Goal: Task Accomplishment & Management: Manage account settings

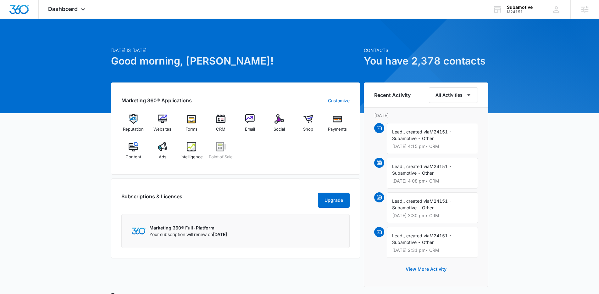
click at [168, 165] on link "Ads" at bounding box center [162, 153] width 24 height 23
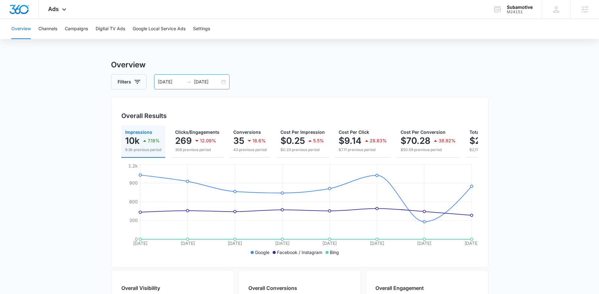
click at [226, 80] on div "09/30/2025 10/07/2025" at bounding box center [192, 81] width 76 height 15
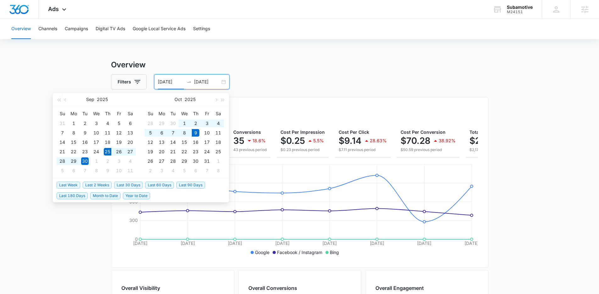
click at [99, 186] on span "Last 2 Weeks" at bounding box center [97, 185] width 29 height 7
type input "09/25/2025"
type input "10/09/2025"
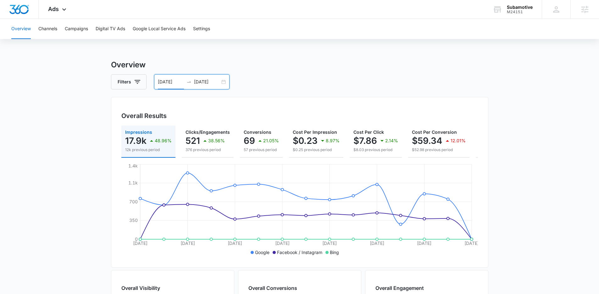
click at [225, 82] on div "09/25/2025 10/09/2025" at bounding box center [192, 81] width 76 height 15
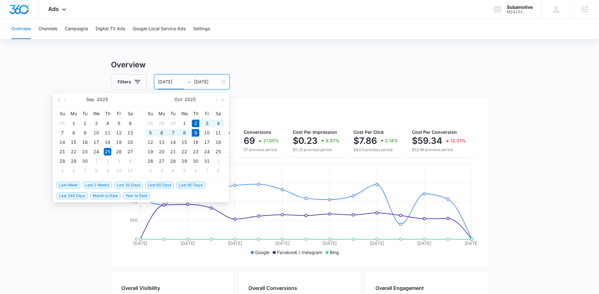
click at [69, 185] on span "Last Week" at bounding box center [69, 185] width 24 height 7
type input "[DATE]"
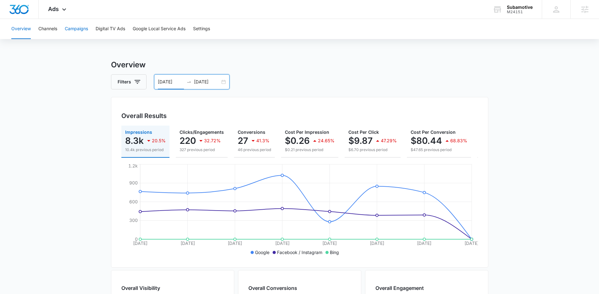
click at [84, 30] on button "Campaigns" at bounding box center [76, 29] width 23 height 20
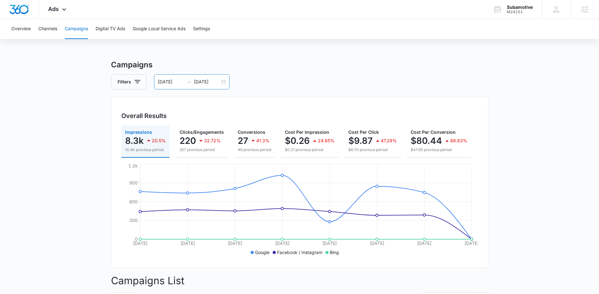
click at [222, 82] on div "10/02/2025 10/09/2025" at bounding box center [192, 81] width 76 height 15
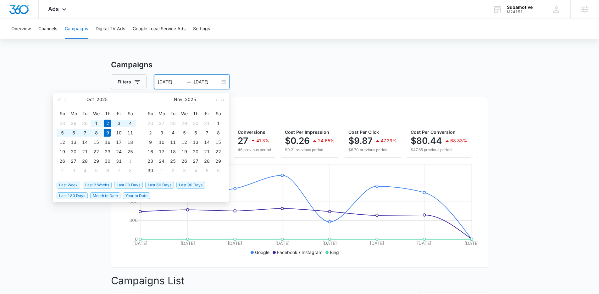
click at [104, 185] on span "Last 2 Weeks" at bounding box center [97, 185] width 29 height 7
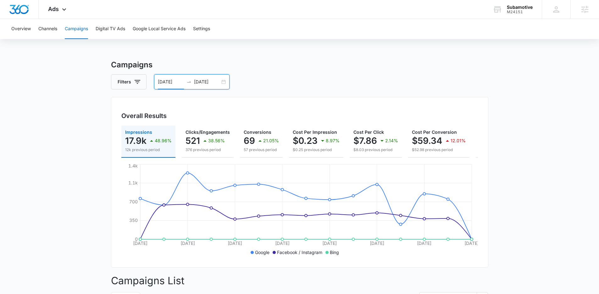
click at [222, 81] on div "09/25/2025 10/09/2025" at bounding box center [192, 81] width 76 height 15
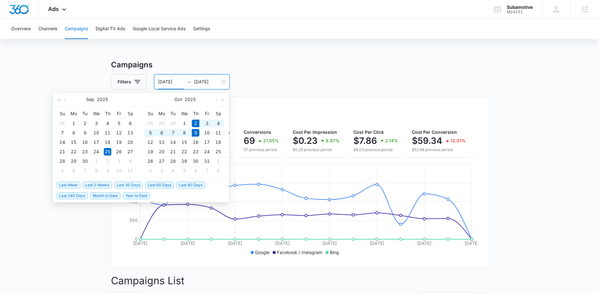
click at [76, 184] on span "Last Week" at bounding box center [69, 185] width 24 height 7
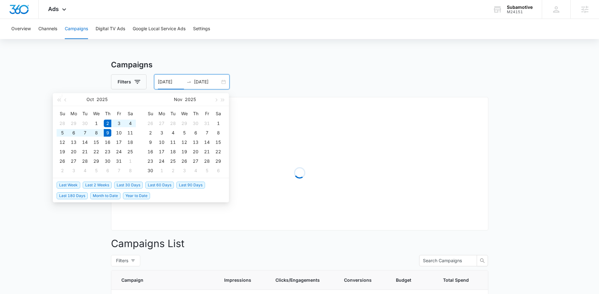
type input "10/02/2025"
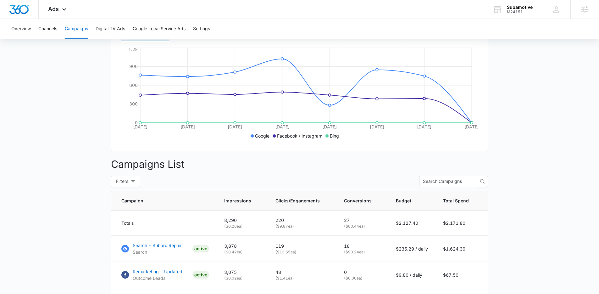
scroll to position [72, 0]
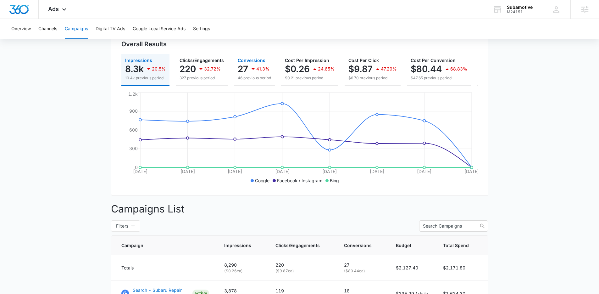
click at [268, 68] on p "41.3%" at bounding box center [262, 69] width 13 height 4
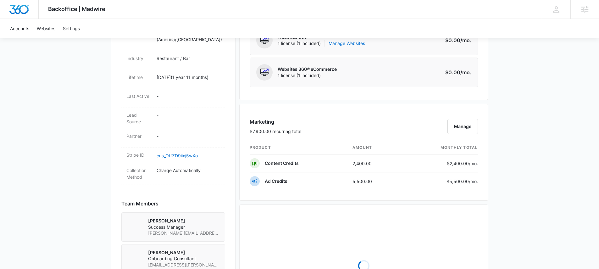
scroll to position [357, 0]
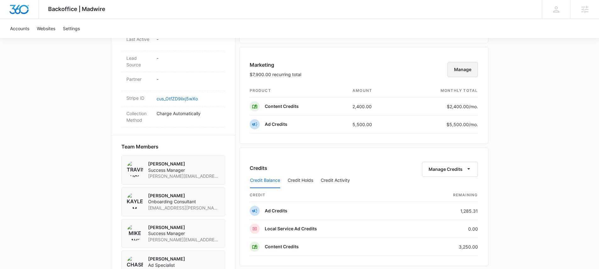
click at [455, 70] on button "Manage" at bounding box center [463, 69] width 31 height 15
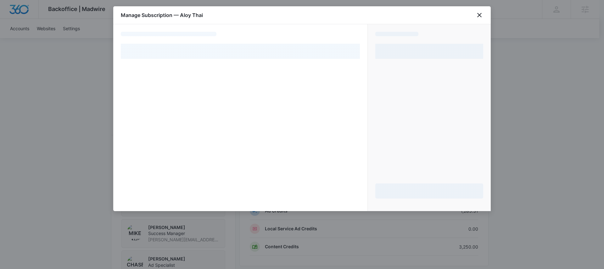
select select "pm_1OwnAzA4n8RTgNjUcDtA9yUn"
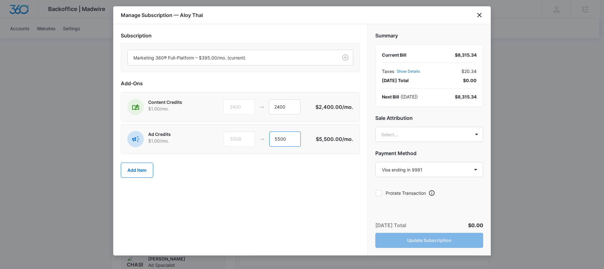
drag, startPoint x: 296, startPoint y: 137, endPoint x: 268, endPoint y: 137, distance: 28.0
click at [268, 137] on div "5500 5500" at bounding box center [270, 139] width 92 height 15
type input "0"
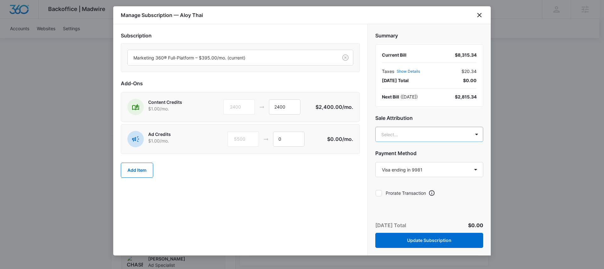
click at [424, 133] on body "Backoffice | Madwire Apps Settings TB Travis Buchanan travis.buchanan@madwire.c…" at bounding box center [302, 77] width 604 height 869
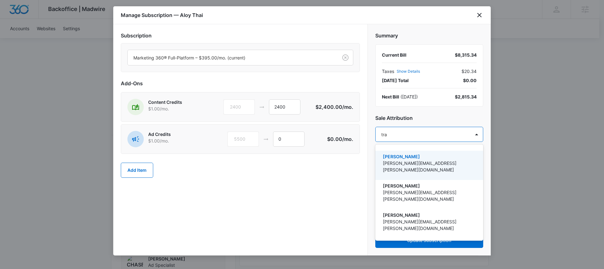
type input "trav"
click at [418, 161] on p "[PERSON_NAME][EMAIL_ADDRESS][PERSON_NAME][DOMAIN_NAME]" at bounding box center [429, 166] width 92 height 13
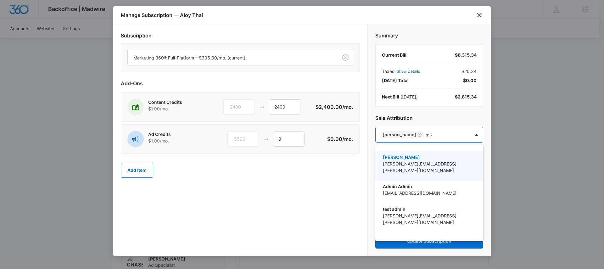
type input "mike"
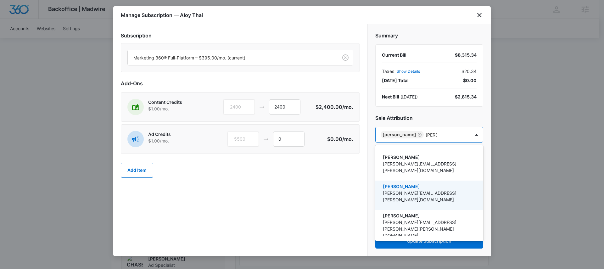
click at [440, 190] on p "Mike.Davin@madwire.com" at bounding box center [429, 196] width 92 height 13
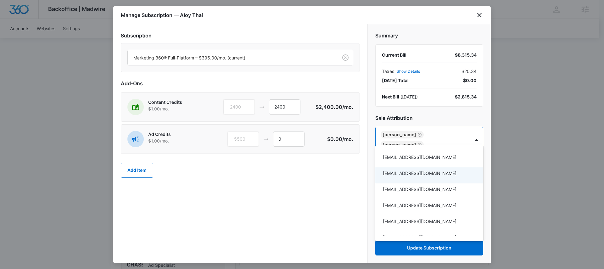
click at [308, 191] on div at bounding box center [302, 134] width 604 height 269
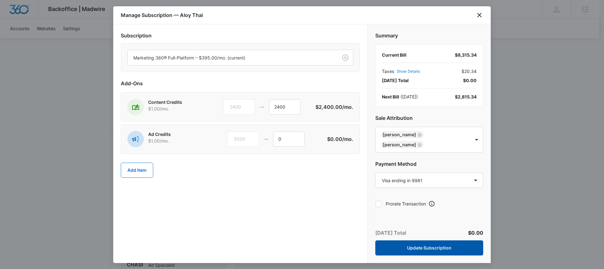
click at [411, 241] on button "Update Subscription" at bounding box center [429, 247] width 108 height 15
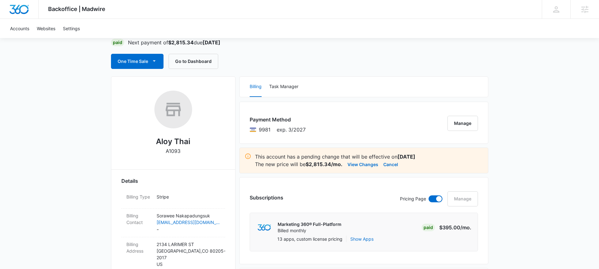
scroll to position [0, 0]
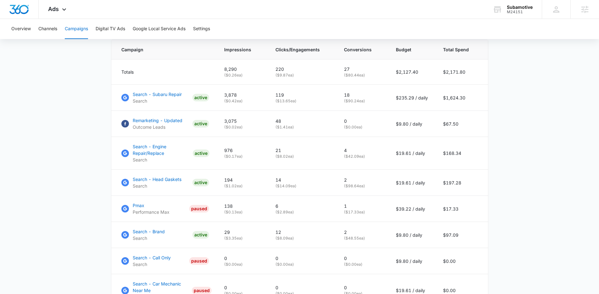
scroll to position [268, 0]
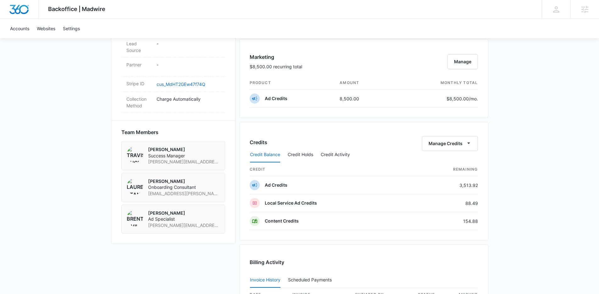
scroll to position [404, 0]
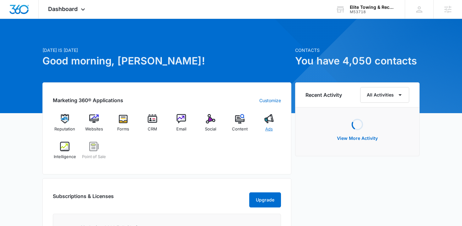
click at [270, 126] on span "Ads" at bounding box center [270, 129] width 8 height 6
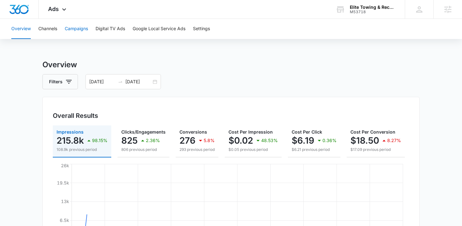
click at [80, 30] on button "Campaigns" at bounding box center [76, 29] width 23 height 20
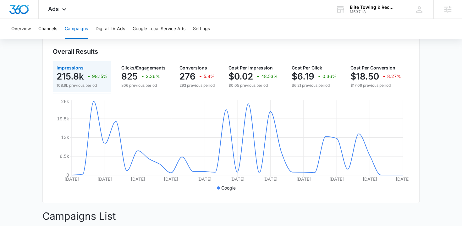
scroll to position [222, 0]
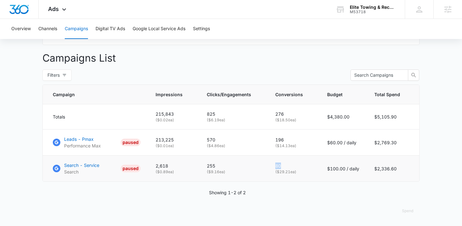
drag, startPoint x: 282, startPoint y: 166, endPoint x: 272, endPoint y: 164, distance: 9.9
click at [272, 164] on td "80 ( $29.21 ea)" at bounding box center [294, 169] width 52 height 26
click at [295, 164] on p "80" at bounding box center [294, 166] width 37 height 7
drag, startPoint x: 275, startPoint y: 139, endPoint x: 293, endPoint y: 139, distance: 17.3
click at [292, 139] on td "196 ( $14.13 ea)" at bounding box center [294, 143] width 52 height 26
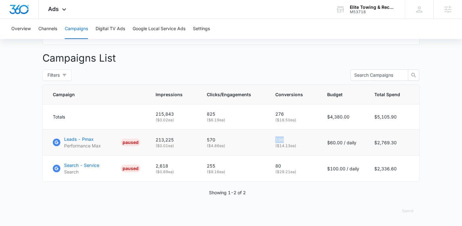
click at [293, 139] on p "196" at bounding box center [294, 140] width 37 height 7
drag, startPoint x: 277, startPoint y: 165, endPoint x: 288, endPoint y: 164, distance: 10.7
click at [288, 165] on p "80" at bounding box center [294, 166] width 37 height 7
click at [47, 134] on td "Leads - Pmax Performance Max PAUSED" at bounding box center [95, 143] width 105 height 26
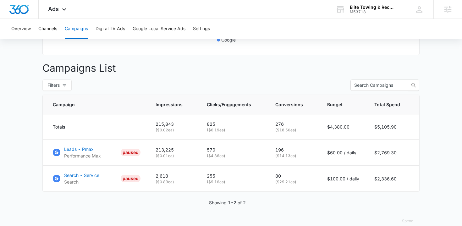
scroll to position [0, 0]
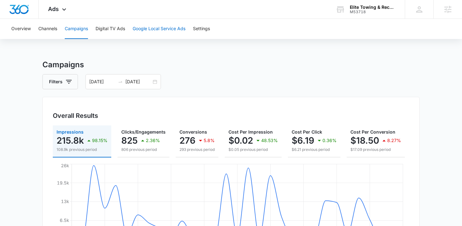
click at [161, 32] on button "Google Local Service Ads" at bounding box center [159, 29] width 53 height 20
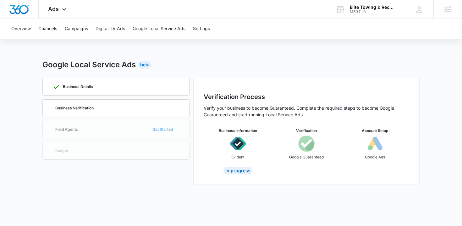
click at [131, 104] on div "Business Verification" at bounding box center [116, 108] width 126 height 17
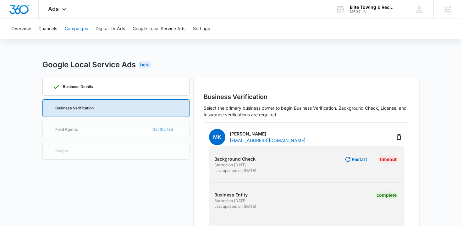
click at [79, 29] on button "Campaigns" at bounding box center [76, 29] width 23 height 20
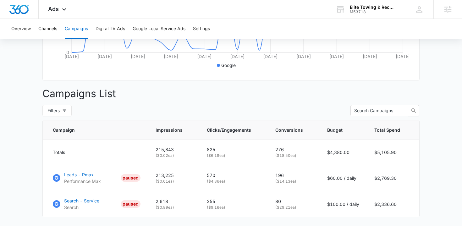
scroll to position [222, 0]
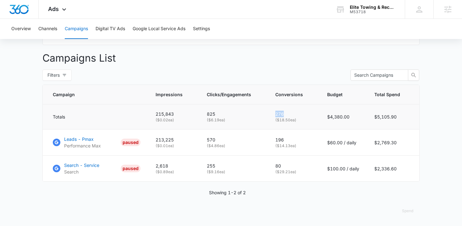
drag, startPoint x: 286, startPoint y: 112, endPoint x: 274, endPoint y: 112, distance: 11.6
click at [275, 112] on td "276 ( $18.50 ea)" at bounding box center [294, 116] width 52 height 25
click at [263, 74] on div "Filters" at bounding box center [231, 75] width 378 height 11
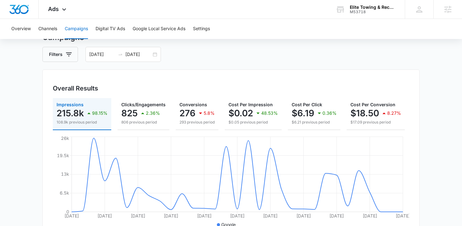
scroll to position [27, 0]
click at [14, 8] on img "Dashboard" at bounding box center [19, 9] width 20 height 9
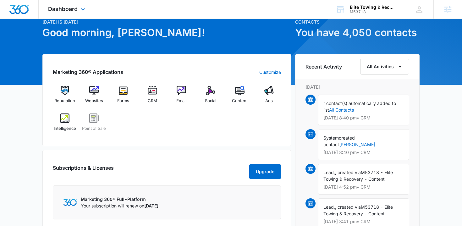
scroll to position [19, 0]
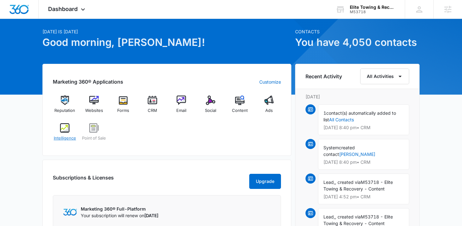
click at [71, 135] on span "Intelligence" at bounding box center [65, 138] width 22 height 6
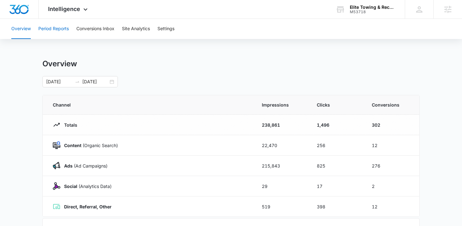
click at [60, 28] on button "Period Reports" at bounding box center [53, 29] width 31 height 20
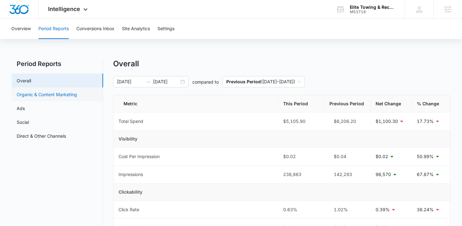
click at [57, 95] on link "Organic & Content Marketing" at bounding box center [47, 94] width 60 height 7
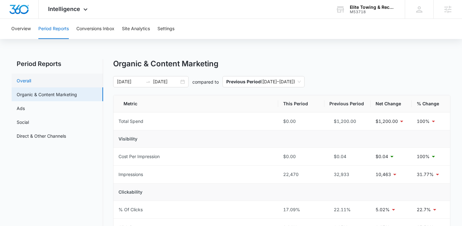
click at [31, 82] on link "Overall" at bounding box center [24, 80] width 14 height 7
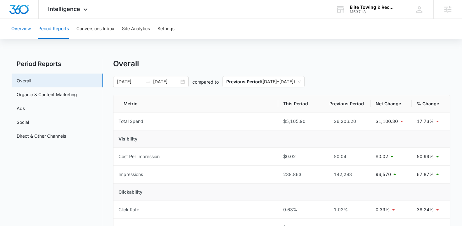
click at [24, 31] on button "Overview" at bounding box center [21, 29] width 20 height 20
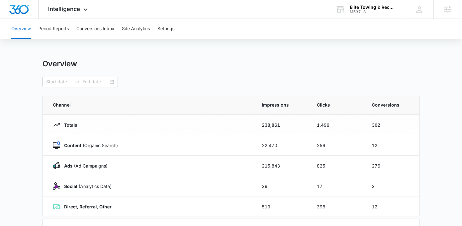
type input "09/08/2025"
type input "10/08/2025"
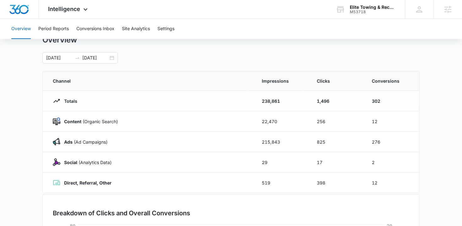
scroll to position [28, 0]
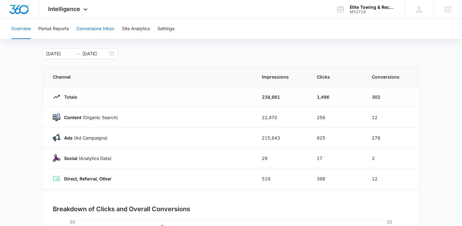
click at [86, 30] on button "Conversions Inbox" at bounding box center [95, 29] width 38 height 20
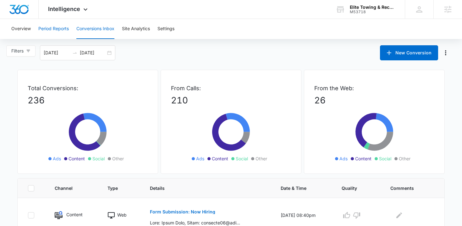
click at [55, 31] on button "Period Reports" at bounding box center [53, 29] width 31 height 20
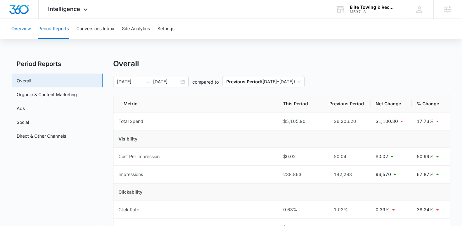
click at [21, 31] on button "Overview" at bounding box center [21, 29] width 20 height 20
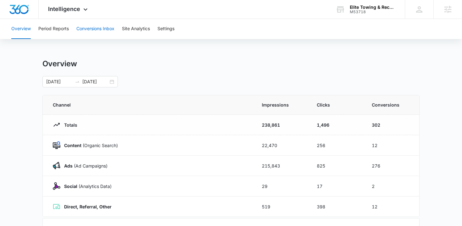
click at [93, 31] on button "Conversions Inbox" at bounding box center [95, 29] width 38 height 20
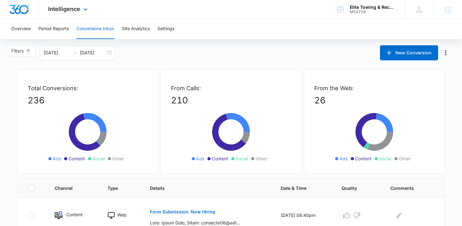
click at [19, 8] on img "Dashboard" at bounding box center [19, 9] width 20 height 9
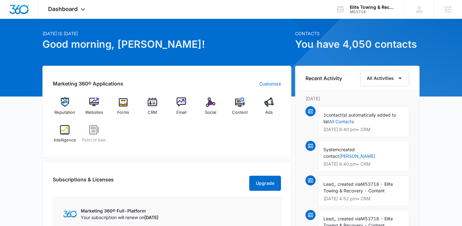
scroll to position [16, 0]
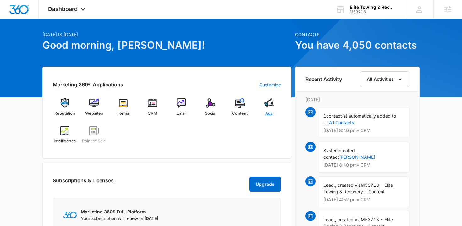
click at [270, 109] on div "Ads" at bounding box center [269, 109] width 24 height 23
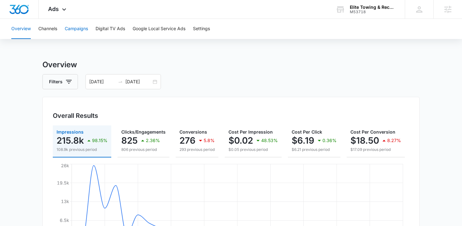
click at [85, 28] on button "Campaigns" at bounding box center [76, 29] width 23 height 20
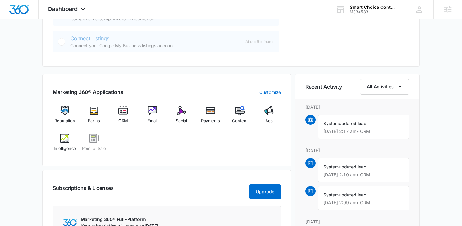
scroll to position [339, 0]
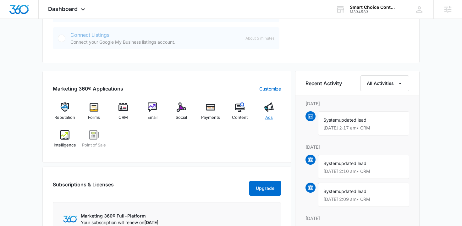
click at [265, 119] on div "Ads" at bounding box center [269, 114] width 24 height 23
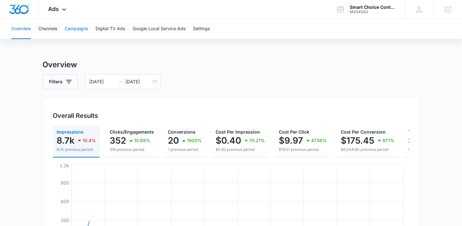
click at [72, 27] on button "Campaigns" at bounding box center [76, 29] width 23 height 20
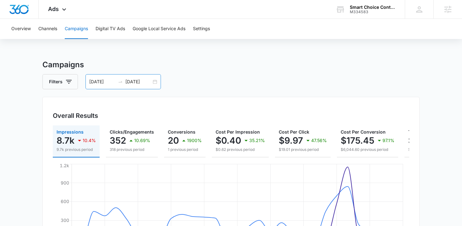
click at [155, 81] on div "09/06/2025 10/06/2025" at bounding box center [124, 81] width 76 height 15
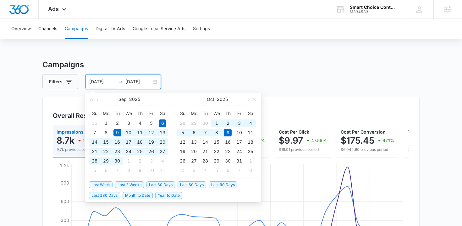
click at [153, 185] on span "Last 30 Days" at bounding box center [161, 185] width 29 height 7
type input "09/09/2025"
type input "10/09/2025"
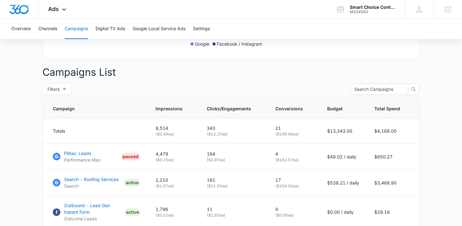
scroll to position [281, 0]
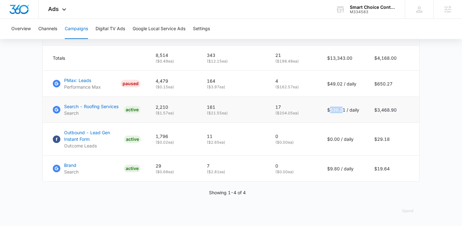
drag, startPoint x: 330, startPoint y: 113, endPoint x: 343, endPoint y: 111, distance: 13.0
click at [343, 111] on p "$539.21 / daily" at bounding box center [344, 110] width 32 height 7
click at [346, 110] on p "$539.21 / daily" at bounding box center [344, 110] width 32 height 7
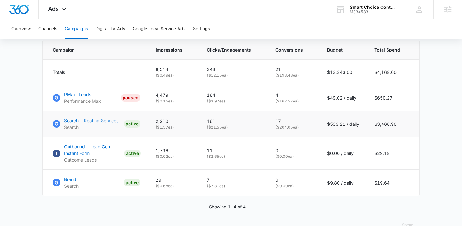
scroll to position [266, 0]
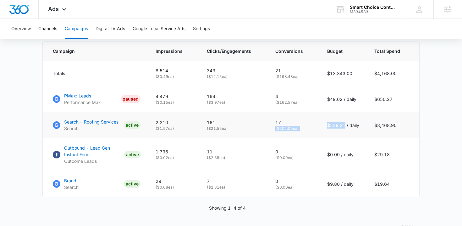
drag, startPoint x: 345, startPoint y: 124, endPoint x: 320, endPoint y: 123, distance: 24.5
click at [320, 123] on tr "Search - Roofing Services Search ACTIVE 2,210 ( $1.57 ea) 161 ( $21.55 ea) 17 (…" at bounding box center [231, 125] width 377 height 26
click at [338, 133] on td "$539.21 / daily" at bounding box center [343, 125] width 47 height 26
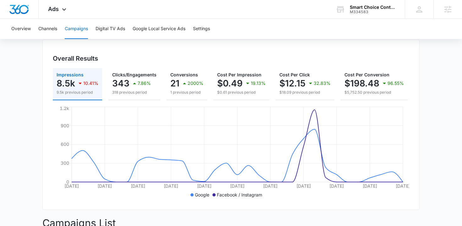
scroll to position [0, 0]
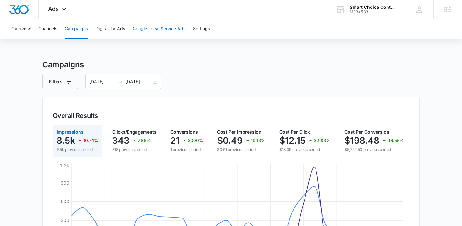
click at [151, 29] on button "Google Local Service Ads" at bounding box center [159, 29] width 53 height 20
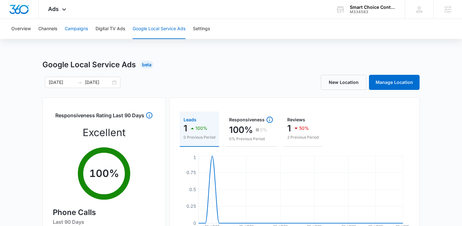
click at [77, 31] on button "Campaigns" at bounding box center [76, 29] width 23 height 20
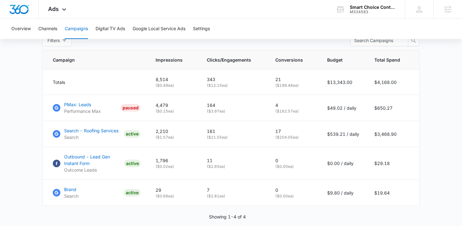
scroll to position [256, 0]
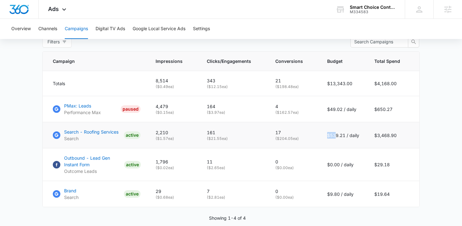
drag, startPoint x: 329, startPoint y: 136, endPoint x: 337, endPoint y: 135, distance: 7.6
click at [336, 135] on p "$539.21 / daily" at bounding box center [344, 135] width 32 height 7
drag, startPoint x: 346, startPoint y: 137, endPoint x: 329, endPoint y: 137, distance: 17.0
click at [329, 137] on p "$539.21 / daily" at bounding box center [344, 135] width 32 height 7
click at [437, 140] on main "Campaigns Filters 09/09/2025 10/09/2025 Overall Results Impressions 8.5k 10.41%…" at bounding box center [231, 27] width 462 height 448
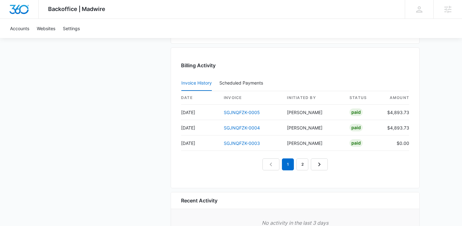
scroll to position [611, 0]
click at [304, 165] on link "2" at bounding box center [303, 165] width 12 height 12
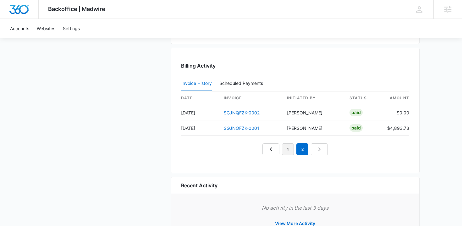
click at [285, 150] on link "1" at bounding box center [288, 149] width 12 height 12
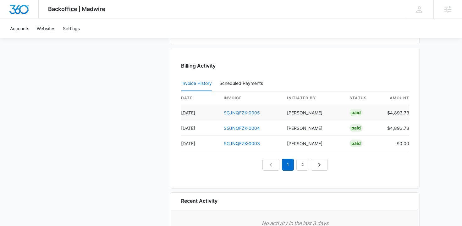
click at [248, 113] on link "SGJNQFZK-0005" at bounding box center [242, 112] width 36 height 5
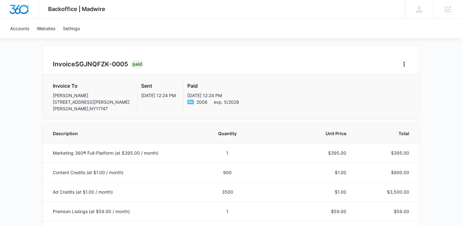
scroll to position [47, 0]
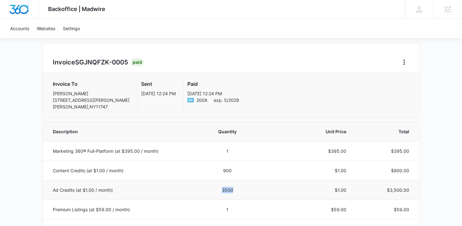
drag, startPoint x: 235, startPoint y: 192, endPoint x: 220, endPoint y: 191, distance: 14.9
click at [220, 191] on td "3500" at bounding box center [227, 190] width 55 height 20
drag, startPoint x: 235, startPoint y: 172, endPoint x: 218, endPoint y: 174, distance: 16.7
click at [218, 174] on td "900" at bounding box center [227, 171] width 55 height 20
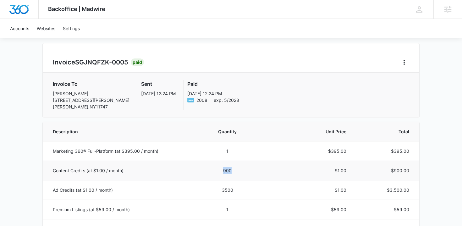
click at [237, 175] on td "900" at bounding box center [227, 171] width 55 height 20
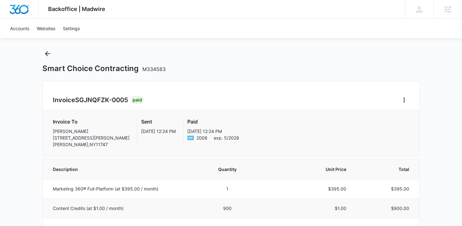
scroll to position [9, 0]
click at [49, 52] on icon "Back" at bounding box center [48, 55] width 8 height 8
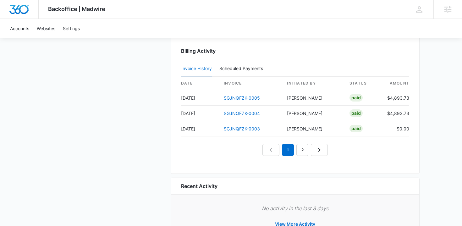
scroll to position [653, 0]
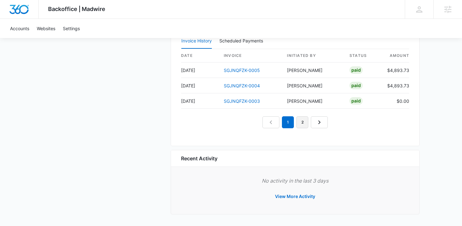
click at [300, 121] on link "2" at bounding box center [303, 122] width 12 height 12
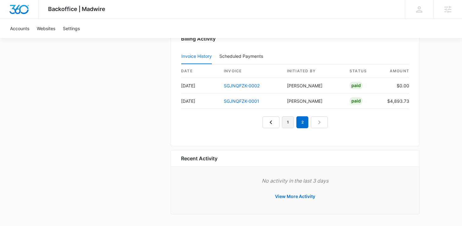
click at [288, 122] on link "1" at bounding box center [288, 122] width 12 height 12
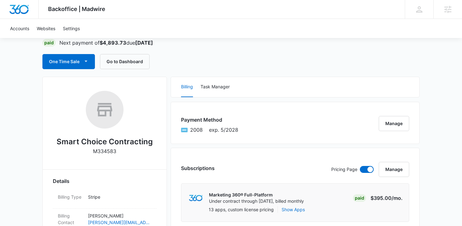
scroll to position [0, 0]
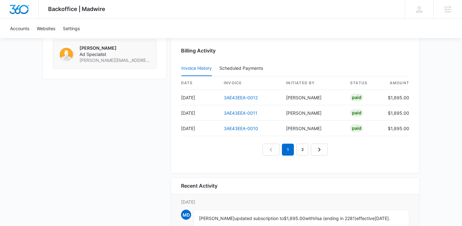
scroll to position [627, 0]
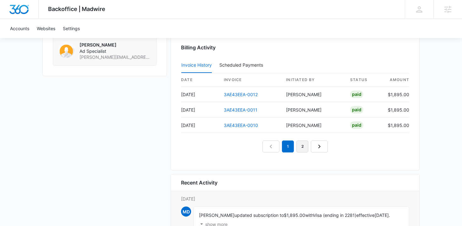
click at [302, 146] on link "2" at bounding box center [303, 147] width 12 height 12
click at [314, 146] on link "3" at bounding box center [310, 147] width 12 height 12
click at [272, 146] on link "1" at bounding box center [274, 147] width 12 height 12
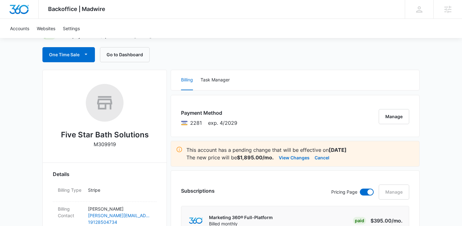
scroll to position [0, 0]
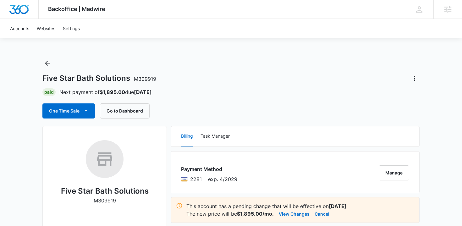
click at [79, 87] on div "Five Star Bath Solutions M309919 Paid Next payment of $1,895.00 due [DATE] One …" at bounding box center [231, 88] width 378 height 60
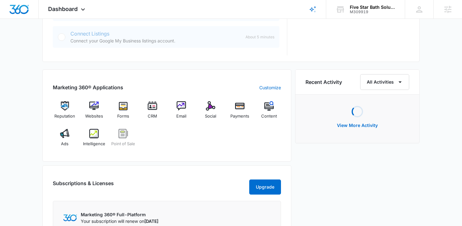
scroll to position [342, 0]
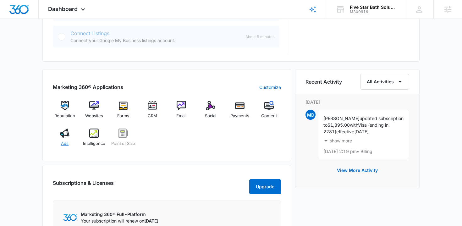
click at [58, 142] on div "Ads" at bounding box center [65, 140] width 24 height 23
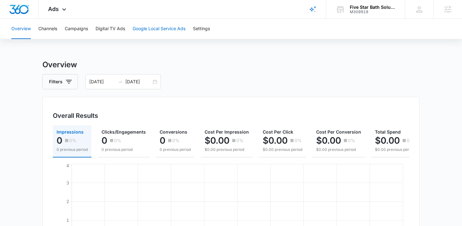
click at [155, 26] on button "Google Local Service Ads" at bounding box center [159, 29] width 53 height 20
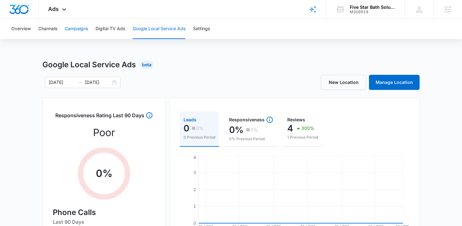
click at [84, 31] on button "Campaigns" at bounding box center [76, 29] width 23 height 20
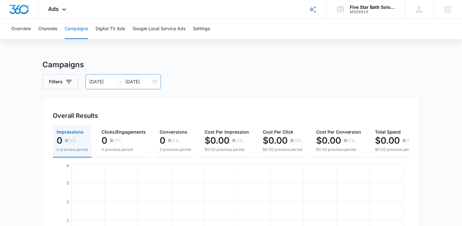
click at [155, 83] on div "09/08/2025 10/08/2025" at bounding box center [124, 81] width 76 height 15
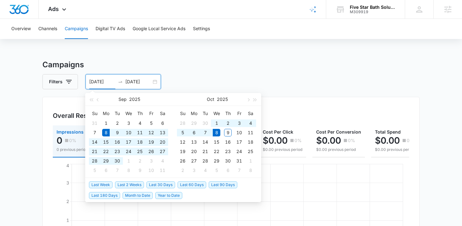
click at [165, 191] on li "Year to Date" at bounding box center [170, 195] width 30 height 11
click at [167, 197] on span "Year to Date" at bounding box center [168, 195] width 27 height 7
type input "01/01/2025"
type input "10/09/2025"
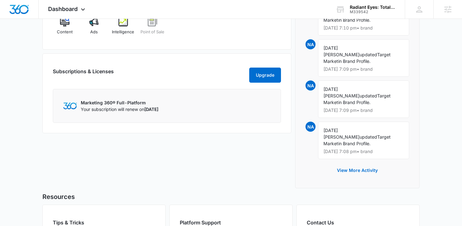
scroll to position [509, 0]
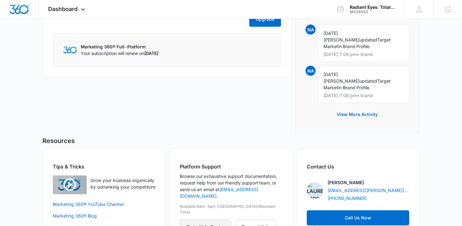
click at [209, 220] on button "Go to Help Center" at bounding box center [206, 227] width 52 height 15
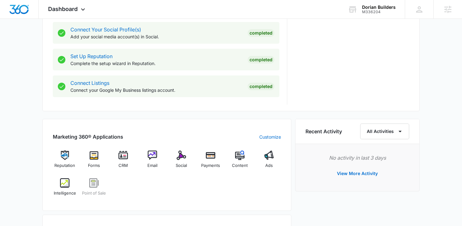
scroll to position [290, 0]
click at [268, 163] on span "Ads" at bounding box center [270, 166] width 8 height 6
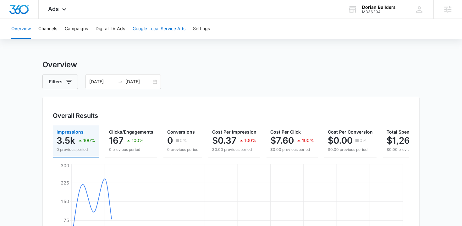
click at [154, 28] on button "Google Local Service Ads" at bounding box center [159, 29] width 53 height 20
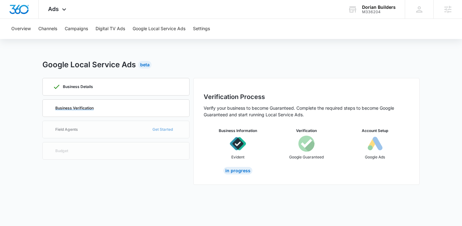
click at [141, 110] on div "Business Verification" at bounding box center [116, 108] width 126 height 17
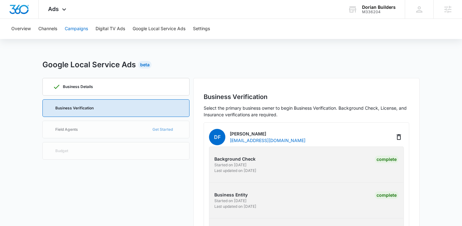
click at [78, 30] on button "Campaigns" at bounding box center [76, 29] width 23 height 20
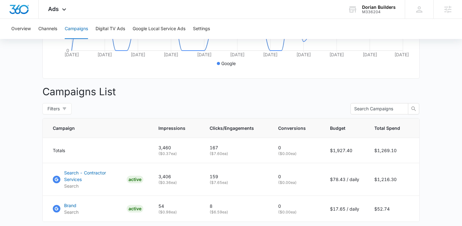
scroll to position [222, 0]
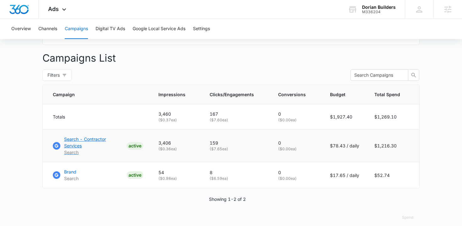
click at [96, 139] on p "Search - Contractor Services" at bounding box center [94, 142] width 60 height 13
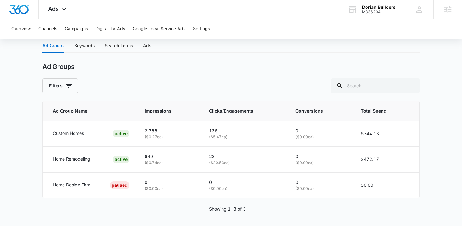
scroll to position [262, 0]
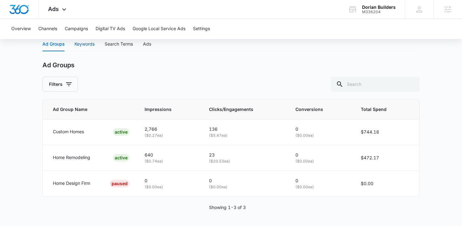
click at [84, 44] on div "Keywords" at bounding box center [85, 44] width 20 height 7
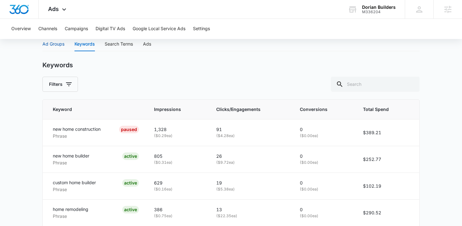
click at [53, 45] on div "Ad Groups" at bounding box center [53, 44] width 22 height 7
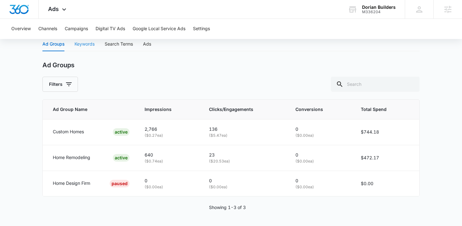
click at [84, 47] on div "Keywords" at bounding box center [85, 44] width 20 height 14
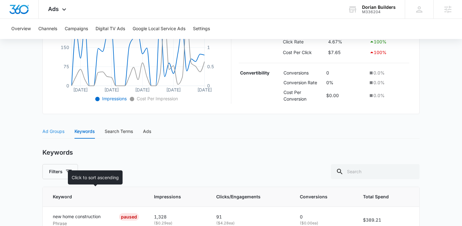
scroll to position [161, 0]
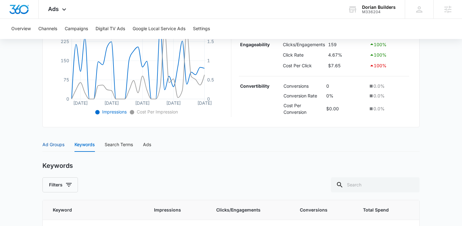
click at [49, 145] on div "Ad Groups" at bounding box center [53, 144] width 22 height 7
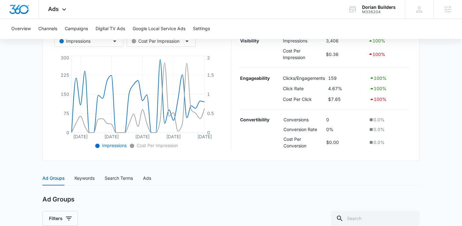
scroll to position [0, 0]
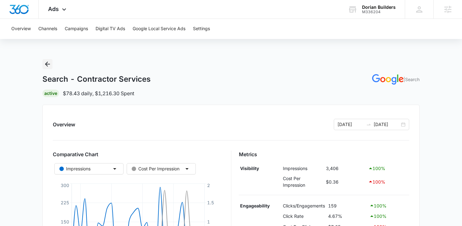
click at [48, 65] on icon "Back" at bounding box center [48, 64] width 8 height 8
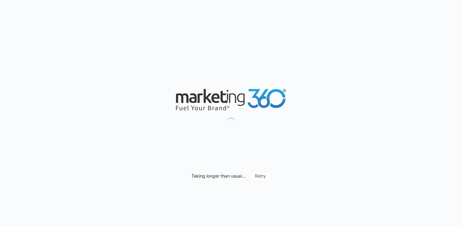
type input "[DATE]"
type input "09/25/2025"
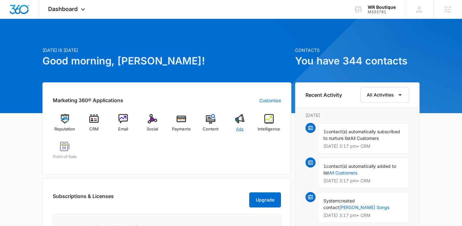
click at [238, 129] on span "Ads" at bounding box center [240, 129] width 8 height 6
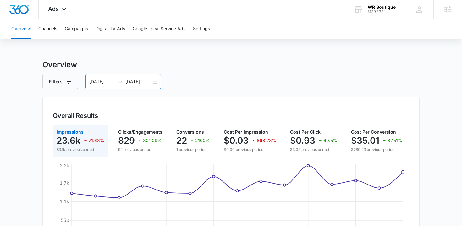
click at [156, 81] on div "08/28/2025 09/11/2025" at bounding box center [124, 81] width 76 height 15
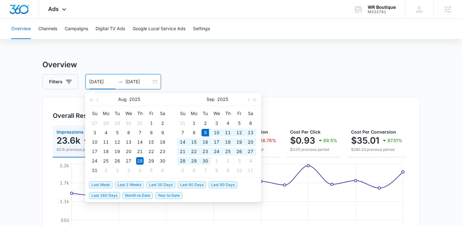
click at [152, 184] on span "Last 30 Days" at bounding box center [161, 185] width 29 height 7
type input "09/09/2025"
type input "10/09/2025"
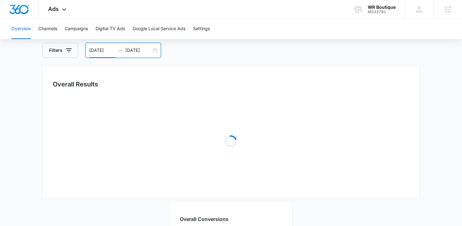
scroll to position [33, 0]
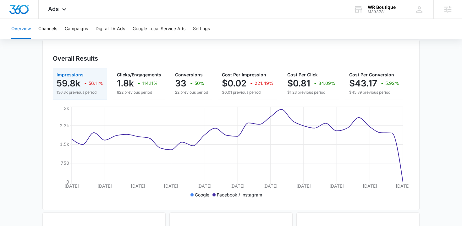
scroll to position [0, 0]
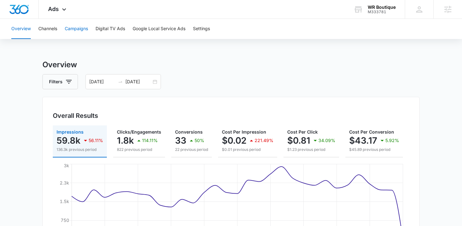
click at [76, 34] on button "Campaigns" at bounding box center [76, 29] width 23 height 20
click at [195, 78] on div "Filters 09/09/2025 10/09/2025" at bounding box center [231, 81] width 378 height 15
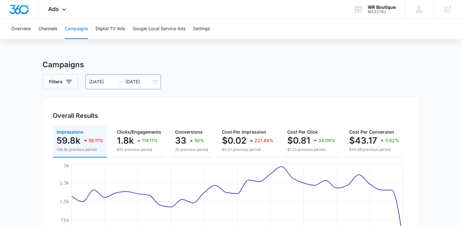
click at [155, 83] on div "09/09/2025 10/09/2025" at bounding box center [124, 81] width 76 height 15
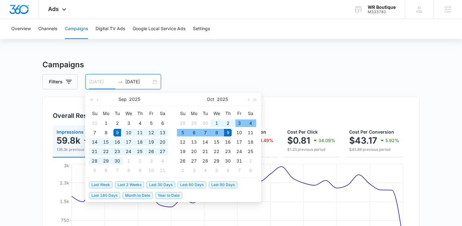
type input "09/09/2025"
click at [158, 184] on span "Last 30 Days" at bounding box center [161, 185] width 29 height 7
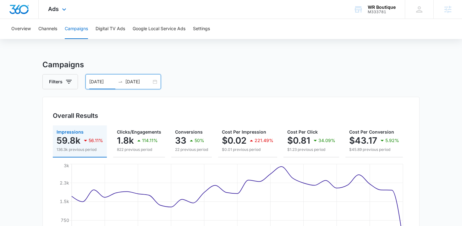
click at [21, 11] on img "Dashboard" at bounding box center [19, 9] width 20 height 9
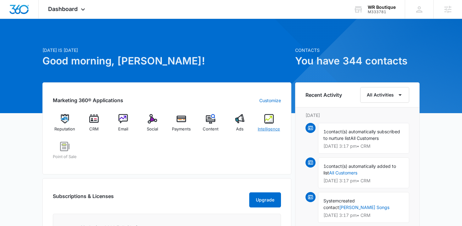
click at [273, 126] on span "Intelligence" at bounding box center [269, 129] width 22 height 6
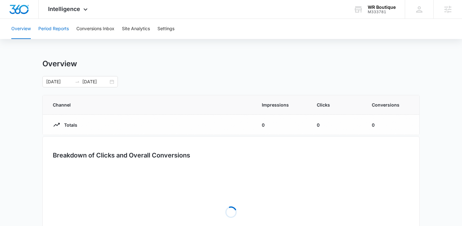
click at [53, 28] on button "Period Reports" at bounding box center [53, 29] width 31 height 20
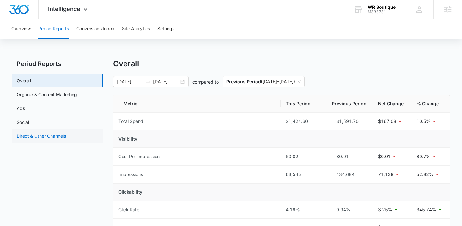
click at [61, 139] on link "Direct & Other Channels" at bounding box center [41, 136] width 49 height 7
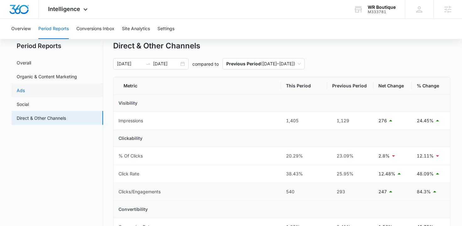
scroll to position [16, 0]
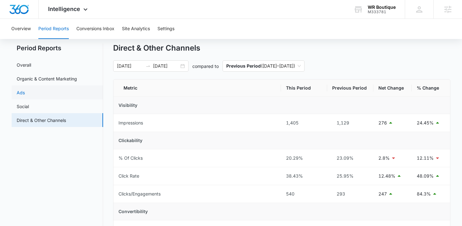
click at [25, 92] on link "Ads" at bounding box center [21, 92] width 8 height 7
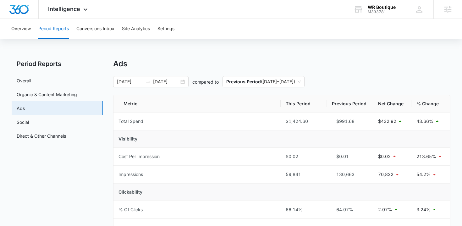
click at [31, 79] on link "Overall" at bounding box center [24, 80] width 14 height 7
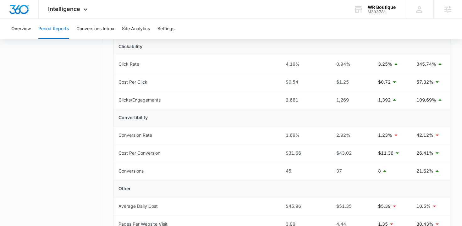
scroll to position [147, 0]
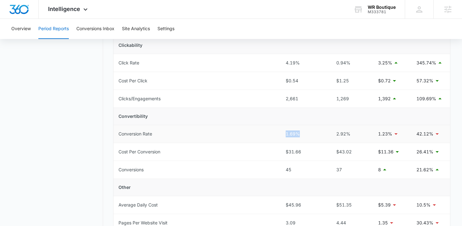
drag, startPoint x: 283, startPoint y: 135, endPoint x: 299, endPoint y: 134, distance: 16.4
click at [299, 134] on td "1.69%" at bounding box center [304, 134] width 46 height 18
click at [307, 133] on div "1.69%" at bounding box center [304, 134] width 36 height 7
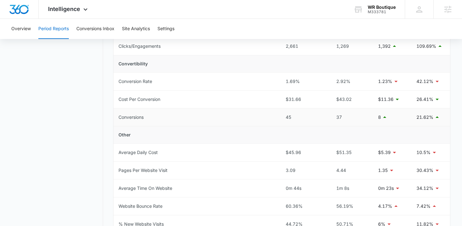
scroll to position [200, 0]
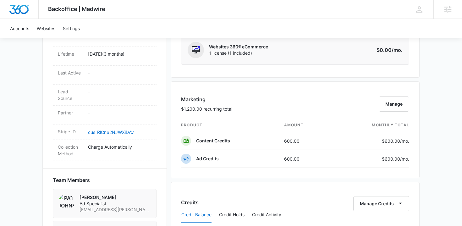
scroll to position [324, 0]
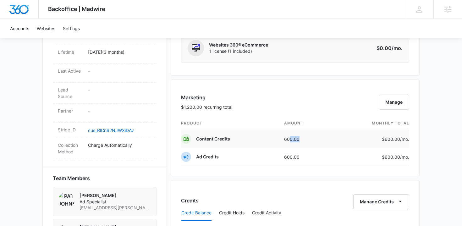
drag, startPoint x: 301, startPoint y: 139, endPoint x: 288, endPoint y: 137, distance: 13.0
click at [288, 137] on td "600.00" at bounding box center [306, 139] width 54 height 18
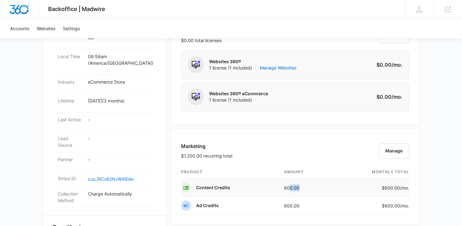
scroll to position [268, 0]
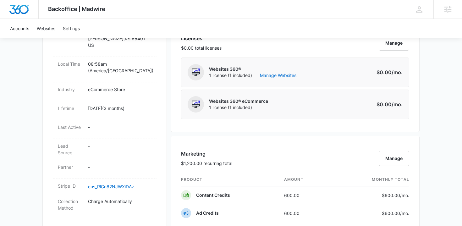
click at [177, 134] on div "Payment Method 2043 exp. 3/2028 Manage Subscriptions Pricing Page Manage Market…" at bounding box center [295, 226] width 249 height 685
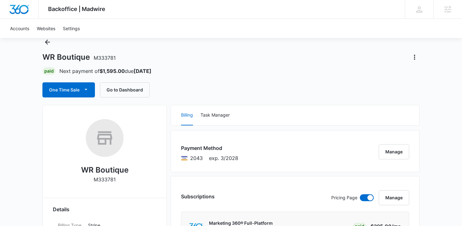
scroll to position [0, 0]
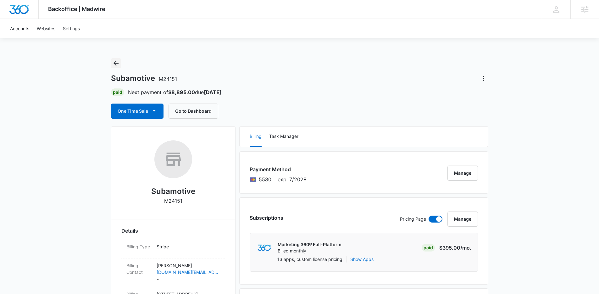
click at [117, 61] on icon "Back" at bounding box center [116, 63] width 8 height 8
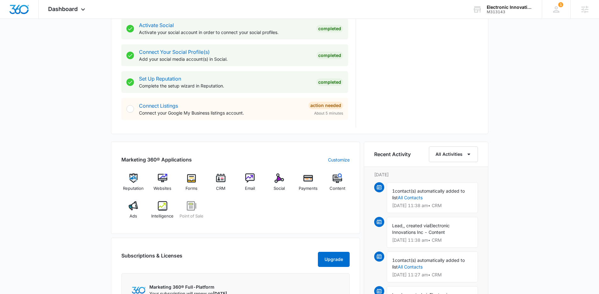
scroll to position [282, 0]
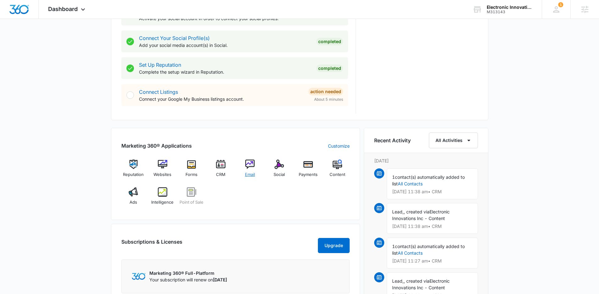
click at [248, 174] on span "Email" at bounding box center [250, 174] width 10 height 6
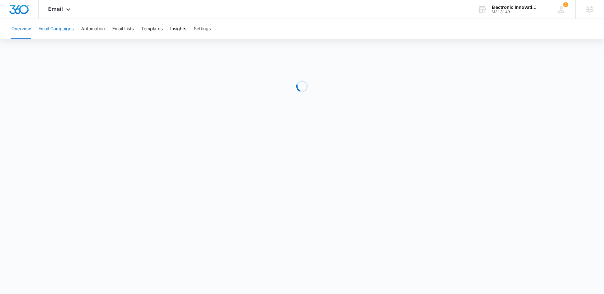
click at [58, 24] on button "Email Campaigns" at bounding box center [55, 29] width 35 height 20
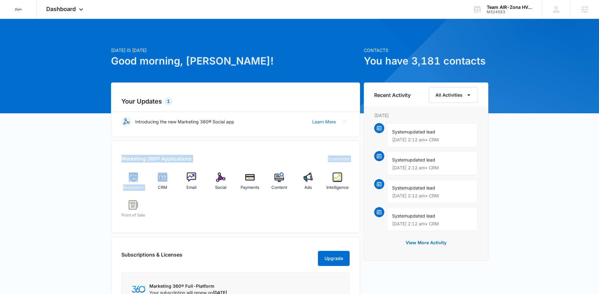
click at [160, 172] on div "Marketing 360® Applications Customize Reputation CRM Email Social Payments Cont…" at bounding box center [235, 187] width 249 height 92
click at [101, 166] on div "[DATE] is [DATE] Good morning, [PERSON_NAME]! Contacts You have 3,181 contacts …" at bounding box center [299, 230] width 599 height 407
click at [306, 187] on span "Ads" at bounding box center [309, 187] width 8 height 6
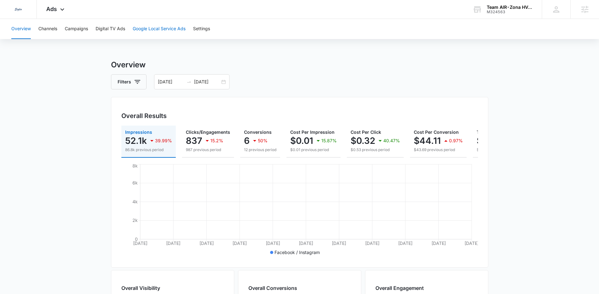
click at [139, 26] on button "Google Local Service Ads" at bounding box center [159, 29] width 53 height 20
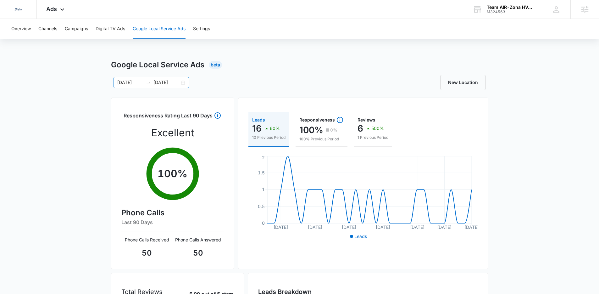
click at [184, 81] on div "[DATE] [DATE]" at bounding box center [152, 82] width 76 height 11
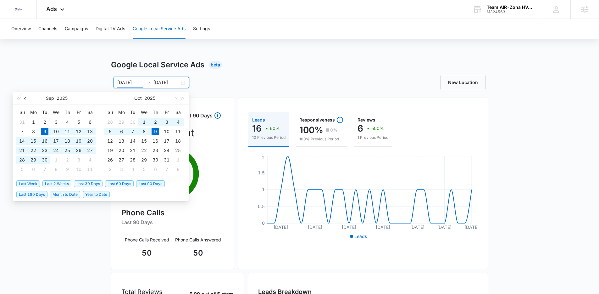
click at [27, 102] on button "button" at bounding box center [25, 98] width 7 height 13
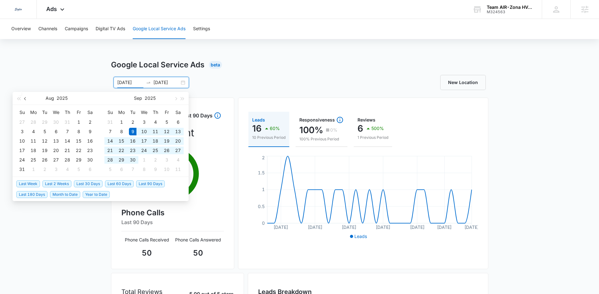
click at [27, 102] on button "button" at bounding box center [25, 98] width 7 height 13
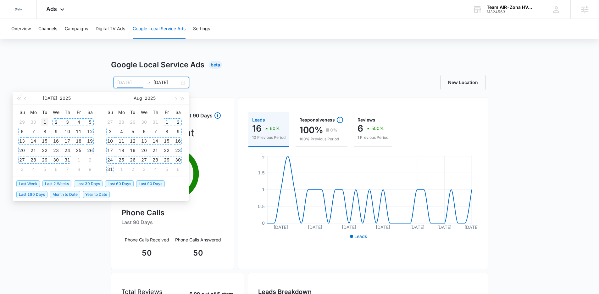
type input "[DATE]"
click at [45, 121] on div "1" at bounding box center [45, 122] width 8 height 8
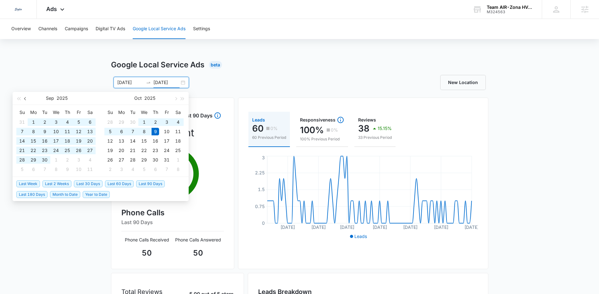
click at [28, 96] on button "button" at bounding box center [25, 98] width 7 height 13
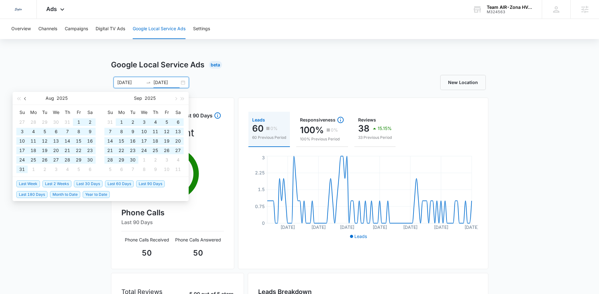
click at [28, 96] on button "button" at bounding box center [25, 98] width 7 height 13
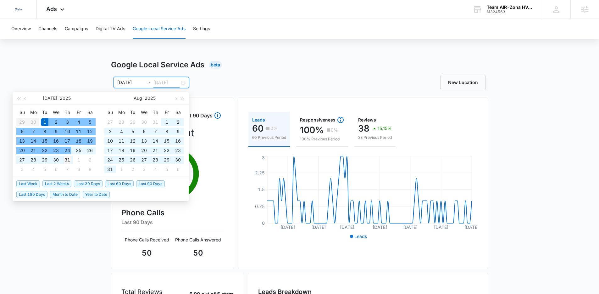
type input "07/31/2025"
click at [67, 159] on div "31" at bounding box center [68, 160] width 8 height 8
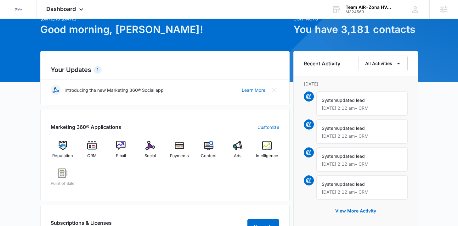
scroll to position [32, 0]
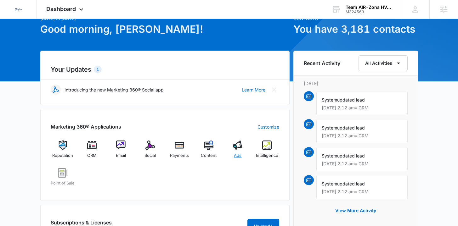
click at [242, 153] on div "Ads" at bounding box center [238, 152] width 24 height 23
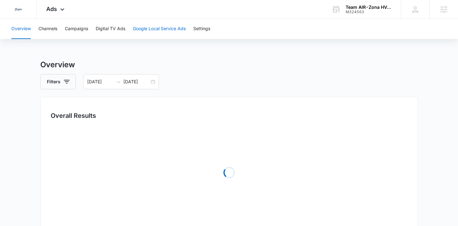
click at [164, 25] on button "Google Local Service Ads" at bounding box center [159, 29] width 53 height 20
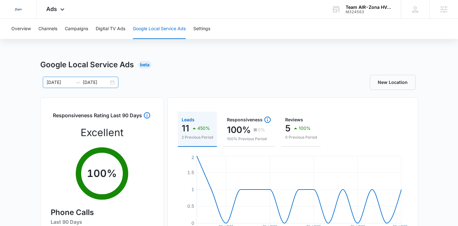
click at [114, 81] on div "[DATE] [DATE]" at bounding box center [81, 82] width 76 height 11
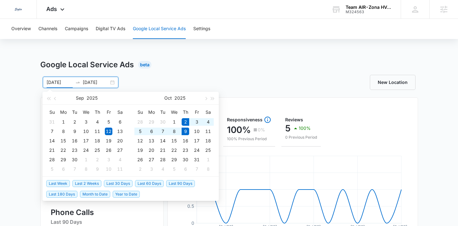
click at [66, 185] on span "Last Week" at bounding box center [58, 183] width 24 height 7
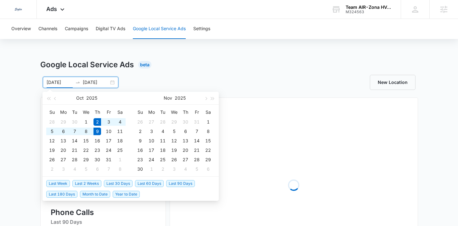
type input "[DATE]"
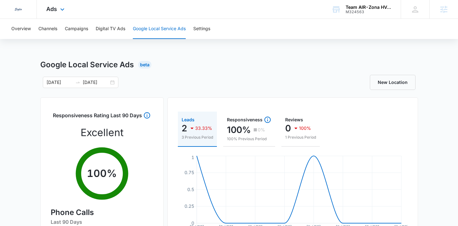
click at [62, 7] on div "Ads Apps Reputation CRM Email Social Payments POS Content Ads Intelligence File…" at bounding box center [56, 9] width 39 height 19
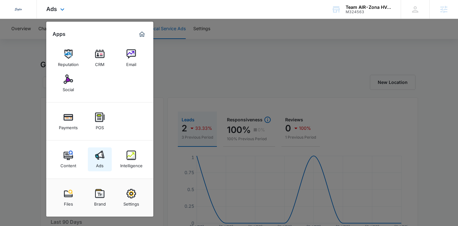
click at [101, 163] on div "Ads" at bounding box center [100, 164] width 8 height 8
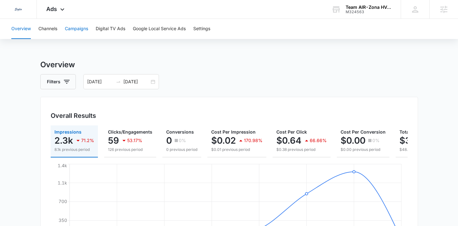
click at [72, 32] on button "Campaigns" at bounding box center [76, 29] width 23 height 20
click at [53, 3] on div "Ads Apps Reputation CRM Email Social Payments POS Content Ads Intelligence File…" at bounding box center [56, 9] width 39 height 19
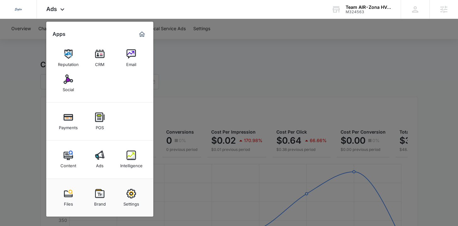
click at [2, 101] on div at bounding box center [229, 113] width 458 height 226
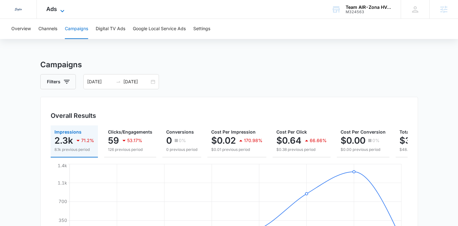
click at [60, 11] on icon at bounding box center [63, 11] width 8 height 8
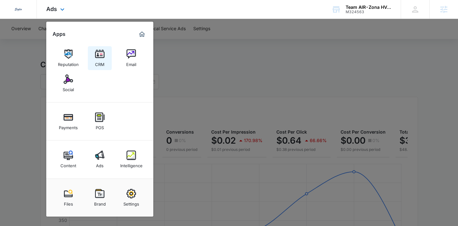
click at [100, 60] on div "CRM" at bounding box center [99, 63] width 9 height 8
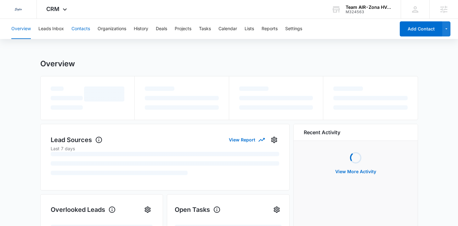
click at [79, 29] on button "Contacts" at bounding box center [80, 29] width 19 height 20
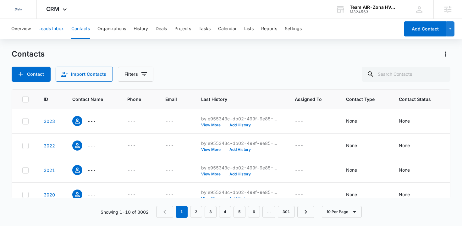
click at [57, 31] on button "Leads Inbox" at bounding box center [50, 29] width 25 height 20
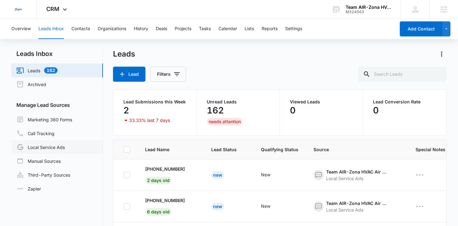
click at [65, 150] on link "Local Service Ads" at bounding box center [40, 147] width 48 height 8
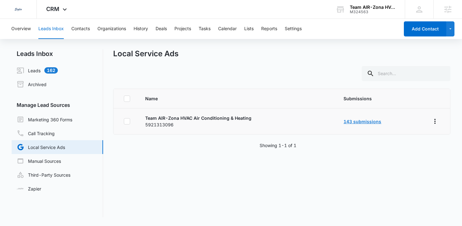
click at [372, 122] on link "143 submissions" at bounding box center [363, 121] width 38 height 5
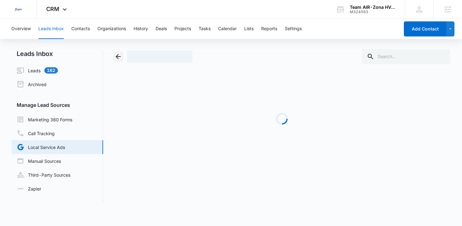
click at [119, 54] on icon "Back" at bounding box center [119, 57] width 8 height 8
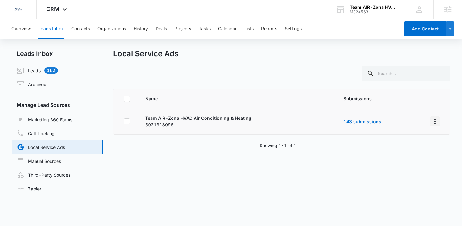
click at [434, 123] on button "Overflow Menu" at bounding box center [435, 121] width 10 height 10
click at [420, 150] on button "Submission Rules" at bounding box center [407, 148] width 58 height 9
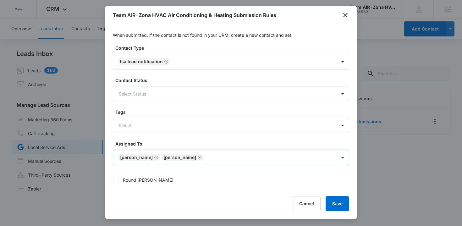
scroll to position [76, 0]
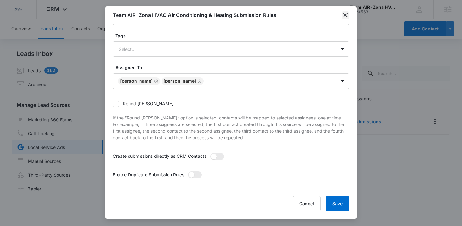
click at [346, 14] on icon "close" at bounding box center [346, 15] width 8 height 8
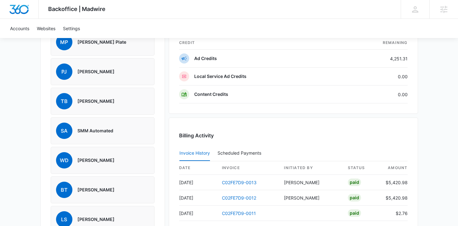
scroll to position [540, 0]
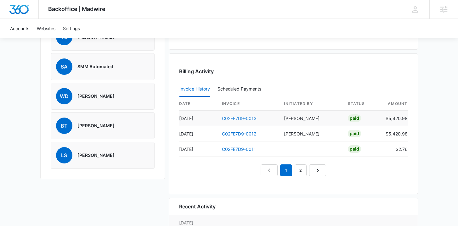
click at [237, 117] on link "C02FE7D9-0013" at bounding box center [239, 118] width 35 height 5
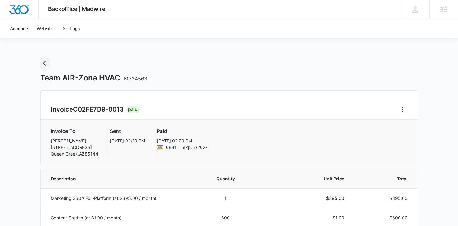
click at [47, 65] on icon "Back" at bounding box center [46, 63] width 8 height 8
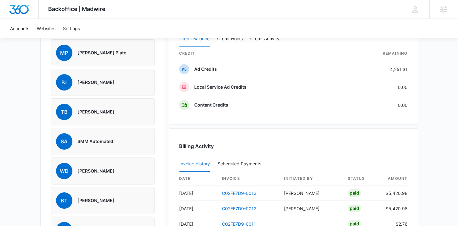
scroll to position [465, 0]
click at [245, 194] on link "C02FE7D9-0013" at bounding box center [239, 193] width 35 height 5
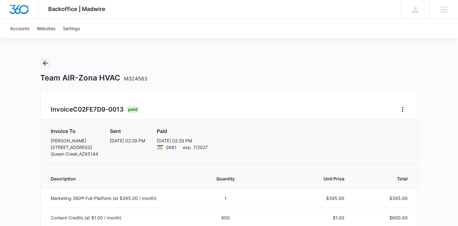
click at [41, 63] on button "Back" at bounding box center [45, 63] width 10 height 10
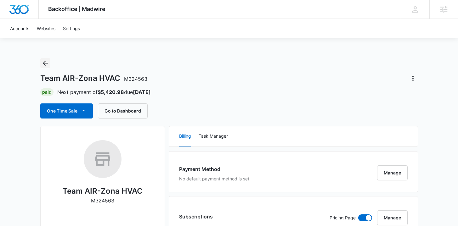
click at [47, 64] on icon "Back" at bounding box center [46, 63] width 8 height 8
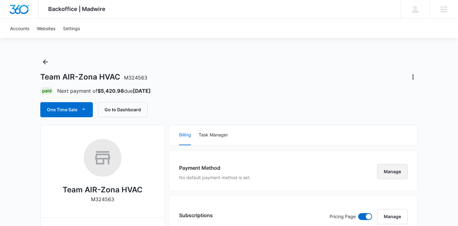
click at [401, 174] on button "Manage" at bounding box center [392, 171] width 31 height 15
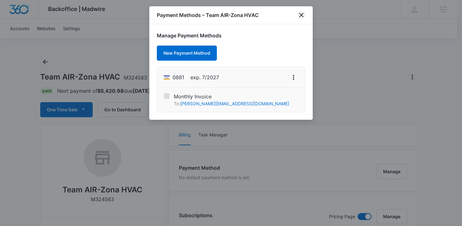
click at [303, 15] on icon "close" at bounding box center [302, 15] width 8 height 8
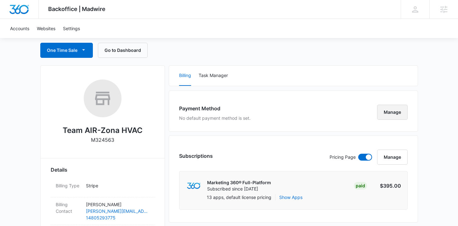
scroll to position [0, 0]
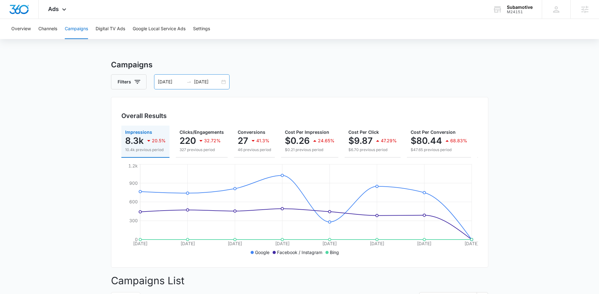
click at [224, 84] on div "[DATE] [DATE]" at bounding box center [192, 81] width 76 height 15
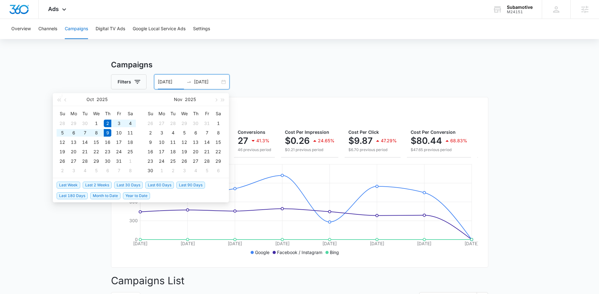
click at [74, 185] on span "Last Week" at bounding box center [69, 185] width 24 height 7
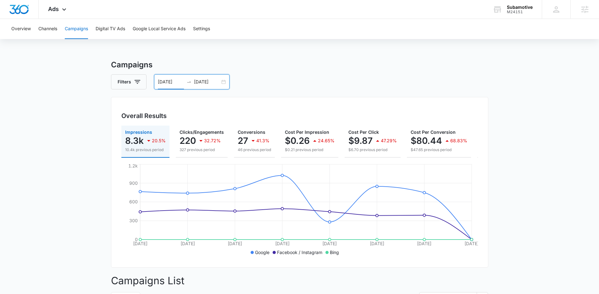
click at [224, 82] on div "[DATE] [DATE]" at bounding box center [192, 81] width 76 height 15
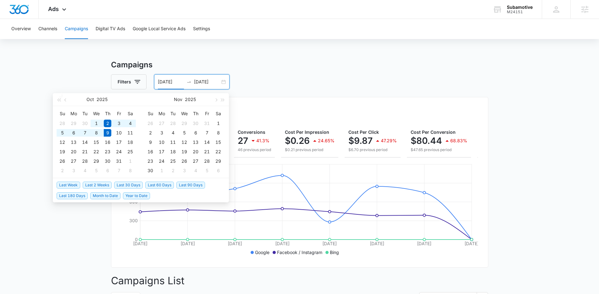
click at [93, 183] on span "Last 2 Weeks" at bounding box center [97, 185] width 29 height 7
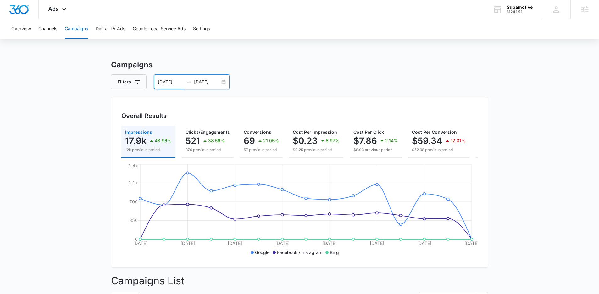
click at [223, 78] on div "[DATE] [DATE]" at bounding box center [192, 81] width 76 height 15
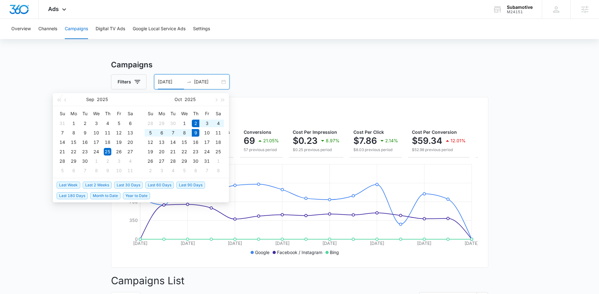
click at [69, 186] on span "Last Week" at bounding box center [69, 185] width 24 height 7
type input "[DATE]"
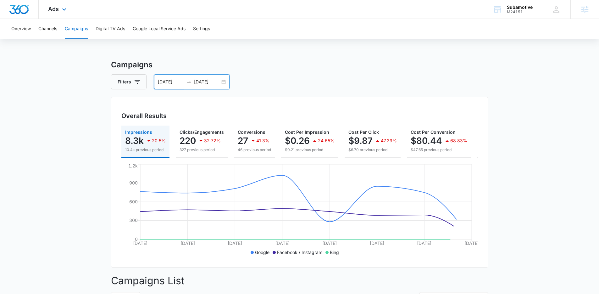
click at [14, 5] on img "Dashboard" at bounding box center [19, 9] width 20 height 9
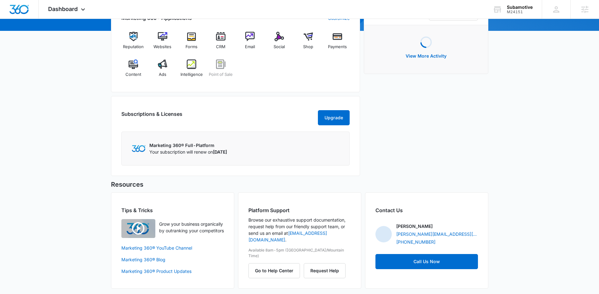
scroll to position [80, 0]
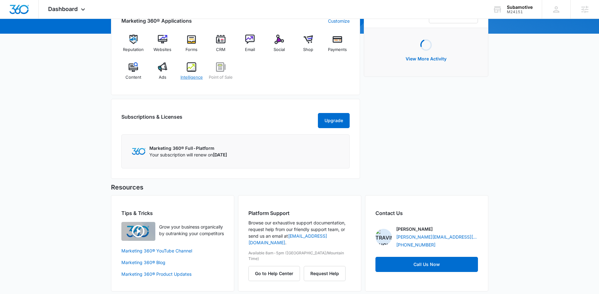
click at [199, 76] on span "Intelligence" at bounding box center [192, 77] width 22 height 6
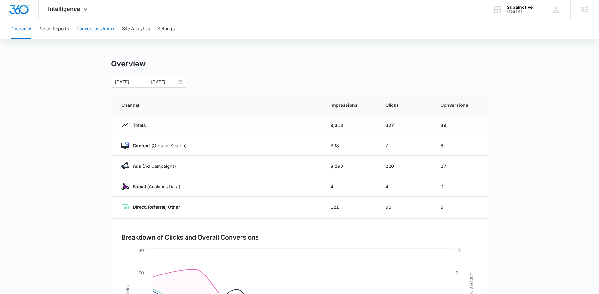
click at [97, 30] on button "Conversions Inbox" at bounding box center [95, 29] width 38 height 20
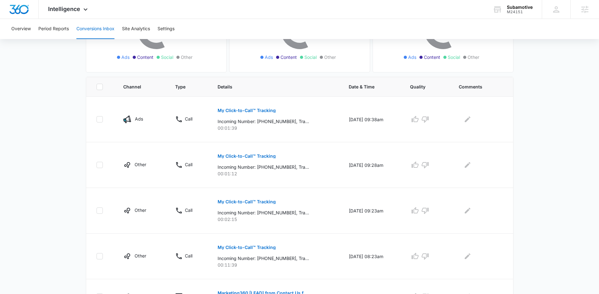
scroll to position [108, 0]
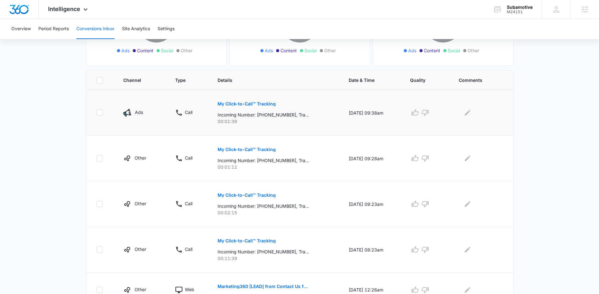
click at [260, 104] on p "My Click-to-Call™ Tracking" at bounding box center [247, 104] width 58 height 4
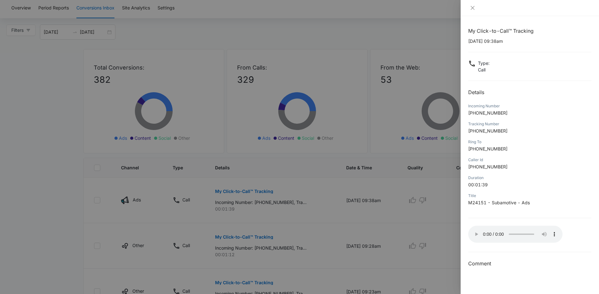
scroll to position [0, 0]
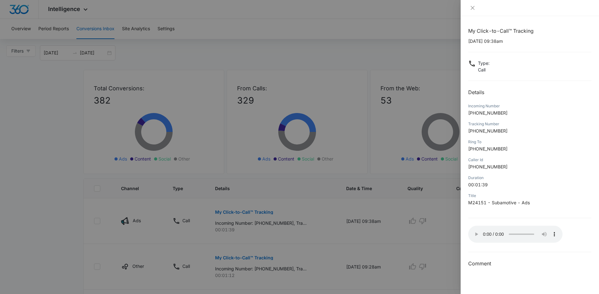
click at [294, 58] on div at bounding box center [299, 147] width 599 height 294
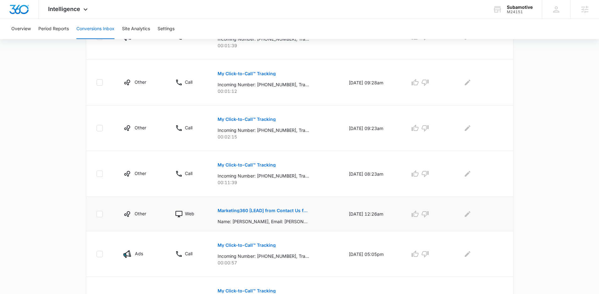
scroll to position [187, 0]
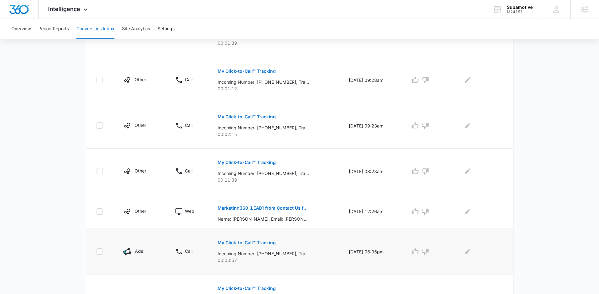
click at [237, 243] on p "My Click-to-Call™ Tracking" at bounding box center [247, 242] width 58 height 4
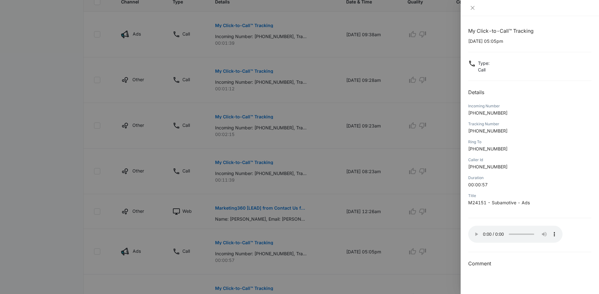
click at [385, 219] on div at bounding box center [299, 147] width 599 height 294
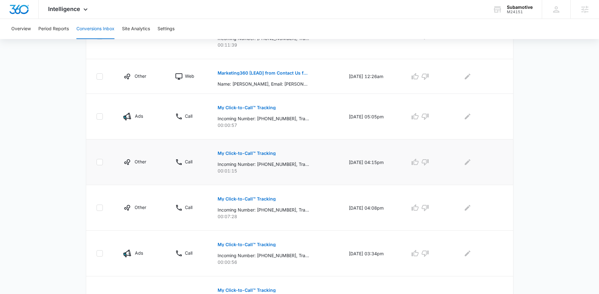
scroll to position [369, 0]
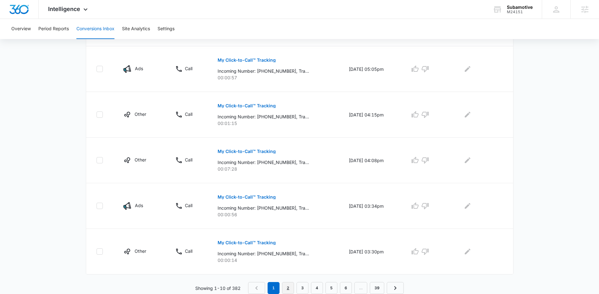
click at [287, 288] on link "2" at bounding box center [288, 288] width 12 height 12
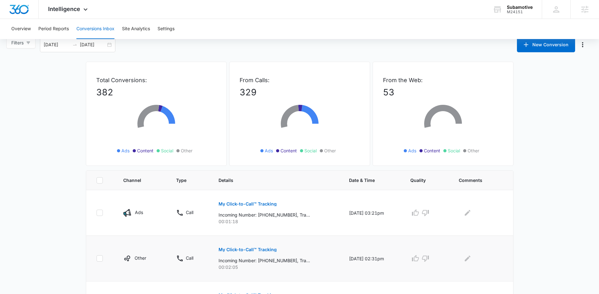
scroll to position [78, 0]
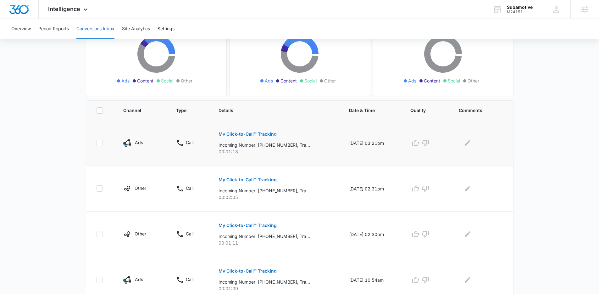
click at [232, 135] on p "My Click-to-Call™ Tracking" at bounding box center [248, 134] width 58 height 4
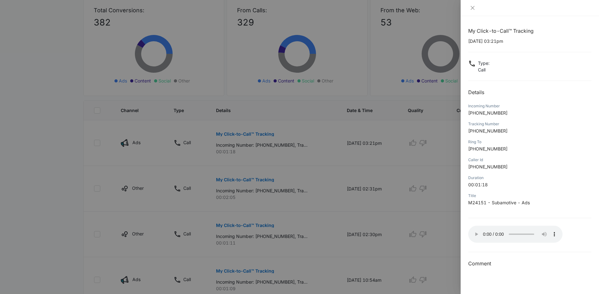
click at [42, 162] on div at bounding box center [299, 147] width 599 height 294
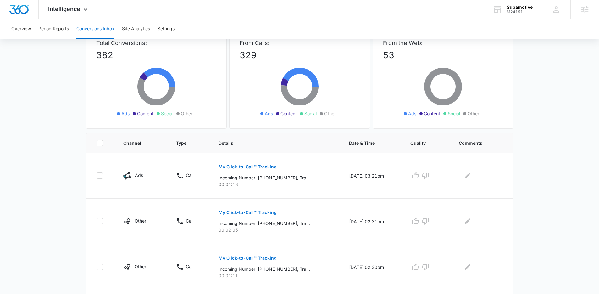
scroll to position [0, 0]
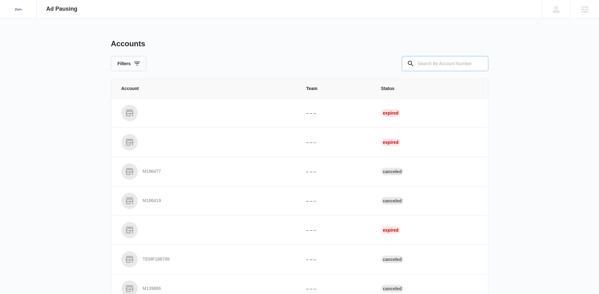
click at [438, 64] on input "text" at bounding box center [445, 63] width 87 height 15
type input "m336342"
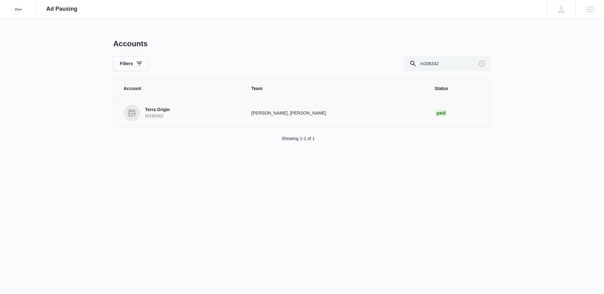
click at [171, 110] on link "Terra Origin M336342" at bounding box center [180, 113] width 113 height 16
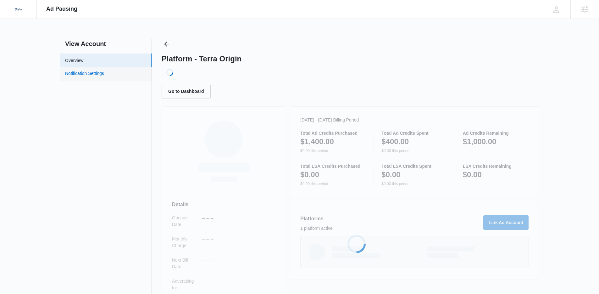
click at [104, 76] on link "Notification Settings" at bounding box center [84, 74] width 39 height 8
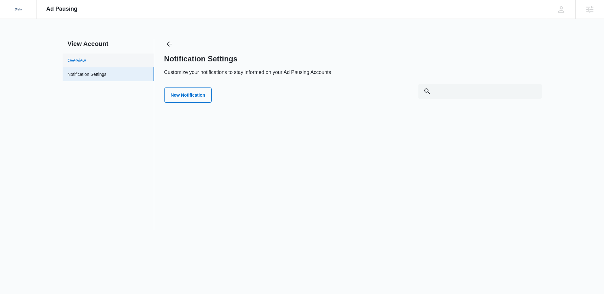
click at [86, 64] on link "Overview" at bounding box center [77, 60] width 18 height 7
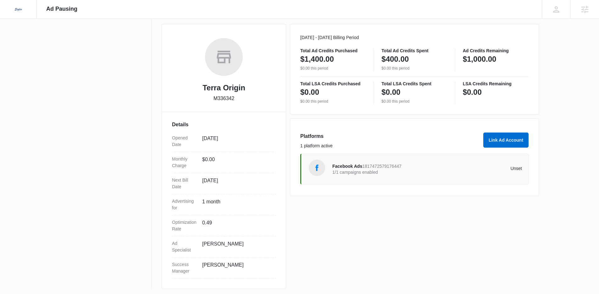
scroll to position [85, 0]
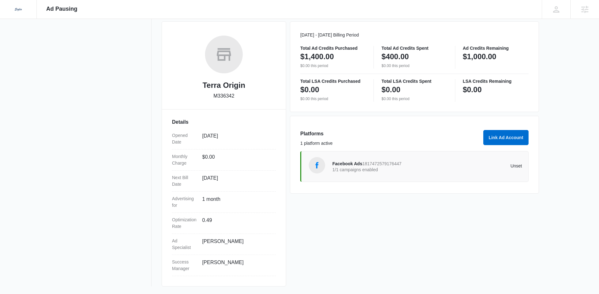
click at [345, 161] on span "Facebook Ads" at bounding box center [348, 163] width 30 height 5
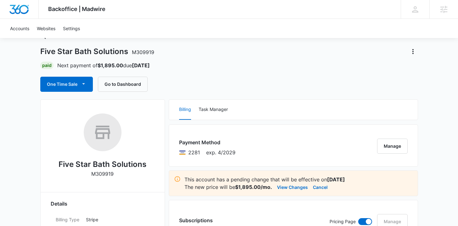
scroll to position [28, 0]
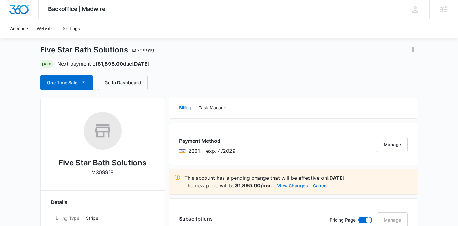
click at [290, 186] on button "View Changes" at bounding box center [292, 186] width 31 height 8
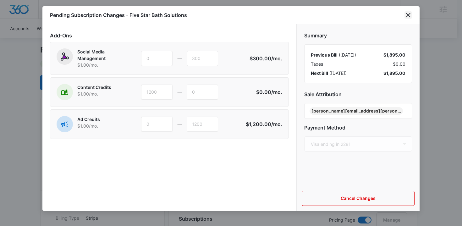
click at [409, 16] on icon "close" at bounding box center [408, 15] width 4 height 4
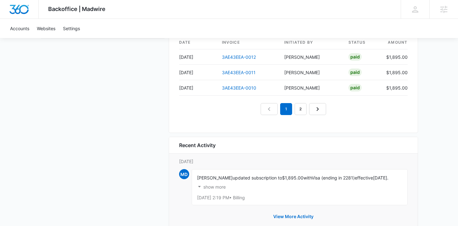
scroll to position [640, 0]
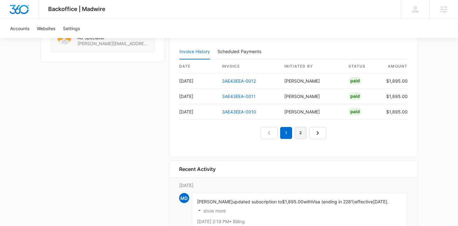
click at [300, 134] on link "2" at bounding box center [300, 133] width 12 height 12
click at [307, 133] on link "3" at bounding box center [308, 133] width 12 height 12
click at [311, 130] on link "4" at bounding box center [315, 133] width 12 height 12
click at [317, 132] on em "4" at bounding box center [315, 133] width 12 height 12
click at [301, 132] on link "3" at bounding box center [300, 133] width 12 height 12
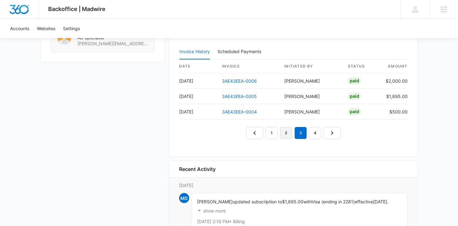
click at [286, 130] on link "2" at bounding box center [286, 133] width 12 height 12
click at [274, 132] on link "1" at bounding box center [272, 133] width 12 height 12
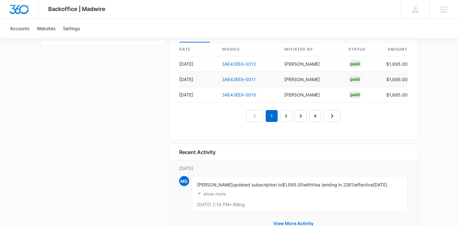
scroll to position [638, 0]
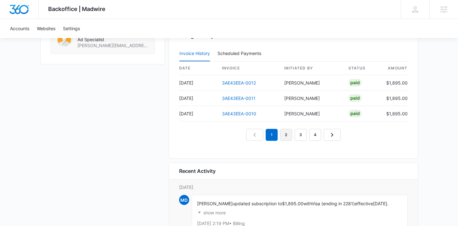
click at [286, 137] on link "2" at bounding box center [286, 135] width 12 height 12
click at [300, 135] on link "3" at bounding box center [300, 135] width 12 height 12
click at [308, 132] on nav "1 2 3 4" at bounding box center [293, 135] width 94 height 12
click at [311, 135] on link "4" at bounding box center [315, 135] width 12 height 12
click at [275, 136] on link "1" at bounding box center [272, 135] width 12 height 12
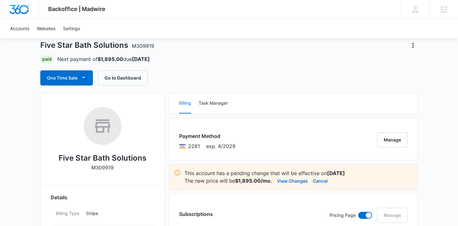
scroll to position [0, 0]
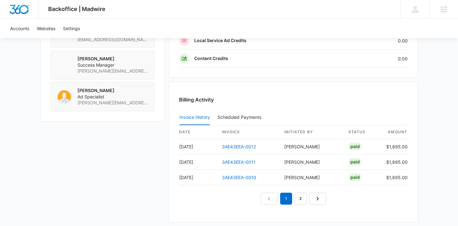
scroll to position [585, 0]
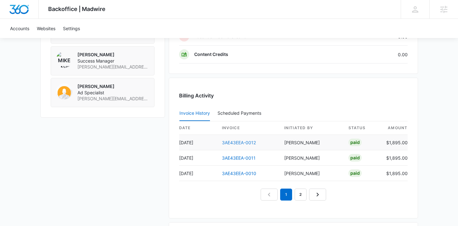
click at [242, 141] on link "3AE43EEA-0012" at bounding box center [239, 142] width 34 height 5
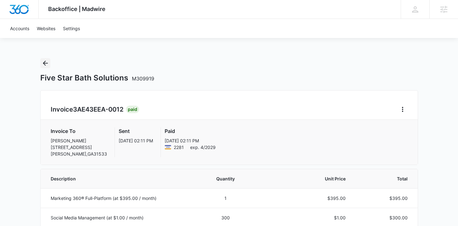
click at [48, 63] on icon "Back" at bounding box center [46, 63] width 8 height 8
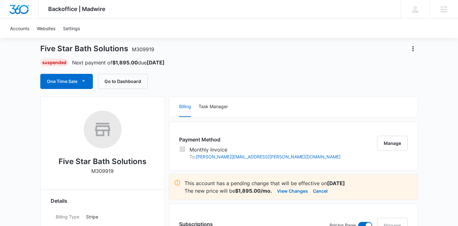
scroll to position [30, 0]
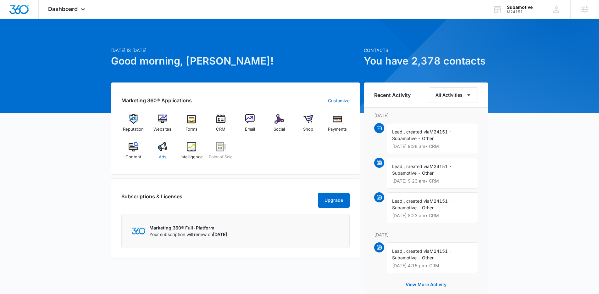
click at [168, 155] on div "Ads" at bounding box center [162, 153] width 24 height 23
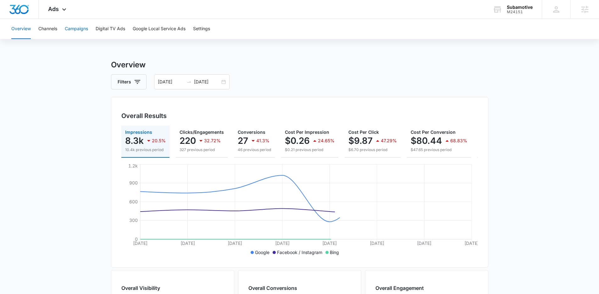
click at [77, 28] on button "Campaigns" at bounding box center [76, 29] width 23 height 20
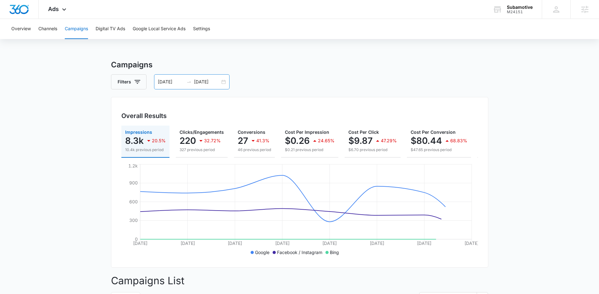
click at [225, 83] on div "10/02/2025 10/09/2025" at bounding box center [192, 81] width 76 height 15
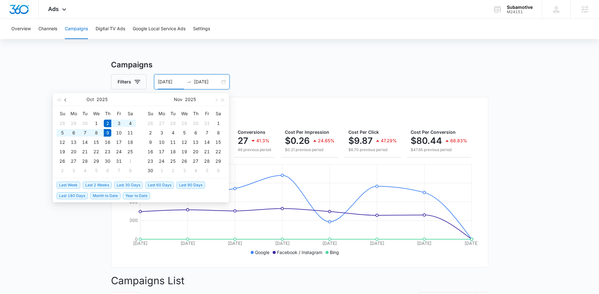
click at [67, 101] on button "button" at bounding box center [65, 99] width 7 height 13
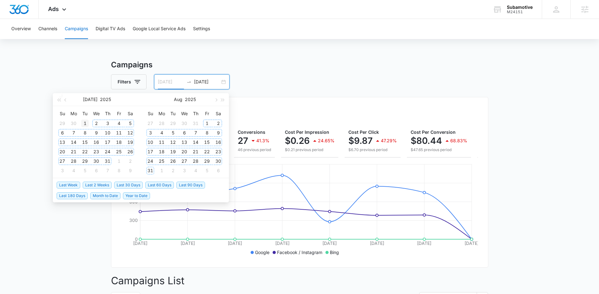
type input "07/01/2025"
click at [82, 124] on div "1" at bounding box center [85, 124] width 8 height 8
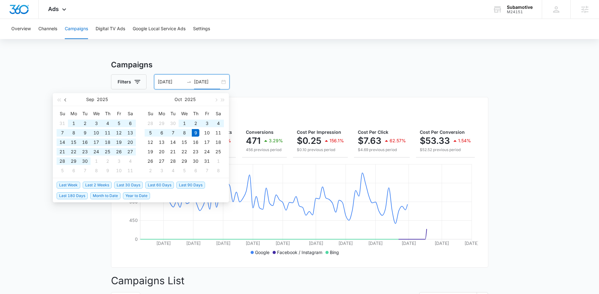
click at [67, 99] on span "button" at bounding box center [65, 99] width 3 height 3
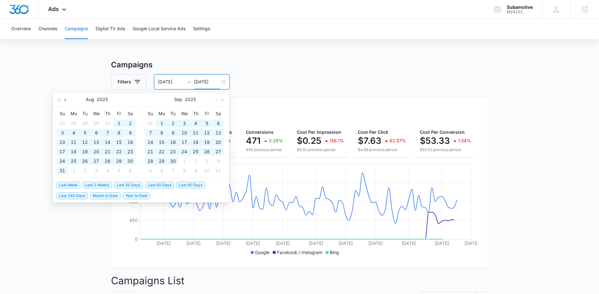
click at [67, 99] on span "button" at bounding box center [65, 99] width 3 height 3
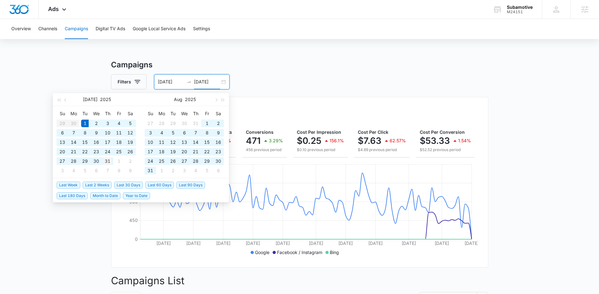
type input "07/31/2025"
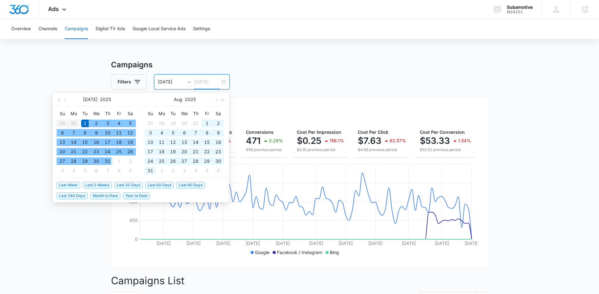
click at [111, 161] on div "31" at bounding box center [108, 161] width 8 height 8
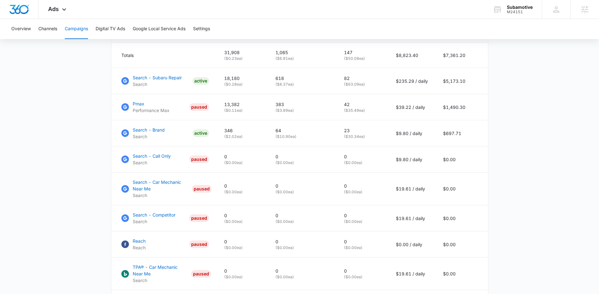
scroll to position [280, 0]
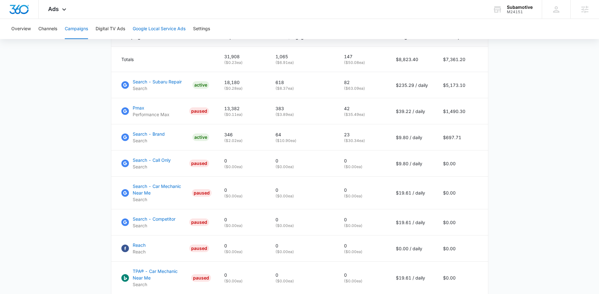
click at [176, 27] on button "Google Local Service Ads" at bounding box center [159, 29] width 53 height 20
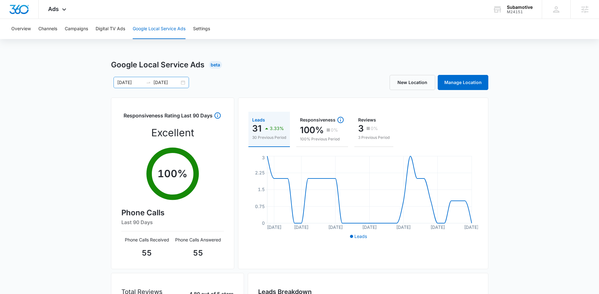
click at [182, 83] on div "07/01/2025 07/31/2025" at bounding box center [152, 82] width 76 height 11
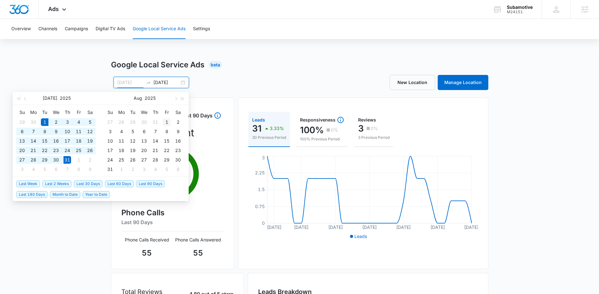
type input "08/01/2025"
click at [167, 121] on div "1" at bounding box center [167, 122] width 8 height 8
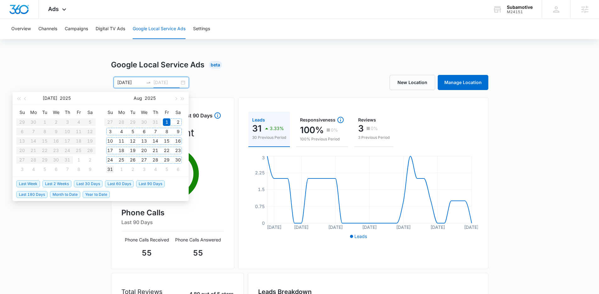
type input "08/31/2025"
click at [110, 170] on div "31" at bounding box center [110, 169] width 8 height 8
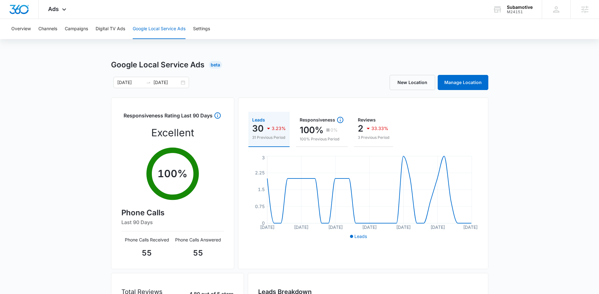
click at [74, 76] on div "Google Local Service Ads Beta 08/01/2025 08/31/2025 Jul 2025 Su Mo Tu We Th Fr …" at bounding box center [299, 223] width 599 height 328
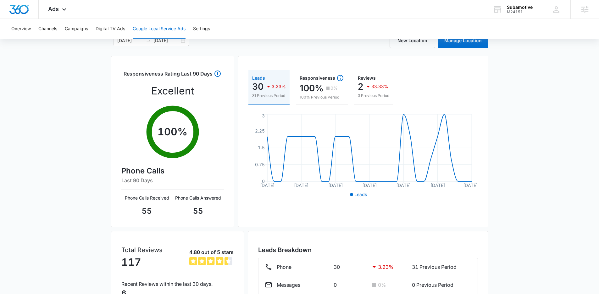
scroll to position [93, 0]
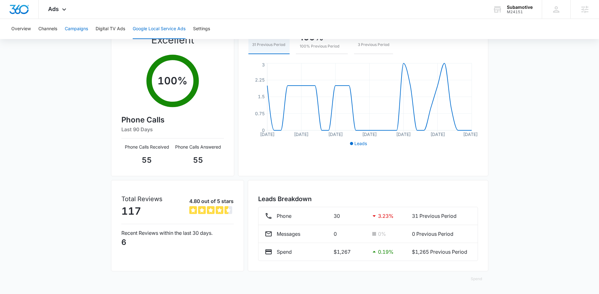
click at [74, 31] on button "Campaigns" at bounding box center [76, 29] width 23 height 20
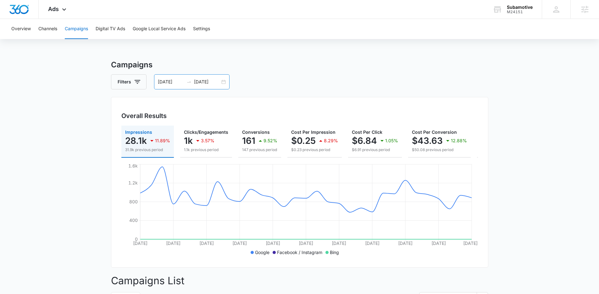
click at [222, 82] on div "08/01/2025 08/31/2025" at bounding box center [192, 81] width 76 height 15
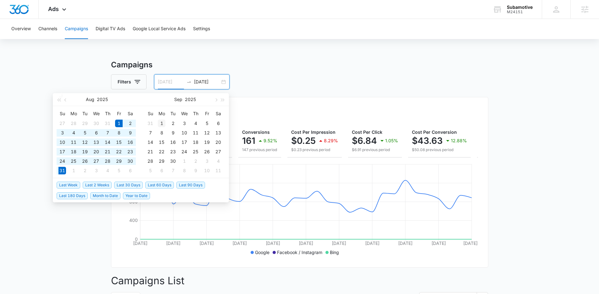
type input "09/01/2025"
click at [164, 121] on div "1" at bounding box center [162, 124] width 8 height 8
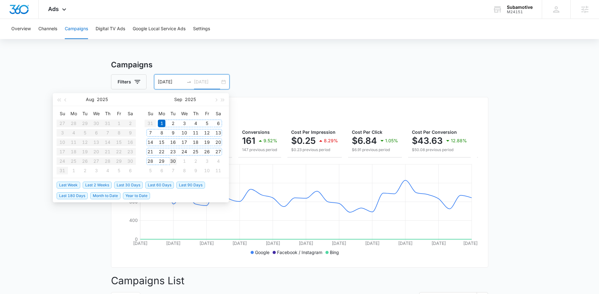
drag, startPoint x: 173, startPoint y: 169, endPoint x: 178, endPoint y: 163, distance: 7.6
click at [174, 167] on div "7" at bounding box center [173, 171] width 8 height 8
type input "10/07/2025"
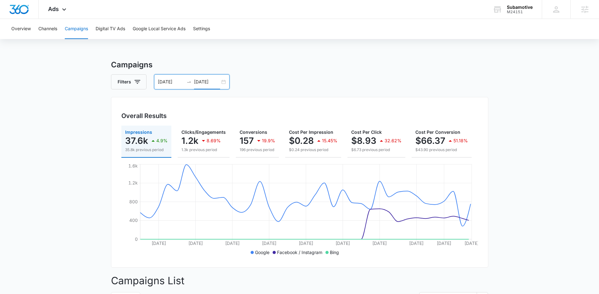
click at [224, 81] on div "09/01/2025 10/07/2025" at bounding box center [192, 81] width 76 height 15
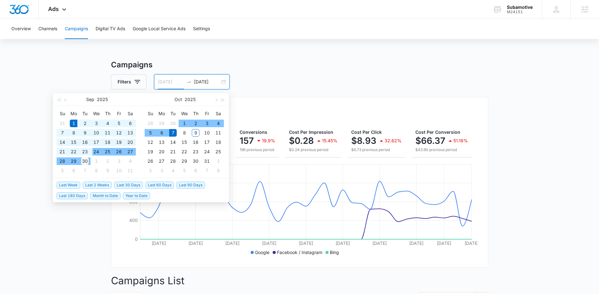
type input "09/30/2025"
click at [86, 160] on div "30" at bounding box center [85, 161] width 8 height 8
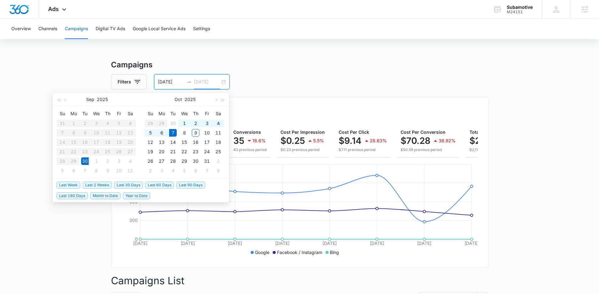
click at [90, 159] on td "30" at bounding box center [84, 160] width 11 height 9
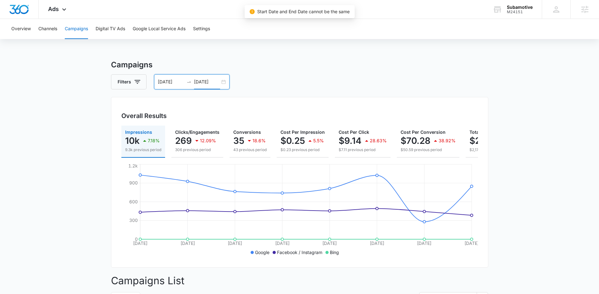
click at [204, 82] on input "10/07/2025" at bounding box center [207, 81] width 26 height 7
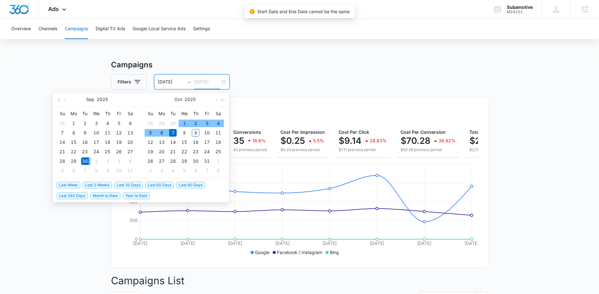
type input "09/30/2025"
click at [87, 161] on div "30" at bounding box center [85, 161] width 8 height 8
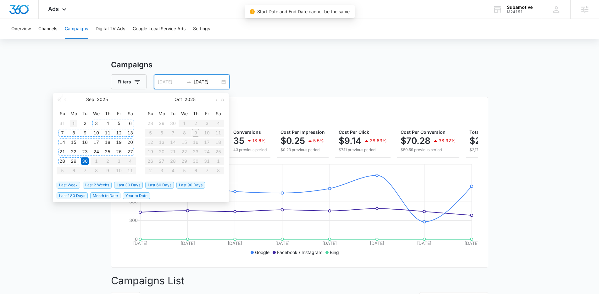
type input "09/01/2025"
click at [70, 121] on div "1" at bounding box center [74, 124] width 8 height 8
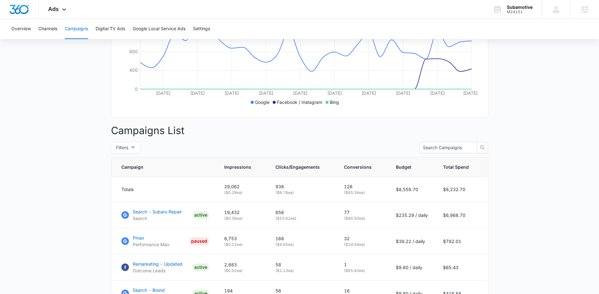
scroll to position [90, 0]
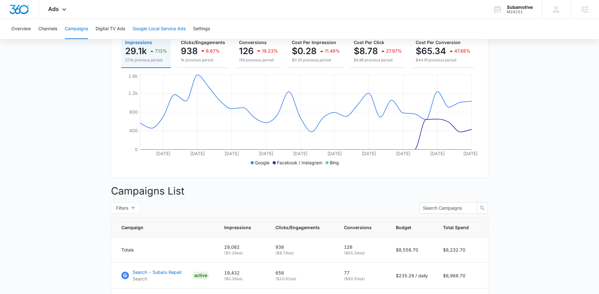
click at [160, 31] on button "Google Local Service Ads" at bounding box center [159, 29] width 53 height 20
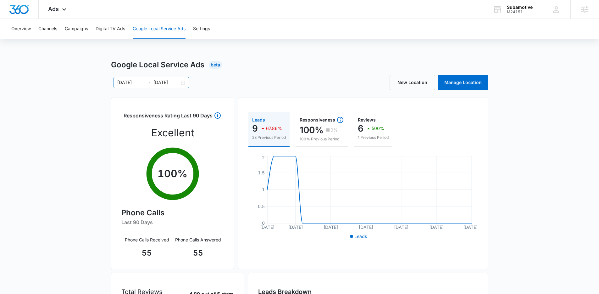
click at [183, 83] on div "09/01/2025 09/30/2025" at bounding box center [152, 82] width 76 height 11
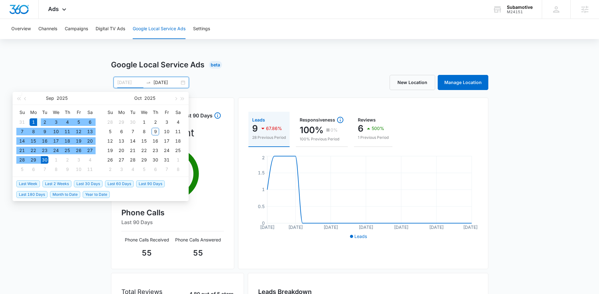
type input "09/01/2025"
click at [33, 123] on div "1" at bounding box center [34, 122] width 8 height 8
type input "09/30/2025"
click at [45, 162] on div "30" at bounding box center [45, 160] width 8 height 8
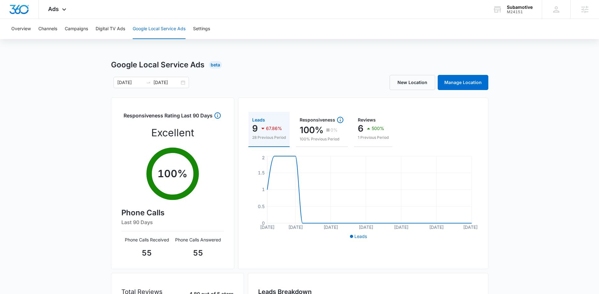
click at [65, 109] on div "Google Local Service Ads Beta 09/01/2025 09/30/2025 Sep 2025 Su Mo Tu We Th Fr …" at bounding box center [299, 223] width 599 height 328
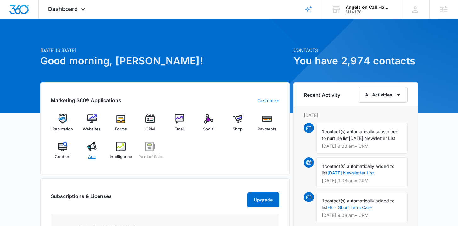
click at [90, 153] on div "Ads" at bounding box center [92, 153] width 24 height 23
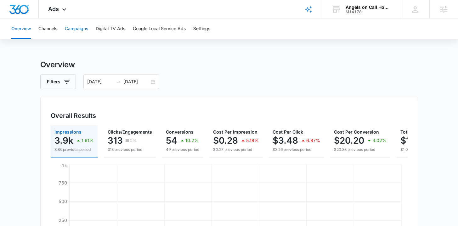
click at [81, 39] on button "Campaigns" at bounding box center [76, 29] width 23 height 20
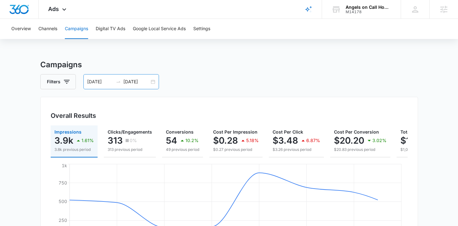
click at [153, 81] on div "[DATE] [DATE]" at bounding box center [121, 81] width 76 height 15
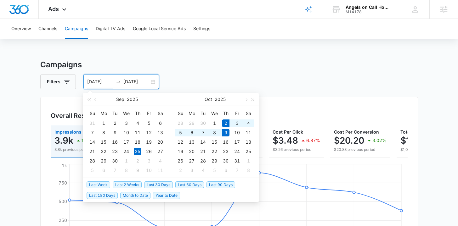
click at [93, 185] on span "Last Week" at bounding box center [99, 185] width 24 height 7
type input "[DATE]"
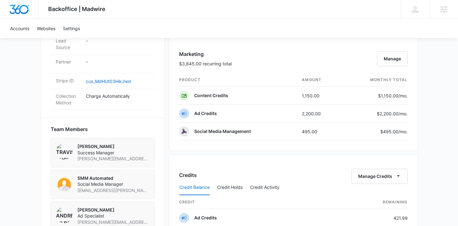
scroll to position [446, 0]
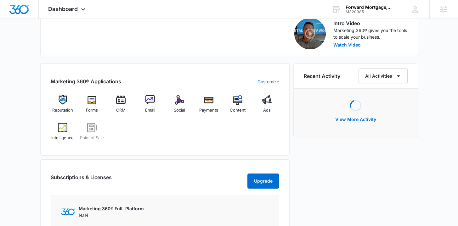
scroll to position [220, 0]
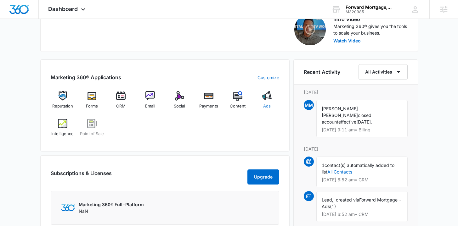
click at [268, 103] on span "Ads" at bounding box center [267, 106] width 8 height 6
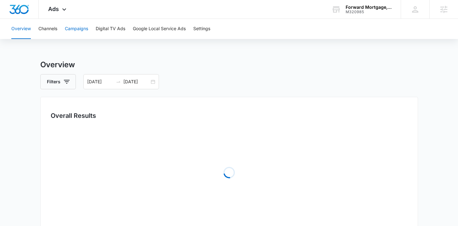
click at [79, 29] on button "Campaigns" at bounding box center [76, 29] width 23 height 20
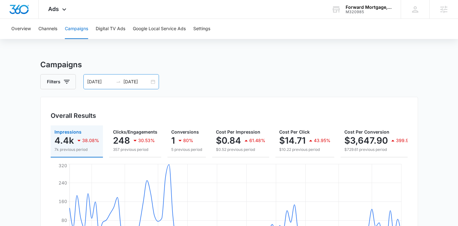
click at [153, 80] on div "06/06/2025 09/04/2025" at bounding box center [121, 81] width 76 height 15
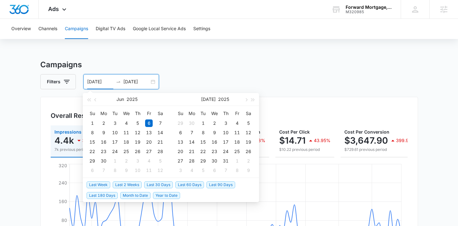
click at [155, 183] on span "Last 30 Days" at bounding box center [158, 185] width 29 height 7
type input "09/09/2025"
type input "10/09/2025"
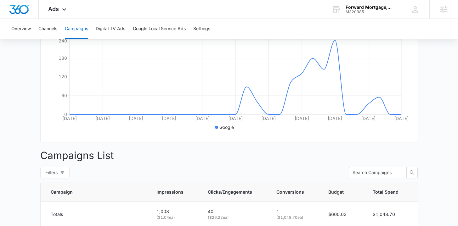
scroll to position [201, 0]
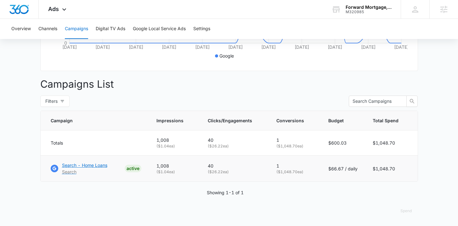
click at [89, 167] on p "Search - Home Loans" at bounding box center [84, 165] width 45 height 7
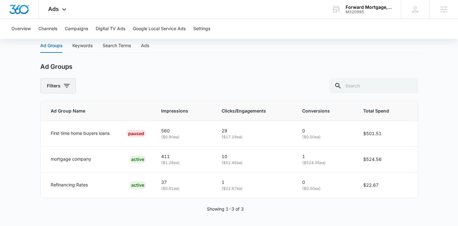
scroll to position [264, 0]
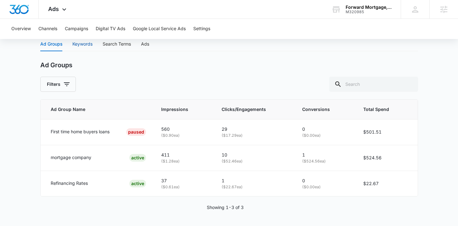
click at [88, 45] on div "Keywords" at bounding box center [82, 44] width 20 height 7
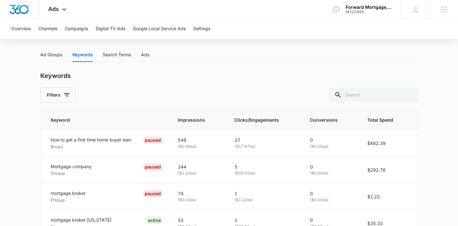
scroll to position [136, 0]
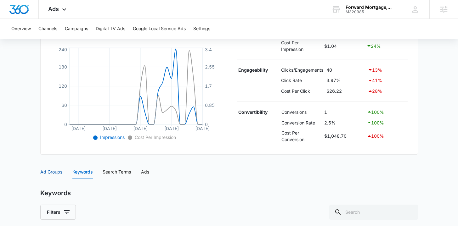
click at [43, 175] on div "Ad Groups" at bounding box center [51, 172] width 22 height 7
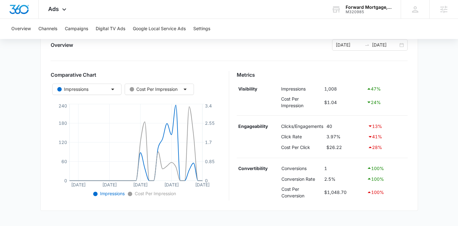
scroll to position [0, 0]
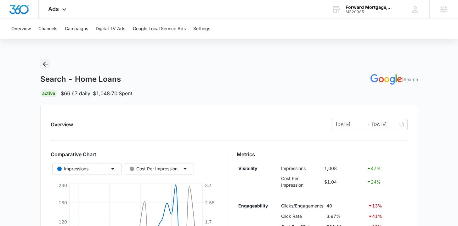
click at [43, 62] on icon "Back" at bounding box center [46, 64] width 8 height 8
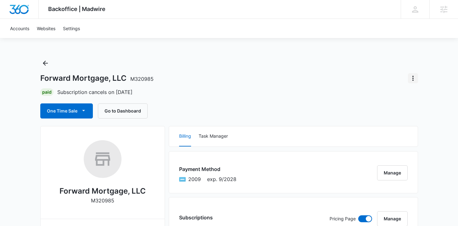
click at [408, 80] on button "Actions" at bounding box center [413, 78] width 10 height 10
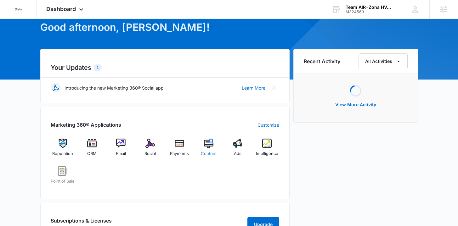
scroll to position [37, 0]
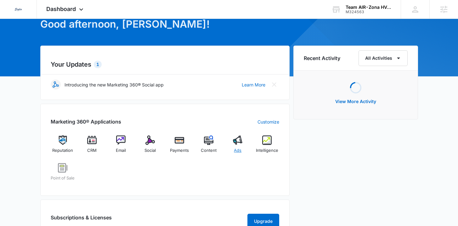
click at [238, 148] on span "Ads" at bounding box center [238, 151] width 8 height 6
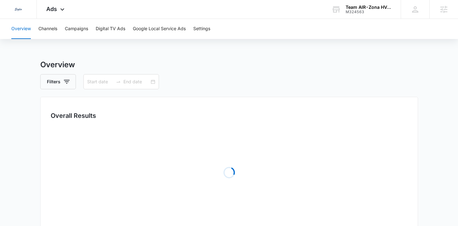
type input "[DATE]"
click at [130, 23] on div "Overview Channels Campaigns Digital TV Ads Google Local Service Ads Settings" at bounding box center [229, 29] width 443 height 20
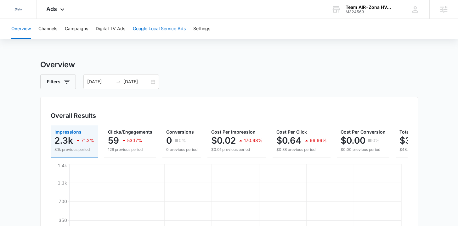
click at [144, 27] on button "Google Local Service Ads" at bounding box center [159, 29] width 53 height 20
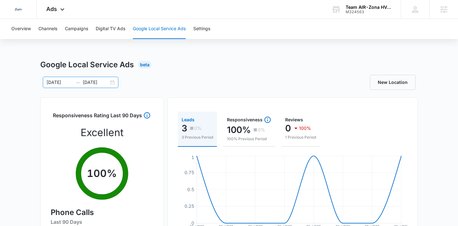
click at [114, 84] on div "10/02/2025 10/09/2025" at bounding box center [81, 82] width 76 height 11
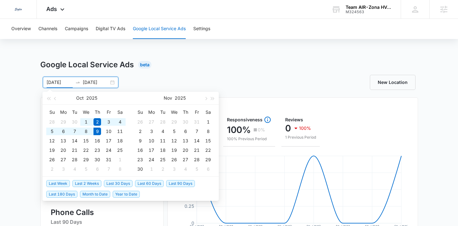
click at [116, 182] on span "Last 30 Days" at bounding box center [118, 183] width 29 height 7
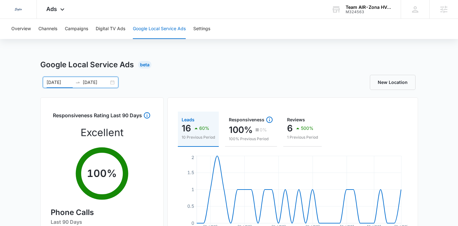
click at [19, 124] on div "Google Local Service Ads Beta 09/09/2025 10/09/2025 Sep 2025 Su Mo Tu We Th Fr …" at bounding box center [229, 223] width 458 height 328
click at [111, 81] on div "09/09/2025 10/09/2025" at bounding box center [81, 82] width 76 height 11
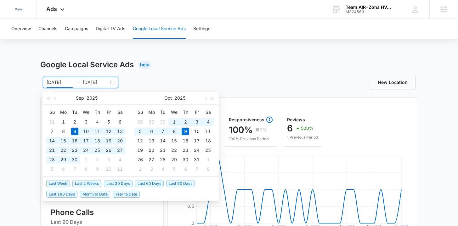
click at [126, 184] on span "Last 30 Days" at bounding box center [118, 183] width 29 height 7
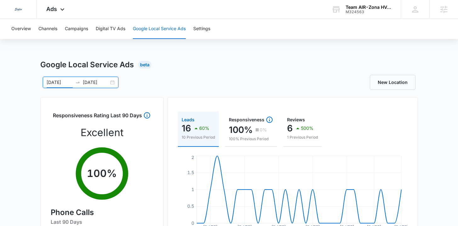
click at [112, 79] on div "09/09/2025 10/09/2025" at bounding box center [81, 82] width 76 height 11
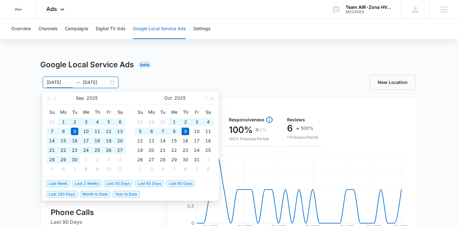
click at [148, 183] on span "Last 60 Days" at bounding box center [149, 183] width 29 height 7
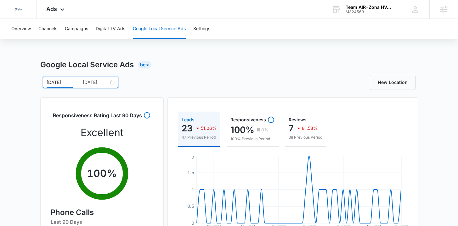
click at [159, 82] on div "08/10/2025 10/09/2025 Aug 2025 Su Mo Tu We Th Fr Sa 27 28 29 30 31 1 2 3 4 5 6 …" at bounding box center [134, 82] width 189 height 11
click at [113, 81] on div "08/10/2025 10/09/2025" at bounding box center [81, 82] width 76 height 11
click at [177, 78] on div "08/10/2025 10/09/2025 Aug 2025 Su Mo Tu We Th Fr Sa 27 28 29 30 31 1 2 3 4 5 6 …" at bounding box center [134, 82] width 189 height 11
click at [112, 83] on div "08/10/2025 10/09/2025" at bounding box center [81, 82] width 76 height 11
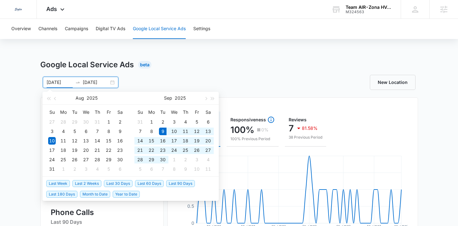
click at [123, 184] on span "Last 30 Days" at bounding box center [118, 183] width 29 height 7
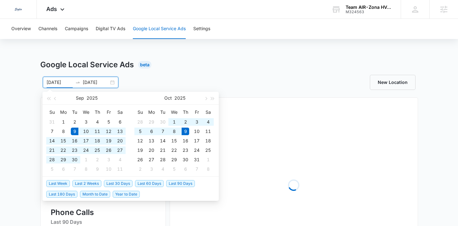
type input "[DATE]"
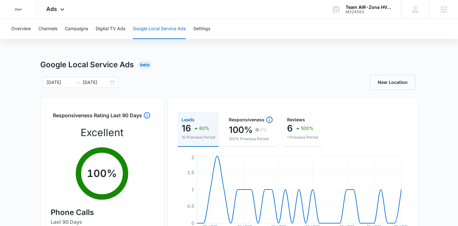
click at [129, 67] on h1 "Google Local Service Ads" at bounding box center [86, 64] width 93 height 11
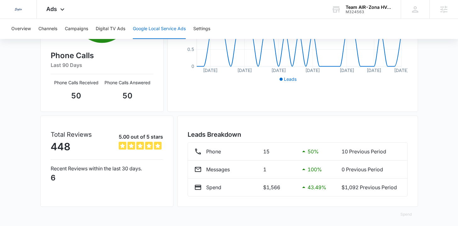
scroll to position [160, 0]
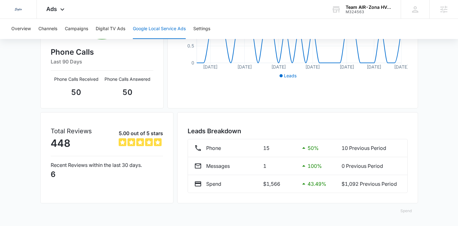
click at [401, 209] on button "Spend" at bounding box center [406, 211] width 24 height 15
click at [405, 193] on button "Raw" at bounding box center [414, 191] width 41 height 9
click at [407, 212] on button "Spend" at bounding box center [406, 211] width 24 height 15
click at [409, 184] on div "Optimized" at bounding box center [410, 183] width 18 height 4
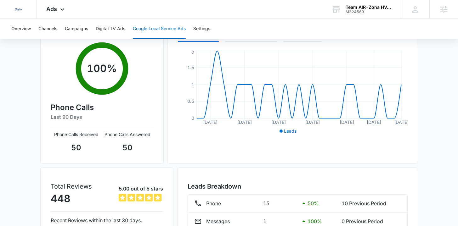
scroll to position [160, 0]
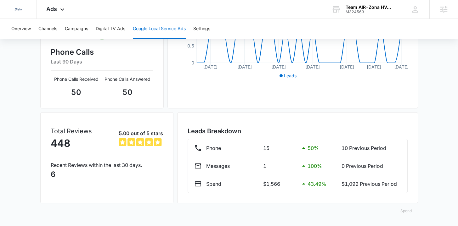
click at [410, 211] on button "Spend" at bounding box center [406, 211] width 24 height 15
click at [406, 193] on div "Raw" at bounding box center [410, 192] width 18 height 4
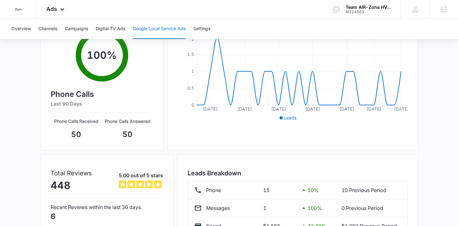
scroll to position [160, 0]
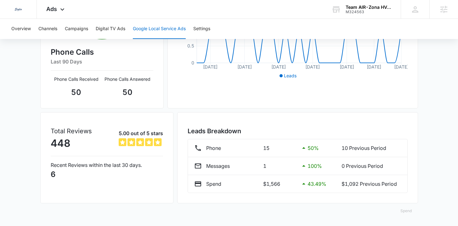
click at [410, 212] on button "Spend" at bounding box center [406, 211] width 24 height 15
click at [406, 193] on div "Raw" at bounding box center [410, 192] width 18 height 4
click at [407, 208] on button "Spend" at bounding box center [406, 211] width 24 height 15
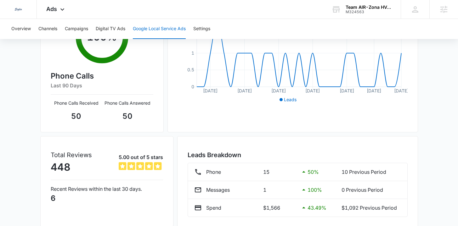
scroll to position [160, 0]
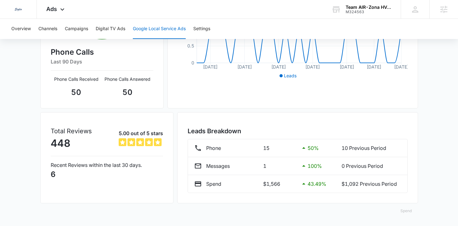
click at [411, 212] on button "Spend" at bounding box center [406, 211] width 24 height 15
click at [410, 181] on div "Optimized" at bounding box center [410, 183] width 18 height 4
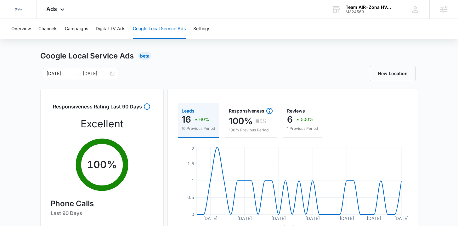
scroll to position [0, 0]
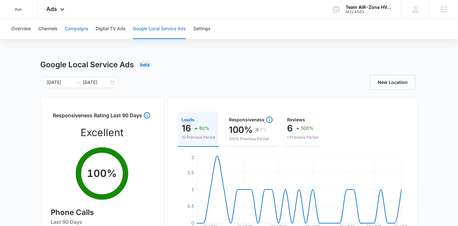
click at [78, 33] on button "Campaigns" at bounding box center [76, 29] width 23 height 20
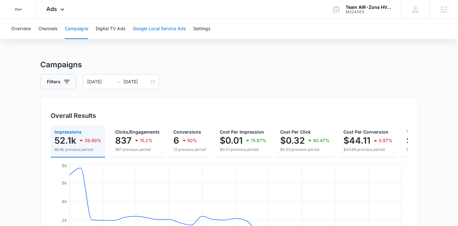
click at [163, 31] on button "Google Local Service Ads" at bounding box center [159, 29] width 53 height 20
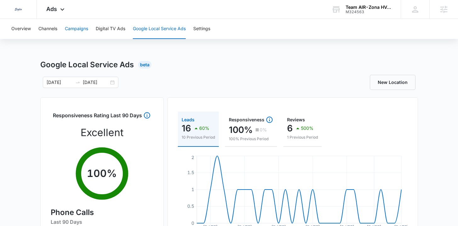
click at [72, 29] on button "Campaigns" at bounding box center [76, 29] width 23 height 20
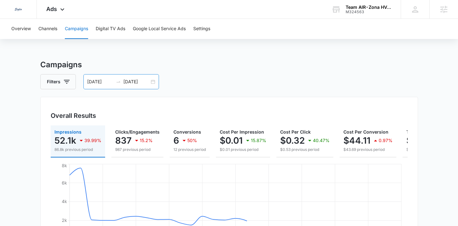
click at [151, 81] on div "[DATE] [DATE]" at bounding box center [121, 81] width 76 height 15
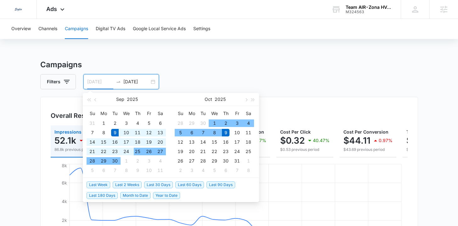
type input "[DATE]"
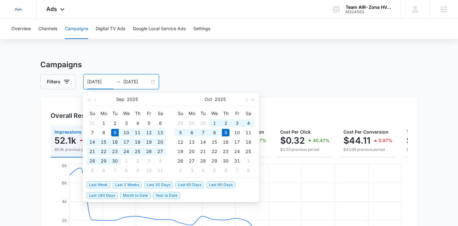
click at [153, 185] on span "Last 30 Days" at bounding box center [158, 185] width 29 height 7
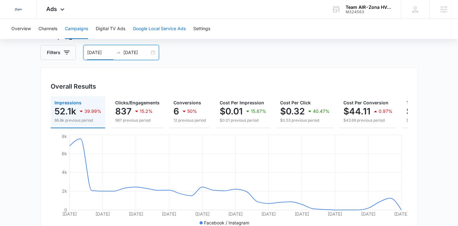
click at [150, 33] on button "Google Local Service Ads" at bounding box center [159, 29] width 53 height 20
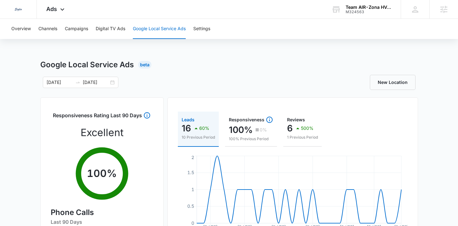
scroll to position [160, 0]
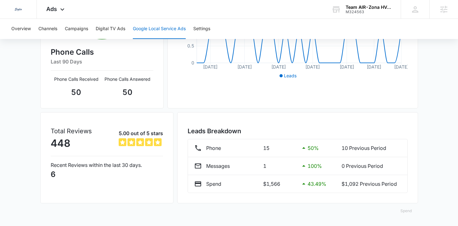
click at [409, 211] on button "Spend" at bounding box center [406, 211] width 24 height 15
click at [409, 193] on div "Raw" at bounding box center [410, 192] width 18 height 4
click at [411, 213] on button "Spend" at bounding box center [406, 211] width 24 height 15
click at [411, 182] on div "Optimized" at bounding box center [410, 183] width 18 height 4
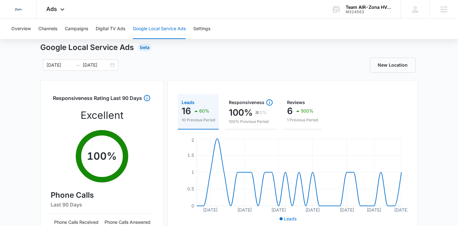
scroll to position [0, 0]
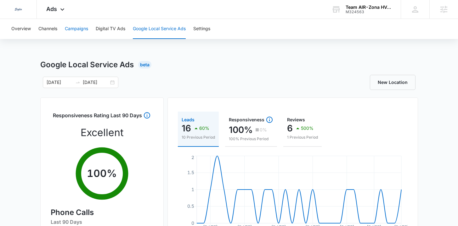
click at [80, 23] on button "Campaigns" at bounding box center [76, 29] width 23 height 20
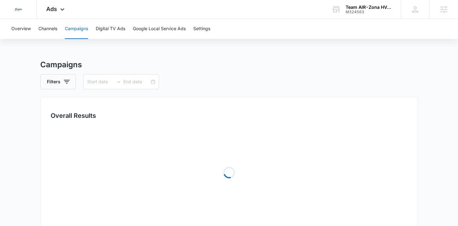
type input "[DATE]"
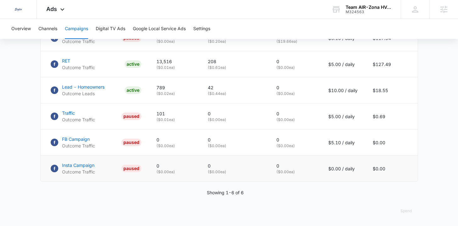
scroll to position [332, 0]
click at [406, 210] on button "Spend" at bounding box center [406, 211] width 24 height 15
click at [407, 194] on div "Raw" at bounding box center [410, 196] width 18 height 4
click at [409, 211] on button "Spend" at bounding box center [406, 211] width 24 height 15
click at [409, 185] on button "Optimized" at bounding box center [414, 187] width 41 height 9
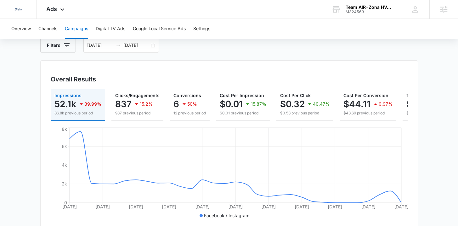
scroll to position [0, 65]
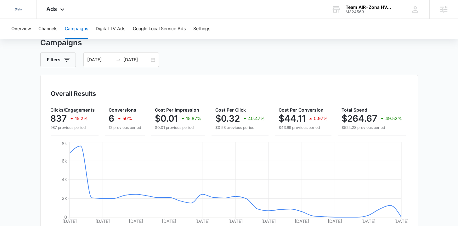
scroll to position [12, 0]
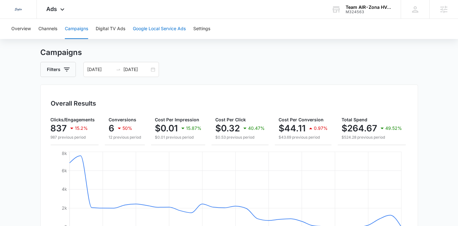
click at [164, 35] on button "Google Local Service Ads" at bounding box center [159, 29] width 53 height 20
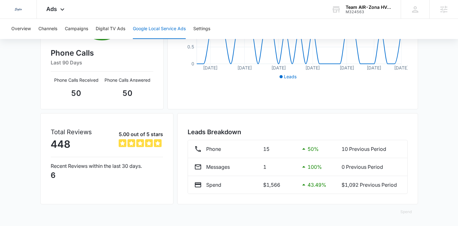
scroll to position [160, 0]
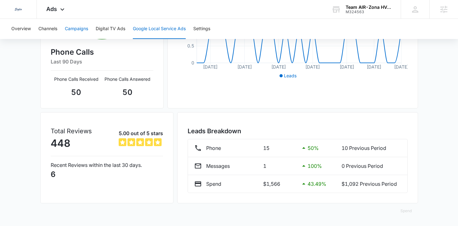
click at [67, 34] on button "Campaigns" at bounding box center [76, 29] width 23 height 20
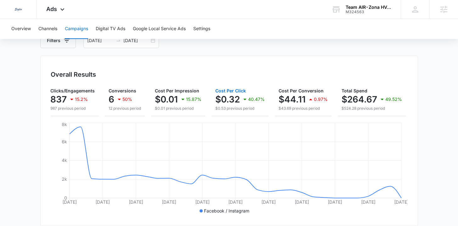
scroll to position [50, 0]
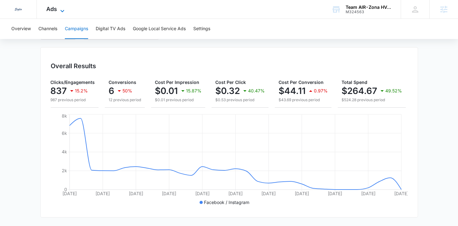
click at [51, 10] on span "Ads" at bounding box center [51, 9] width 11 height 7
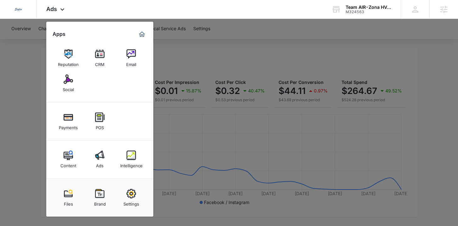
click at [18, 112] on div at bounding box center [229, 113] width 458 height 226
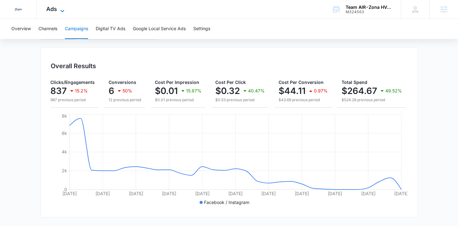
click at [57, 8] on span "Ads" at bounding box center [51, 9] width 11 height 7
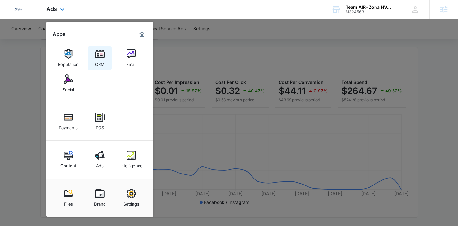
click at [97, 57] on img at bounding box center [99, 53] width 9 height 9
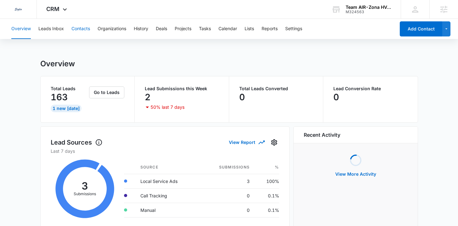
click at [81, 32] on button "Contacts" at bounding box center [80, 29] width 19 height 20
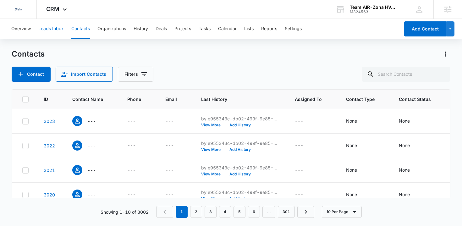
click at [46, 29] on button "Leads Inbox" at bounding box center [50, 29] width 25 height 20
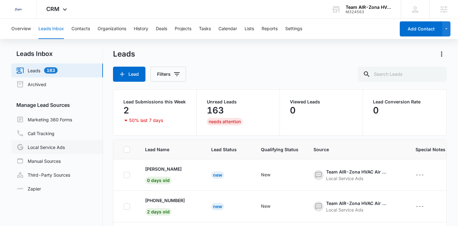
click at [59, 146] on link "Local Service Ads" at bounding box center [40, 147] width 48 height 8
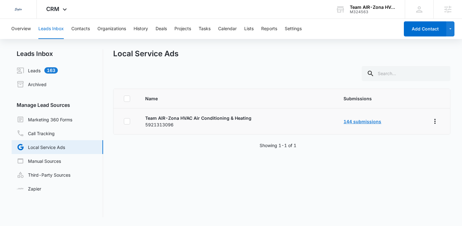
click at [351, 120] on link "144 submissions" at bounding box center [363, 121] width 38 height 5
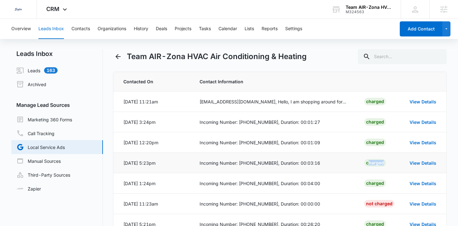
drag, startPoint x: 369, startPoint y: 164, endPoint x: 387, endPoint y: 164, distance: 17.6
click at [387, 164] on td "Charged" at bounding box center [378, 163] width 45 height 20
drag, startPoint x: 361, startPoint y: 164, endPoint x: 394, endPoint y: 164, distance: 32.4
click at [394, 164] on td "Charged" at bounding box center [378, 163] width 45 height 20
click at [196, 100] on td "mnquint@yahoo.com, Hello, I am shopping around for different prices to have HVA…" at bounding box center [274, 102] width 164 height 20
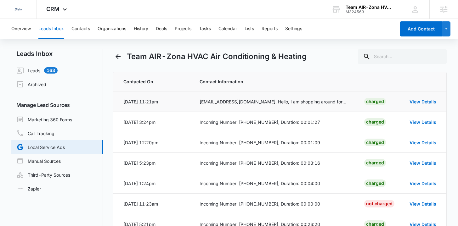
drag, startPoint x: 186, startPoint y: 103, endPoint x: 319, endPoint y: 108, distance: 133.8
click at [319, 108] on tr "Oct 9, 2025 at 11:21am mnquint@yahoo.com, Hello, I am shopping around for diffe…" at bounding box center [279, 102] width 333 height 20
click at [421, 101] on link "View Details" at bounding box center [422, 101] width 27 height 5
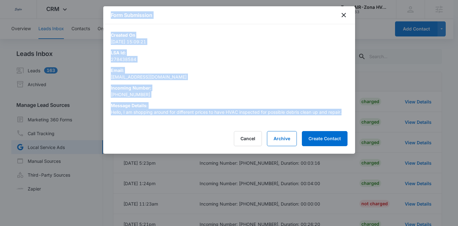
drag, startPoint x: 98, startPoint y: 116, endPoint x: 261, endPoint y: 116, distance: 163.9
click at [265, 118] on body "Dedicated to Helping You Make Your Customers Comfortable Indoors. We are a mark…" at bounding box center [229, 165] width 458 height 331
click at [245, 109] on p "Hello, I am shopping around for different prices to have HVAC inspected for pos…" at bounding box center [229, 112] width 237 height 7
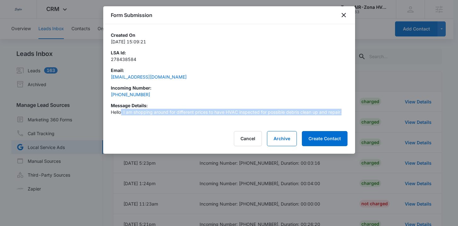
drag, startPoint x: 121, startPoint y: 112, endPoint x: 307, endPoint y: 116, distance: 186.3
click at [305, 117] on div "Hello, I am shopping around for different prices to have HVAC inspected for pos…" at bounding box center [229, 114] width 237 height 11
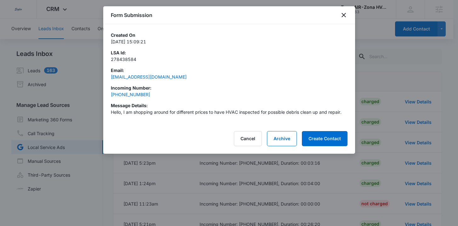
click at [340, 107] on p "Message Details :" at bounding box center [229, 105] width 237 height 7
drag, startPoint x: 107, startPoint y: 94, endPoint x: 178, endPoint y: 97, distance: 71.2
click at [178, 97] on div "Created On 2025-10-09 15:09:21 LSA Id : 278438584 Email : mnquint@yahoo.com Inc…" at bounding box center [229, 74] width 252 height 101
click at [344, 15] on icon "close" at bounding box center [344, 15] width 8 height 8
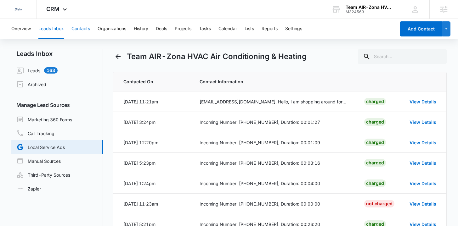
click at [79, 29] on button "Contacts" at bounding box center [80, 29] width 19 height 20
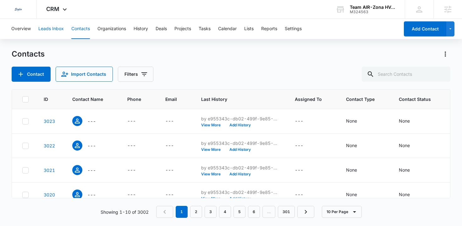
click at [60, 33] on button "Leads Inbox" at bounding box center [50, 29] width 25 height 20
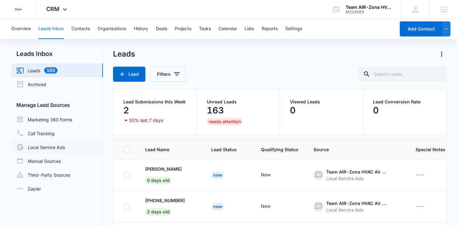
click at [65, 146] on link "Local Service Ads" at bounding box center [40, 147] width 48 height 8
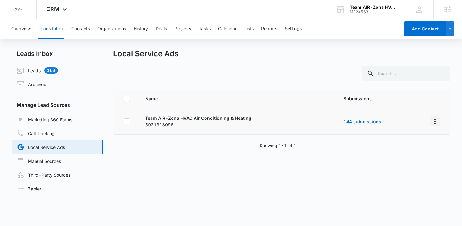
click at [432, 123] on icon "Overflow Menu" at bounding box center [436, 122] width 8 height 8
click at [406, 152] on button "Submission Rules" at bounding box center [407, 148] width 58 height 9
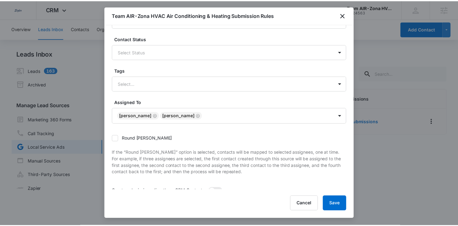
scroll to position [76, 0]
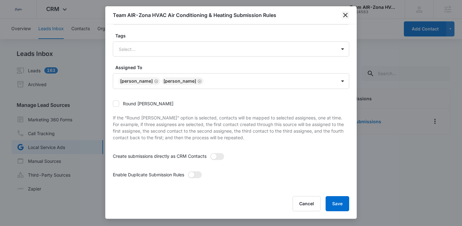
click at [344, 12] on icon "close" at bounding box center [346, 15] width 8 height 8
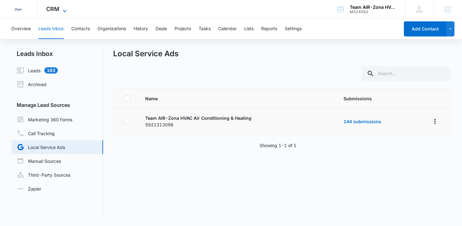
click at [57, 11] on span "CRM" at bounding box center [52, 9] width 13 height 7
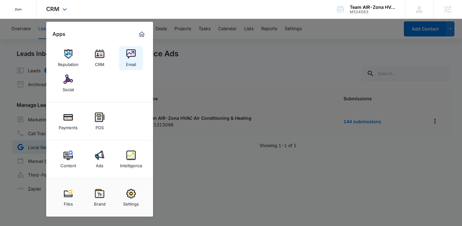
click at [132, 59] on div "Email" at bounding box center [131, 63] width 10 height 8
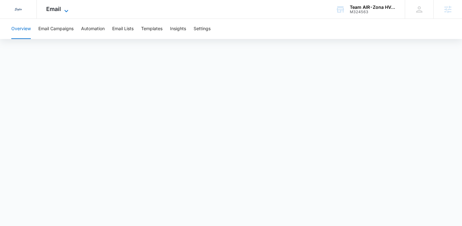
click at [63, 11] on icon at bounding box center [67, 11] width 8 height 8
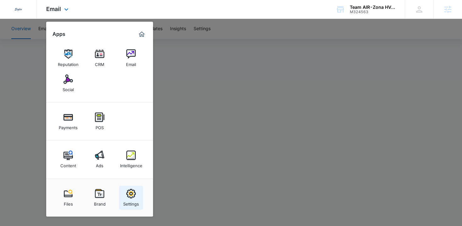
click at [139, 200] on link "Settings" at bounding box center [131, 198] width 24 height 24
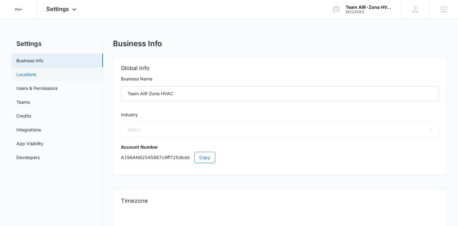
select select "3"
select select "US"
select select "America/[GEOGRAPHIC_DATA]"
click at [58, 89] on link "Users & Permissions" at bounding box center [36, 88] width 41 height 7
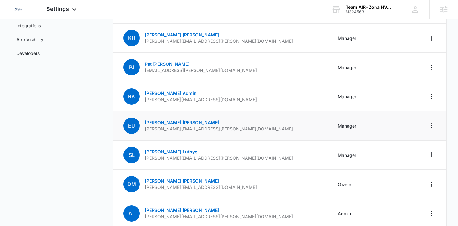
scroll to position [105, 0]
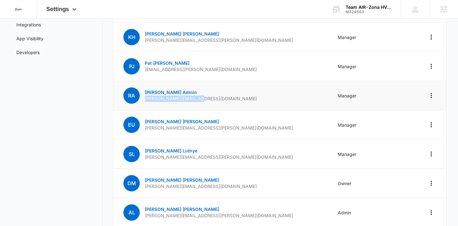
drag, startPoint x: 145, startPoint y: 99, endPoint x: 211, endPoint y: 98, distance: 66.1
click at [211, 98] on td "RA Robert Admin robert@teamairzona.com" at bounding box center [221, 95] width 216 height 29
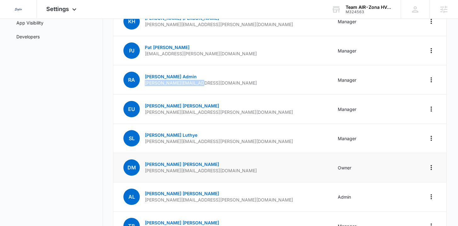
scroll to position [0, 0]
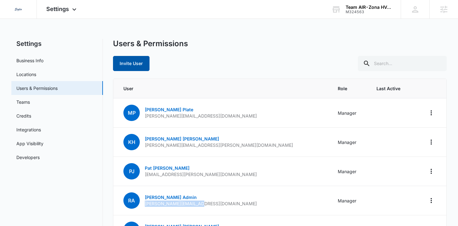
click at [147, 61] on button "Invite User" at bounding box center [131, 63] width 36 height 15
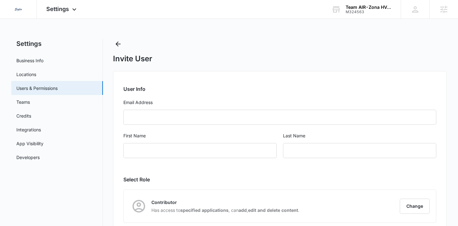
click at [185, 107] on form "User Info Email Address First Name Last Name" at bounding box center [279, 125] width 312 height 81
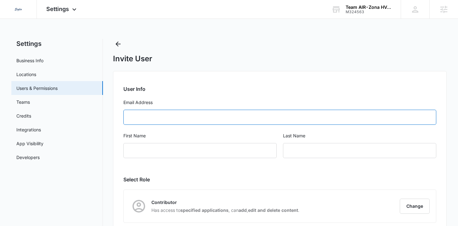
click at [181, 114] on input "Email Address" at bounding box center [279, 117] width 312 height 15
type input "info@teamairzona.com"
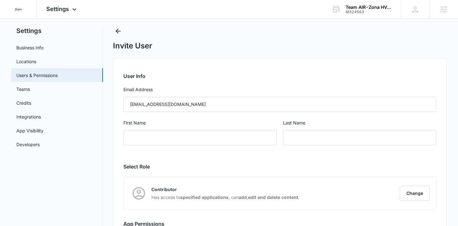
scroll to position [34, 0]
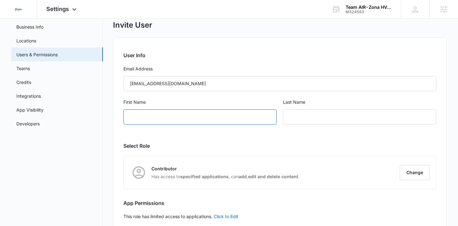
click at [175, 113] on input "First Name" at bounding box center [199, 116] width 153 height 15
type input "Team"
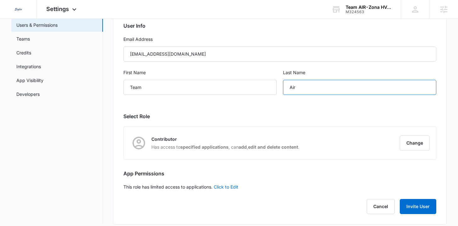
scroll to position [65, 0]
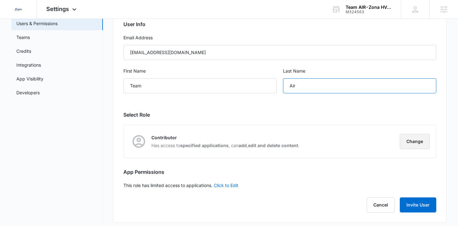
type input "Air"
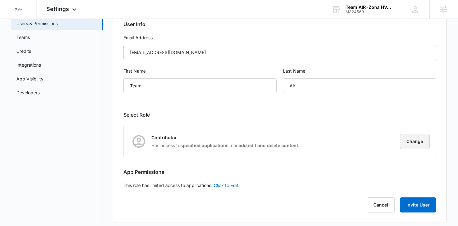
click at [421, 146] on button "Change" at bounding box center [415, 141] width 30 height 15
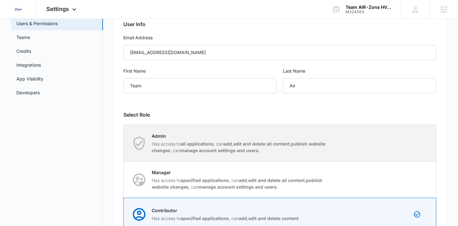
click at [238, 150] on strong "manage account settings and users" at bounding box center [219, 150] width 78 height 5
click at [124, 143] on input "Admin Has access to all applications , can add , edit and delete all content , …" at bounding box center [124, 143] width 0 height 0
radio input "true"
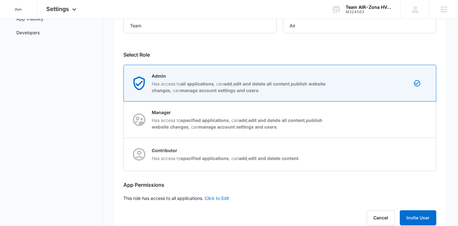
scroll to position [142, 0]
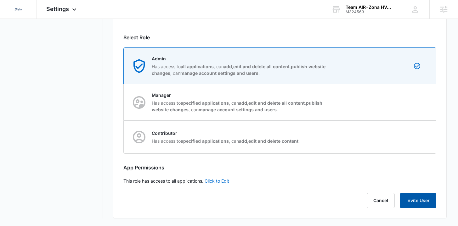
click at [418, 201] on button "Invite User" at bounding box center [418, 200] width 36 height 15
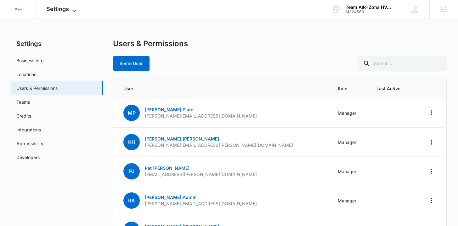
click at [59, 6] on span "Settings" at bounding box center [57, 9] width 23 height 7
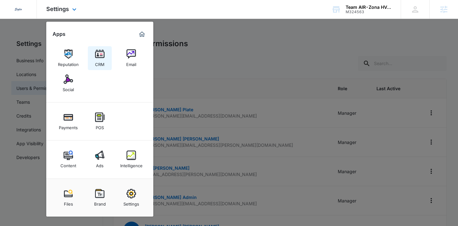
click at [98, 62] on div "CRM" at bounding box center [99, 63] width 9 height 8
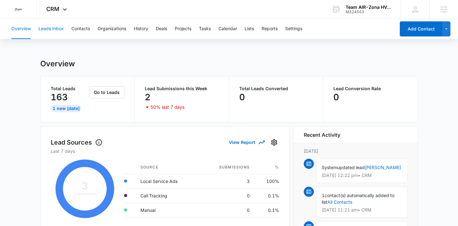
click at [51, 27] on button "Leads Inbox" at bounding box center [50, 29] width 25 height 20
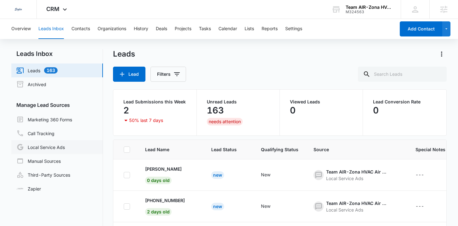
click at [65, 145] on link "Local Service Ads" at bounding box center [40, 147] width 48 height 8
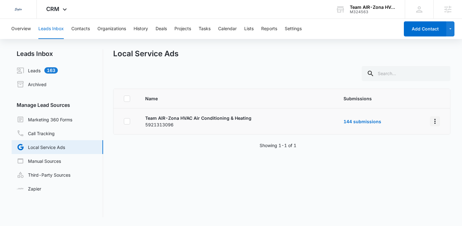
click at [432, 119] on icon "Overflow Menu" at bounding box center [436, 122] width 8 height 8
click at [417, 145] on button "Submission Rules" at bounding box center [407, 148] width 58 height 9
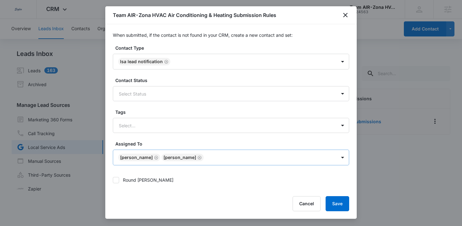
click at [204, 153] on body "Dedicated to Helping You Make Your Customers Comfortable Indoors. We are a mark…" at bounding box center [231, 113] width 462 height 226
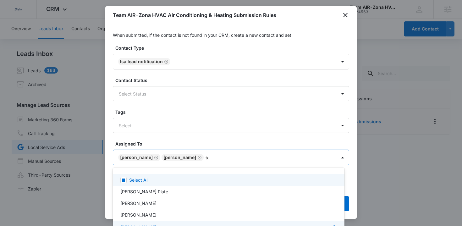
type input "team"
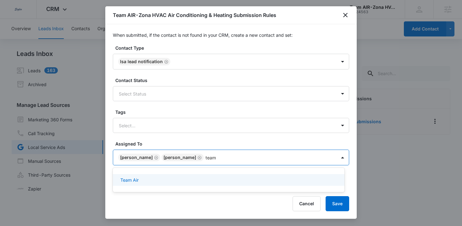
click at [205, 181] on div "Team Air" at bounding box center [228, 180] width 216 height 7
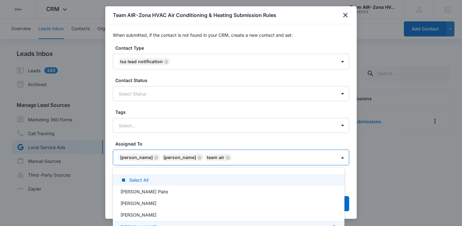
click at [246, 143] on div at bounding box center [231, 113] width 462 height 226
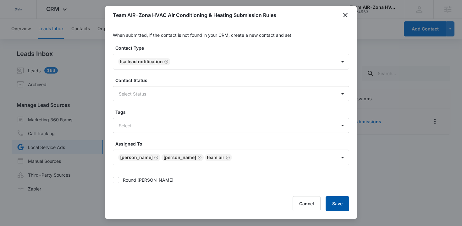
click at [336, 202] on button "Save" at bounding box center [338, 203] width 24 height 15
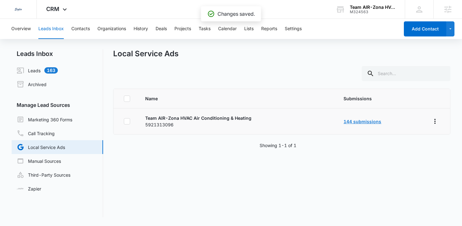
click at [348, 122] on link "144 submissions" at bounding box center [363, 121] width 38 height 5
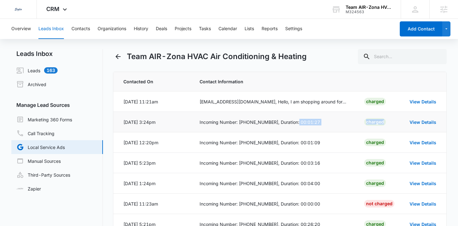
drag, startPoint x: 296, startPoint y: 122, endPoint x: 301, endPoint y: 125, distance: 6.3
click at [351, 129] on td "Incoming Number: (916) 693-2557, Duration: 00:01:27" at bounding box center [274, 122] width 164 height 20
drag, startPoint x: 298, startPoint y: 145, endPoint x: 353, endPoint y: 145, distance: 54.4
click at [353, 145] on td "Incoming Number: (480) 815-0098, Duration: 00:01:09" at bounding box center [274, 142] width 164 height 20
click at [432, 123] on link "View Details" at bounding box center [422, 122] width 27 height 5
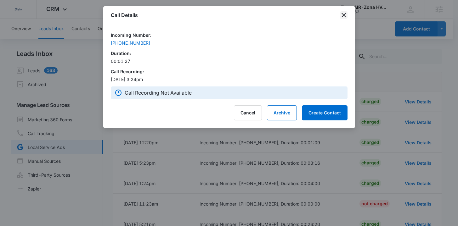
click at [343, 15] on icon "close" at bounding box center [343, 15] width 4 height 4
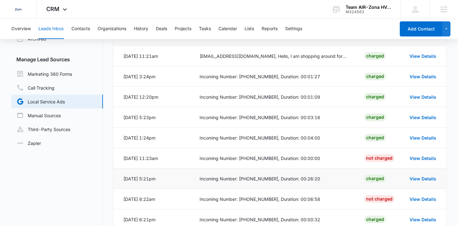
scroll to position [50, 0]
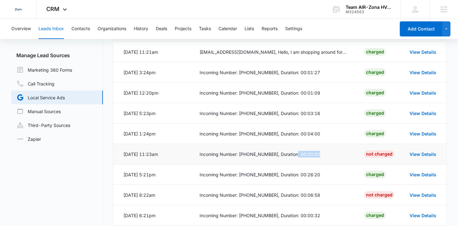
drag, startPoint x: 294, startPoint y: 155, endPoint x: 323, endPoint y: 155, distance: 28.6
click at [323, 155] on div "Incoming Number: (520) 975-1063, Duration: 00:00:00" at bounding box center [273, 154] width 149 height 7
click at [324, 154] on div "Incoming Number: (520) 975-1063, Duration: 00:00:00" at bounding box center [273, 154] width 149 height 7
click at [413, 154] on tr "Sep 26, 2025 at 11:23am Incoming Number: (520) 975-1063, Duration: 00:00:00 Not…" at bounding box center [279, 154] width 333 height 20
click at [341, 156] on div "Incoming Number: (520) 975-1063, Duration: 00:00:00" at bounding box center [273, 154] width 149 height 7
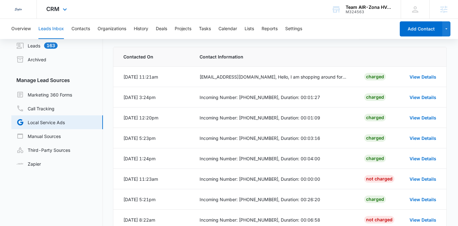
scroll to position [24, 0]
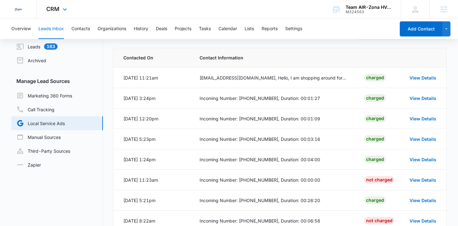
click at [58, 12] on div "CRM Apps Reputation CRM Email Social Payments POS Content Ads Intelligence File…" at bounding box center [57, 9] width 41 height 19
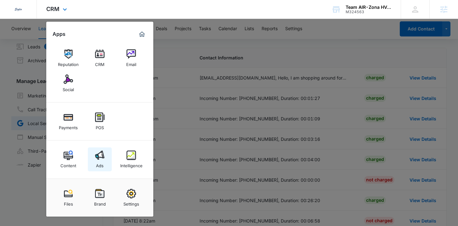
click at [101, 161] on div "Ads" at bounding box center [100, 164] width 8 height 8
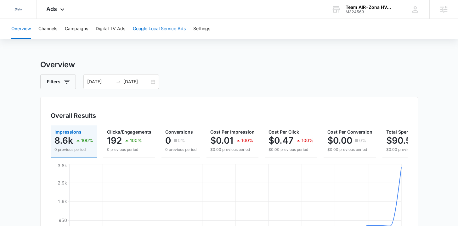
click at [146, 24] on button "Google Local Service Ads" at bounding box center [159, 29] width 53 height 20
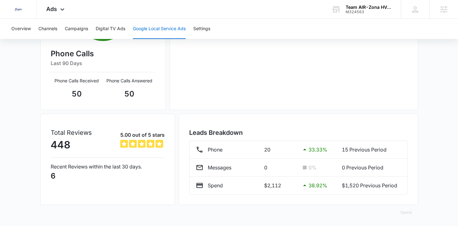
scroll to position [160, 0]
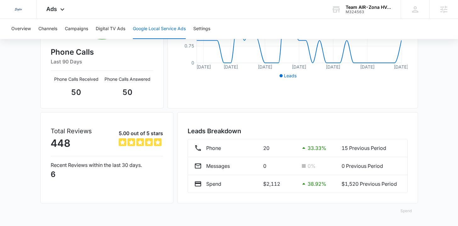
click at [406, 213] on button "Spend" at bounding box center [406, 211] width 24 height 15
click at [409, 181] on div "Optimized" at bounding box center [410, 183] width 18 height 4
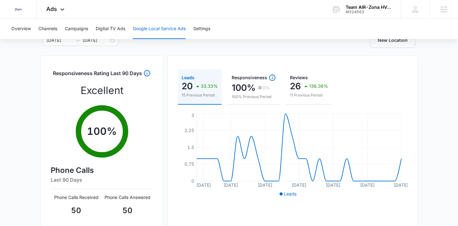
scroll to position [0, 0]
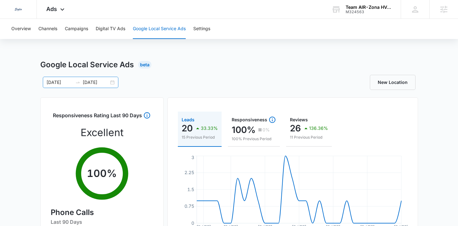
click at [112, 81] on div "07/01/2025 07/31/2025" at bounding box center [81, 82] width 76 height 11
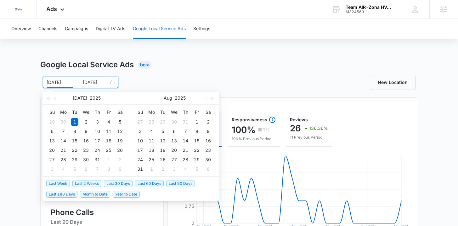
click at [118, 185] on span "Last 30 Days" at bounding box center [118, 183] width 29 height 7
type input "09/09/2025"
type input "10/09/2025"
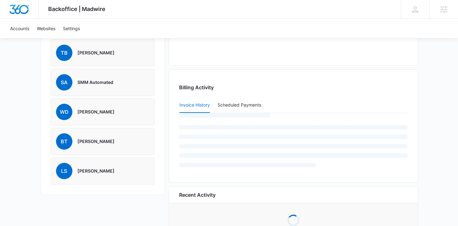
scroll to position [563, 0]
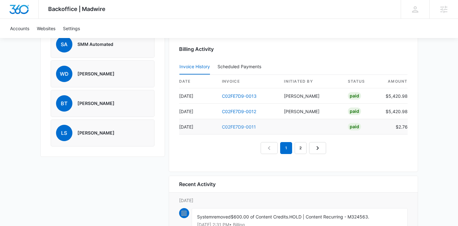
click at [242, 125] on link "C02FE7D9-0011" at bounding box center [239, 126] width 34 height 5
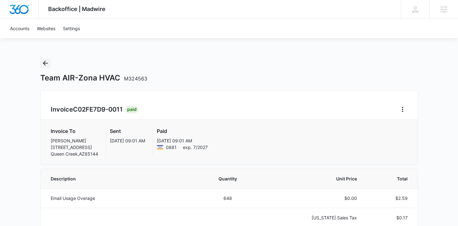
click at [49, 62] on button "Back" at bounding box center [45, 63] width 10 height 10
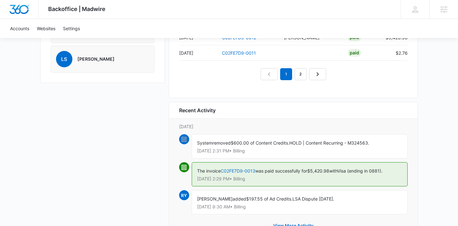
scroll to position [622, 0]
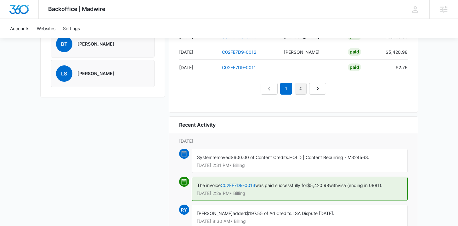
click at [300, 90] on link "2" at bounding box center [300, 89] width 12 height 12
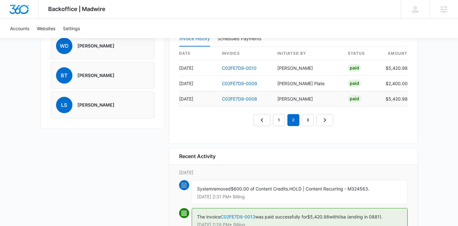
scroll to position [591, 0]
click at [277, 120] on link "1" at bounding box center [279, 120] width 12 height 12
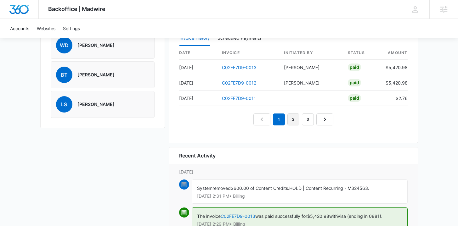
click at [297, 117] on link "2" at bounding box center [293, 120] width 12 height 12
click at [308, 118] on link "3" at bounding box center [308, 120] width 12 height 12
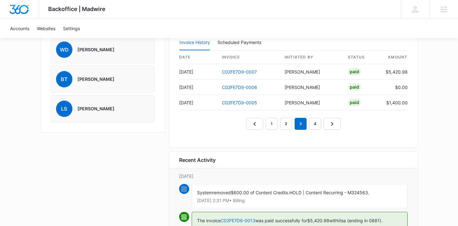
scroll to position [585, 0]
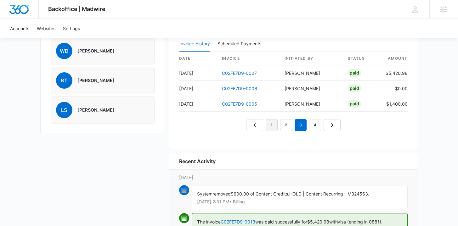
click at [274, 125] on link "1" at bounding box center [272, 125] width 12 height 12
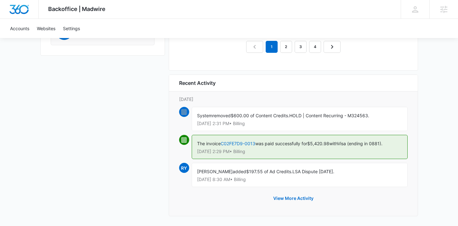
scroll to position [666, 0]
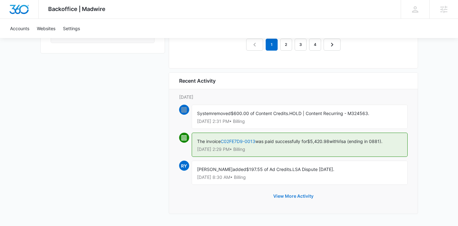
click at [282, 194] on button "View More Activity" at bounding box center [293, 196] width 53 height 15
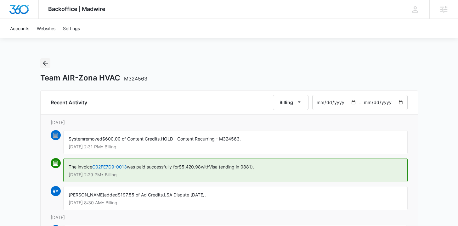
click at [46, 66] on icon "Back" at bounding box center [46, 63] width 8 height 8
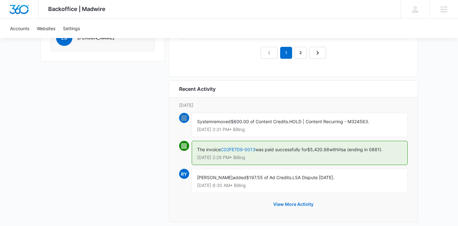
scroll to position [665, 0]
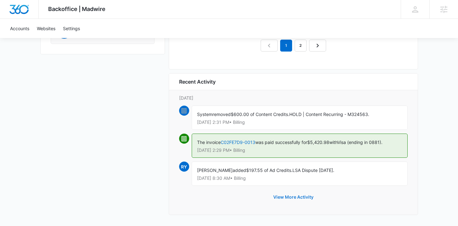
click at [289, 196] on button "View More Activity" at bounding box center [293, 197] width 53 height 15
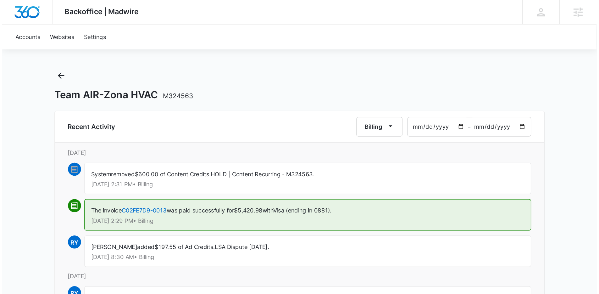
scroll to position [5, 0]
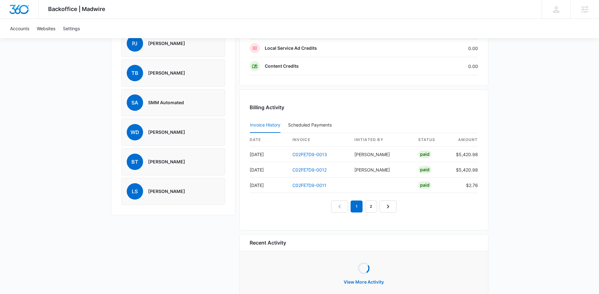
scroll to position [522, 0]
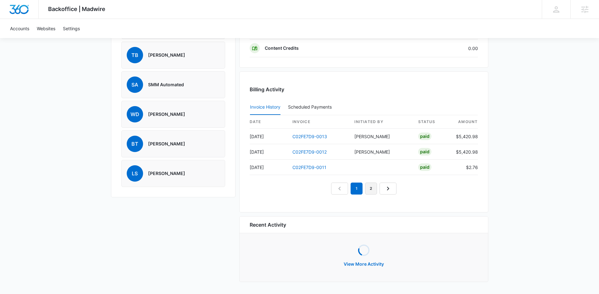
click at [368, 193] on link "2" at bounding box center [371, 188] width 12 height 12
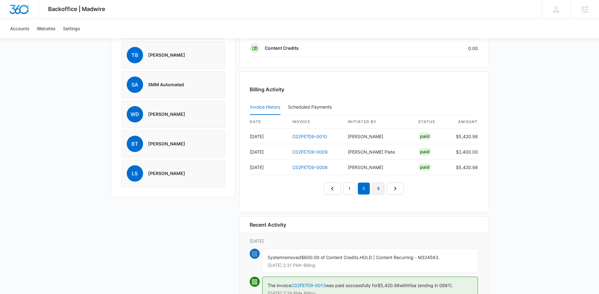
click at [376, 188] on link "3" at bounding box center [378, 188] width 12 height 12
click at [356, 187] on link "2" at bounding box center [357, 188] width 12 height 12
click at [344, 187] on link "1" at bounding box center [342, 188] width 12 height 12
click at [356, 186] on link "2" at bounding box center [357, 188] width 12 height 12
click at [315, 137] on link "C02FE7D9-0010" at bounding box center [310, 136] width 35 height 5
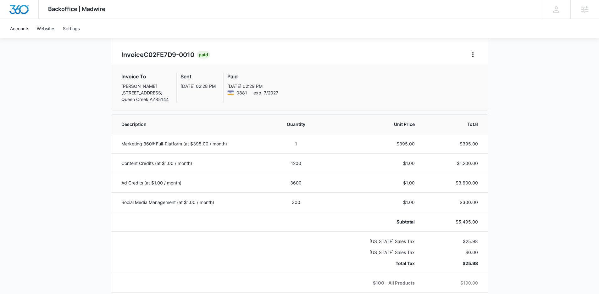
scroll to position [58, 0]
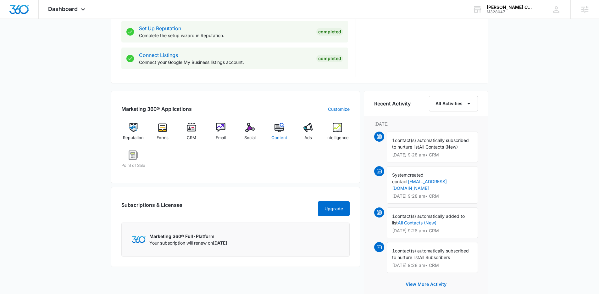
scroll to position [319, 0]
click at [309, 137] on span "Ads" at bounding box center [309, 137] width 8 height 6
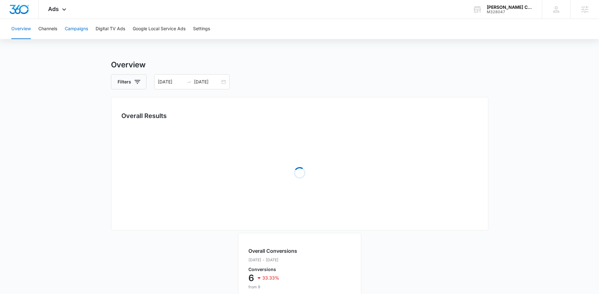
click at [78, 33] on button "Campaigns" at bounding box center [76, 29] width 23 height 20
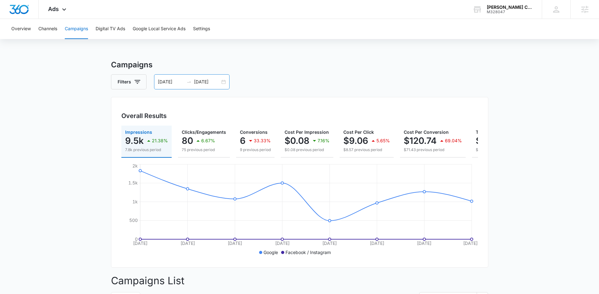
click at [223, 82] on div "[DATE] [DATE]" at bounding box center [192, 81] width 76 height 15
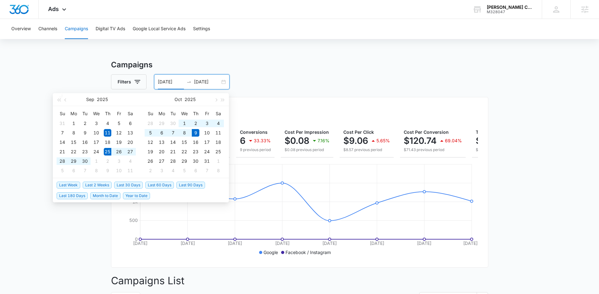
click at [99, 184] on span "Last 2 Weeks" at bounding box center [97, 185] width 29 height 7
type input "09/25/2025"
type input "10/09/2025"
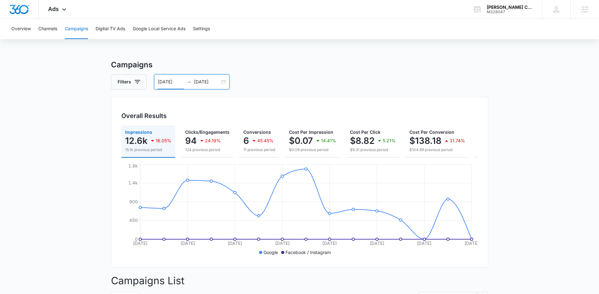
click at [222, 81] on div "09/25/2025 10/09/2025" at bounding box center [192, 81] width 76 height 15
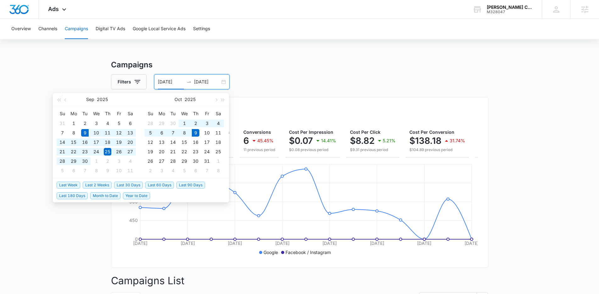
click at [129, 183] on span "Last 30 Days" at bounding box center [128, 185] width 29 height 7
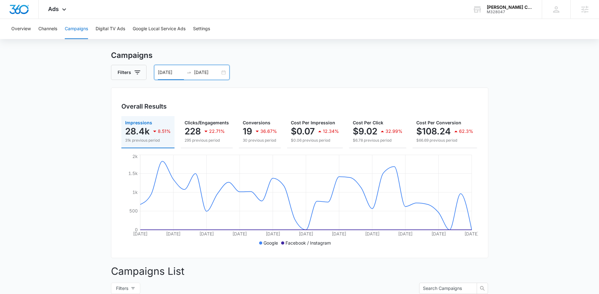
scroll to position [16, 0]
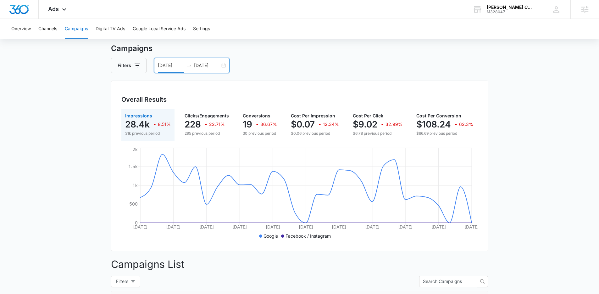
click at [224, 65] on div "09/09/2025 10/09/2025" at bounding box center [192, 65] width 76 height 15
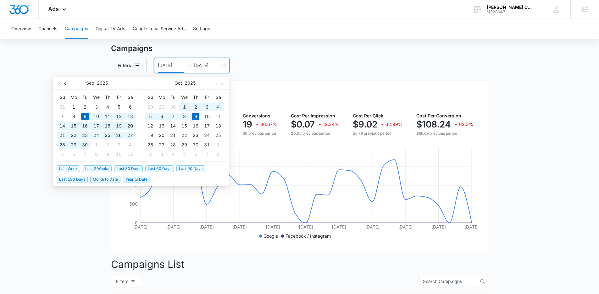
click at [68, 86] on button "button" at bounding box center [65, 83] width 7 height 13
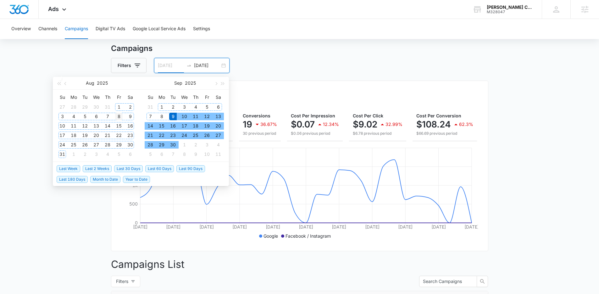
drag, startPoint x: 120, startPoint y: 105, endPoint x: 121, endPoint y: 118, distance: 12.6
click at [121, 117] on tbody "27 28 29 30 31 1 2 3 4 5 6 7 8 9 10 11 12 13 14 15 16 17 18 19 20 21 22 23 24 2…" at bounding box center [96, 130] width 79 height 57
type input "08/01/2025"
click at [120, 110] on div "1" at bounding box center [119, 107] width 8 height 8
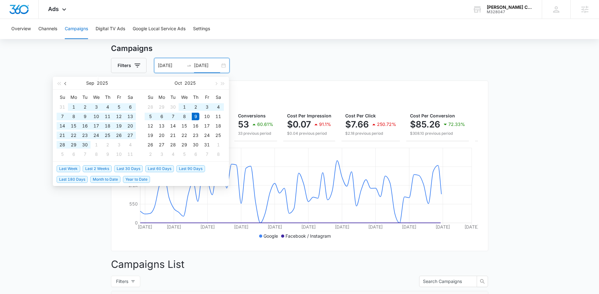
click at [64, 83] on span "button" at bounding box center [65, 83] width 3 height 3
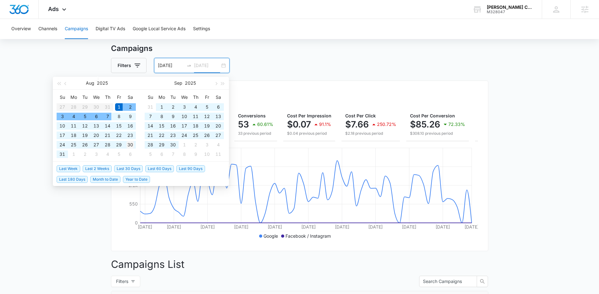
type input "08/30/2025"
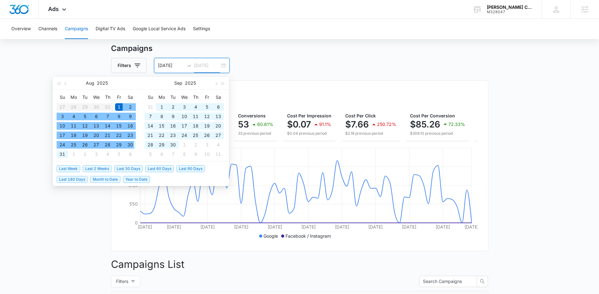
click at [127, 143] on div "30" at bounding box center [130, 145] width 8 height 8
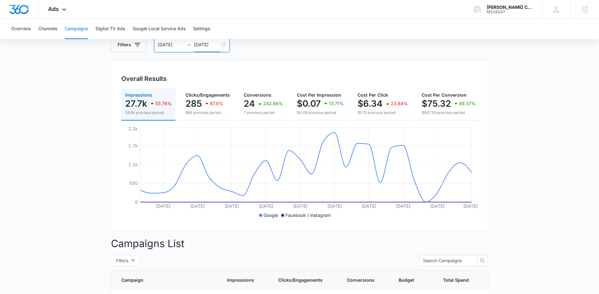
scroll to position [29, 0]
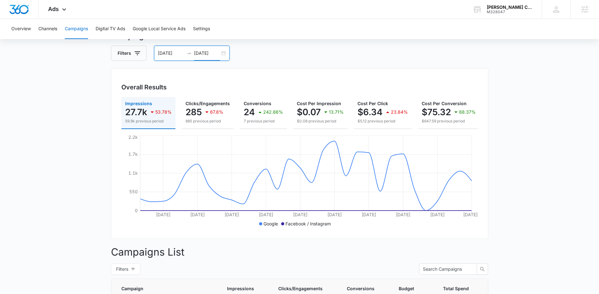
click at [224, 51] on div "08/01/2025 08/30/2025" at bounding box center [192, 53] width 76 height 15
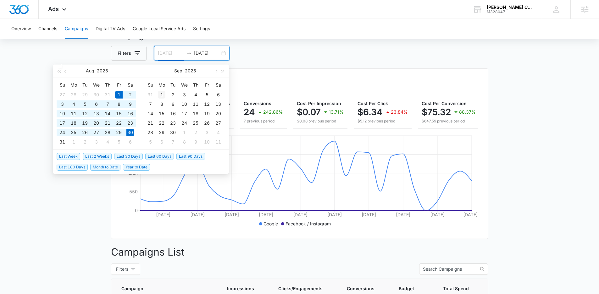
type input "09/01/2025"
click at [162, 93] on div "1" at bounding box center [162, 95] width 8 height 8
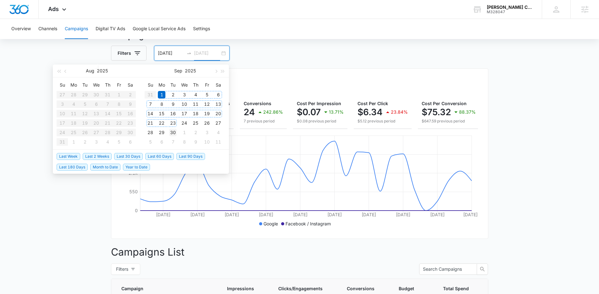
type input "09/30/2025"
click at [173, 132] on div "30" at bounding box center [173, 133] width 8 height 8
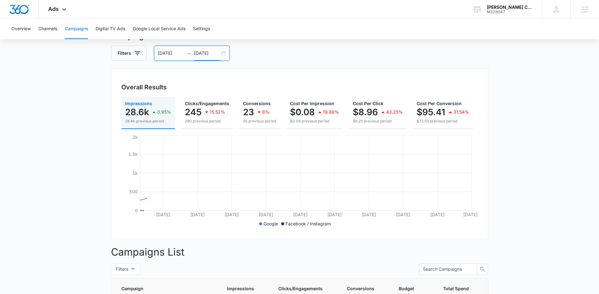
click at [49, 194] on main "Campaigns Filters 09/01/2025 09/30/2025 Overall Results Impressions 28.6k 0.95%…" at bounding box center [299, 229] width 599 height 396
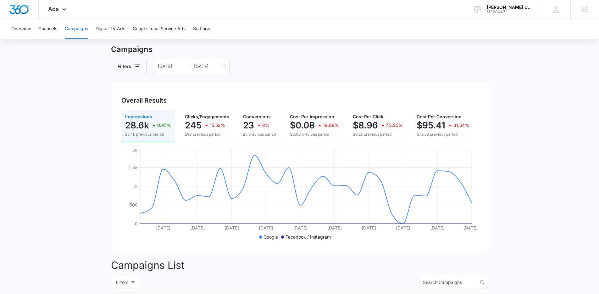
scroll to position [0, 0]
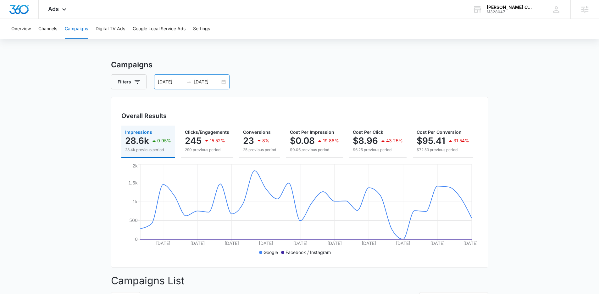
click at [225, 82] on div "09/01/2025 09/30/2025" at bounding box center [192, 81] width 76 height 15
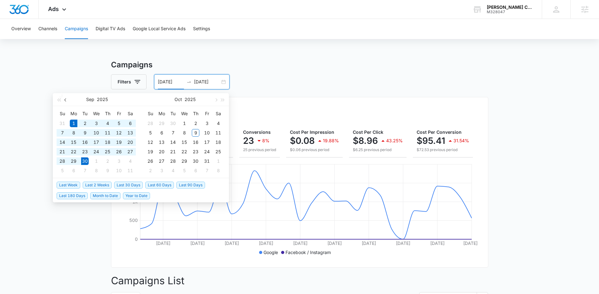
click at [68, 99] on button "button" at bounding box center [65, 99] width 7 height 13
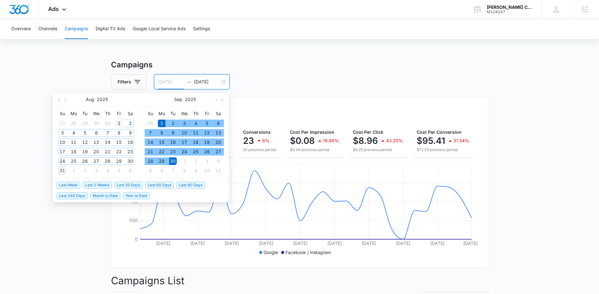
type input "08/01/2025"
click at [117, 124] on div "1" at bounding box center [119, 124] width 8 height 8
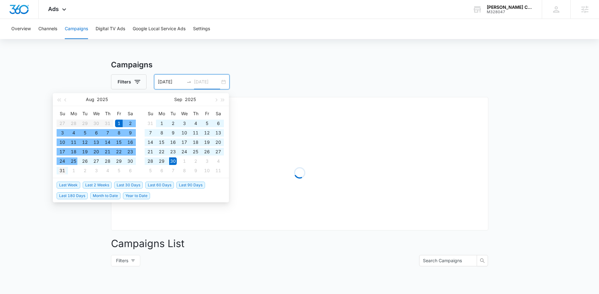
type input "08/31/2025"
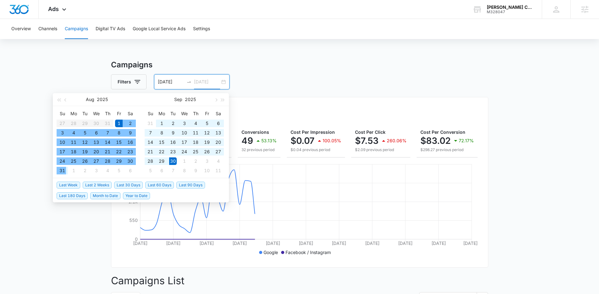
click at [66, 172] on div "31" at bounding box center [63, 171] width 8 height 8
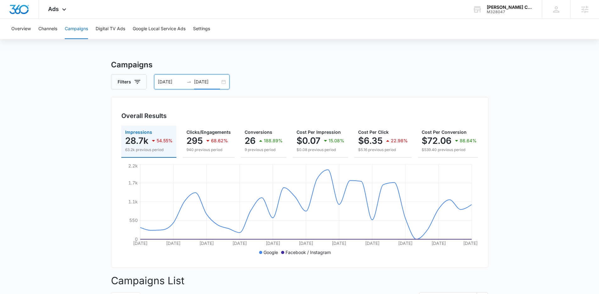
click at [226, 81] on div "08/01/2025 08/31/2025" at bounding box center [192, 81] width 76 height 15
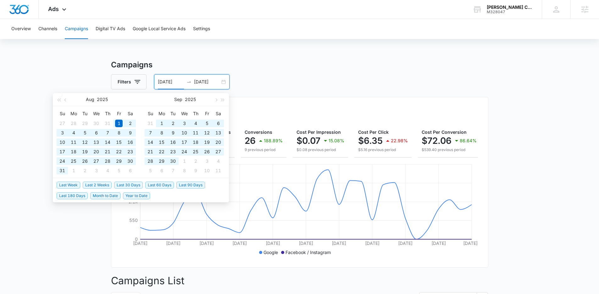
click at [135, 196] on span "Year to Date" at bounding box center [136, 195] width 27 height 7
type input "01/01/2025"
type input "10/09/2025"
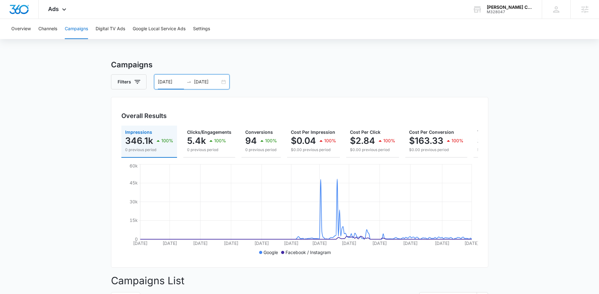
click at [224, 81] on div "01/01/2025 10/09/2025" at bounding box center [192, 81] width 76 height 15
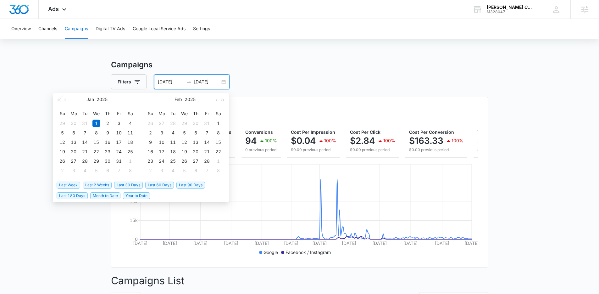
click at [134, 185] on span "Last 30 Days" at bounding box center [128, 185] width 29 height 7
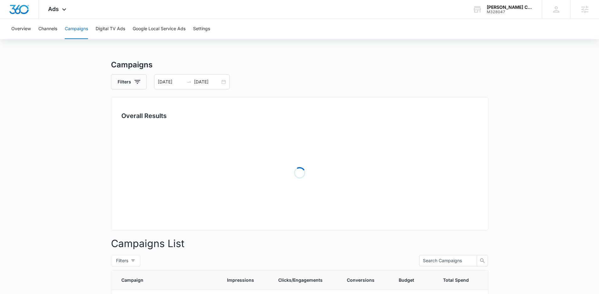
click at [78, 71] on main "Campaigns Filters 09/09/2025 10/09/2025 Overall Results Loading Campaigns List …" at bounding box center [299, 238] width 599 height 359
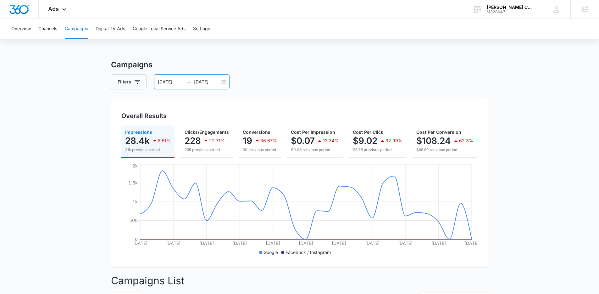
click at [224, 83] on div "09/09/2025 10/09/2025" at bounding box center [192, 81] width 76 height 15
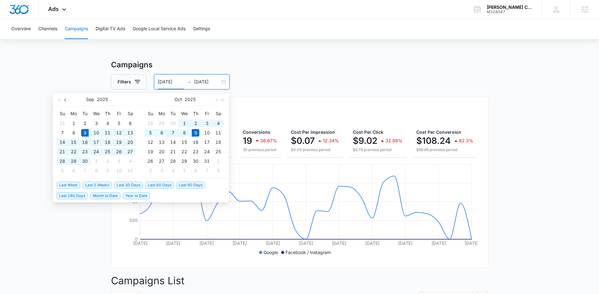
click at [65, 98] on button "button" at bounding box center [65, 99] width 7 height 13
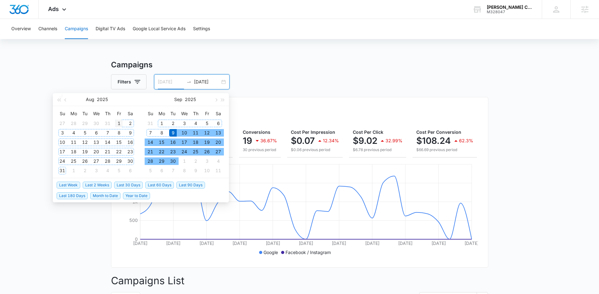
type input "08/01/2025"
click at [117, 123] on div "1" at bounding box center [119, 124] width 8 height 8
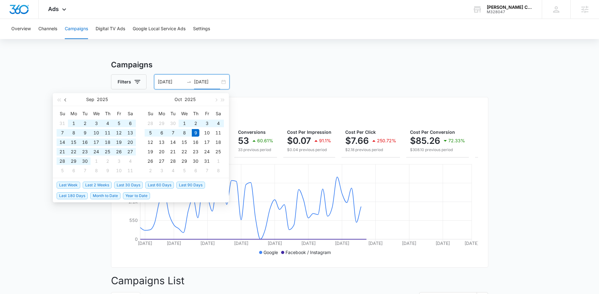
click at [68, 98] on button "button" at bounding box center [65, 99] width 7 height 13
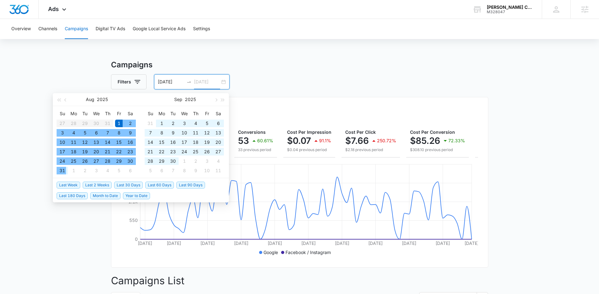
click at [65, 170] on div "31" at bounding box center [63, 171] width 8 height 8
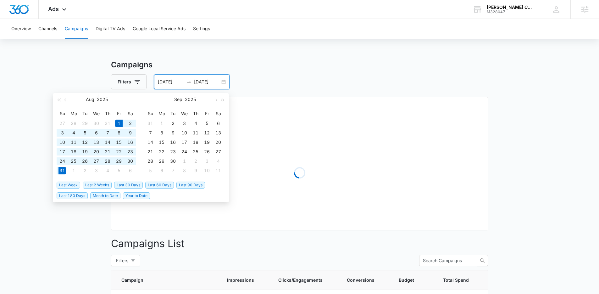
type input "08/31/2025"
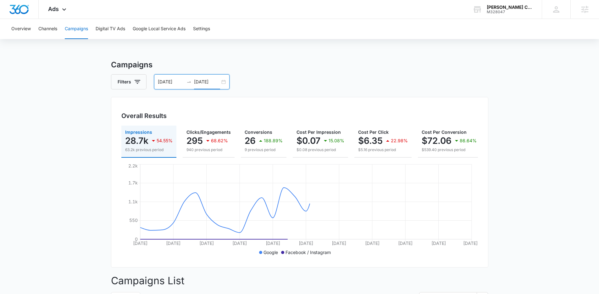
click at [32, 119] on main "Campaigns Filters 08/01/2025 08/31/2025 Overall Results Impressions 28.7k 54.55…" at bounding box center [299, 270] width 599 height 422
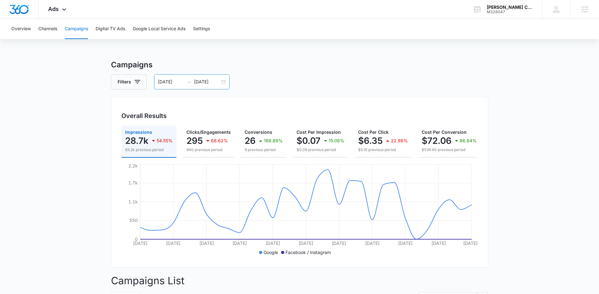
click at [225, 81] on div "08/01/2025 08/31/2025" at bounding box center [192, 81] width 76 height 15
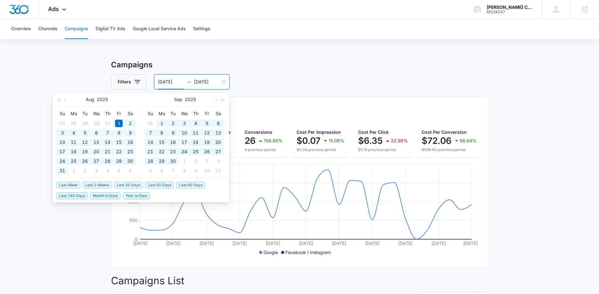
click at [142, 195] on span "Year to Date" at bounding box center [136, 195] width 27 height 7
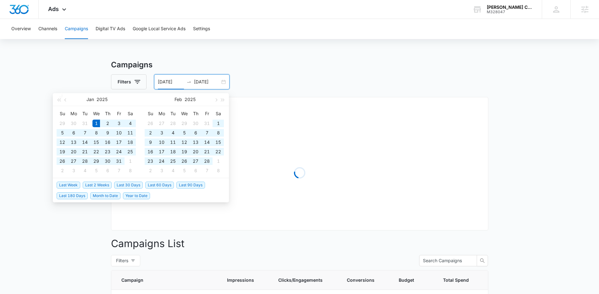
type input "01/01/2025"
type input "10/09/2025"
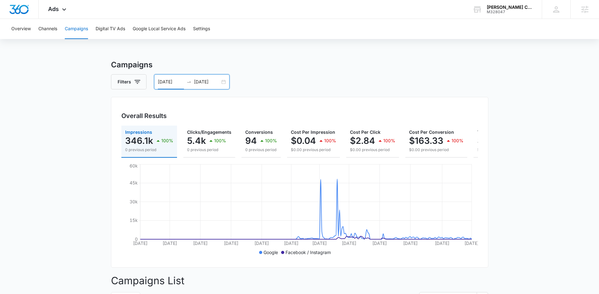
click at [221, 82] on div "01/01/2025 10/09/2025" at bounding box center [192, 81] width 76 height 15
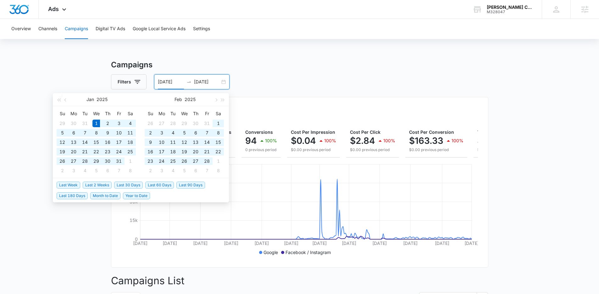
type input "01/01/2025"
click at [66, 98] on button "button" at bounding box center [65, 99] width 7 height 13
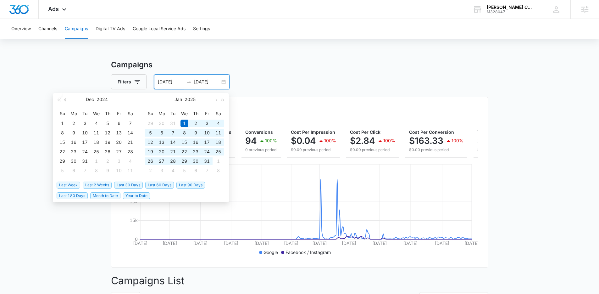
click at [66, 97] on button "button" at bounding box center [65, 99] width 7 height 13
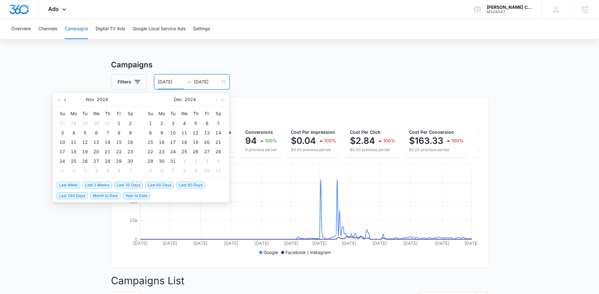
click at [66, 97] on button "button" at bounding box center [65, 99] width 7 height 13
click at [66, 98] on button "button" at bounding box center [65, 99] width 7 height 13
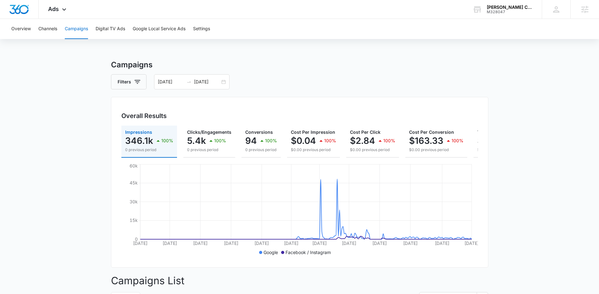
click at [215, 83] on input "10/09/2025" at bounding box center [207, 81] width 26 height 7
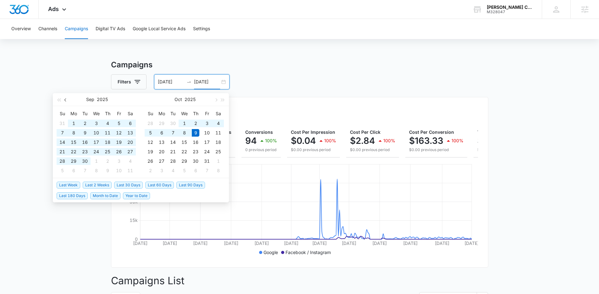
click at [66, 100] on span "button" at bounding box center [65, 99] width 3 height 3
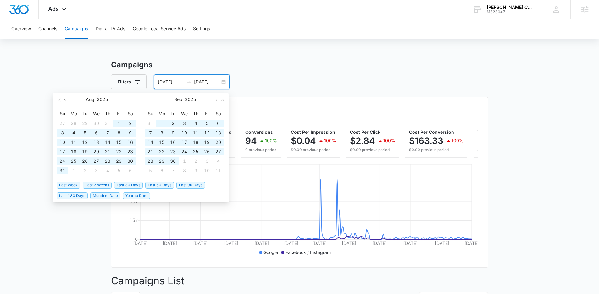
click at [66, 100] on span "button" at bounding box center [65, 99] width 3 height 3
type input "06/01/2025"
click at [61, 122] on div "1" at bounding box center [63, 124] width 8 height 8
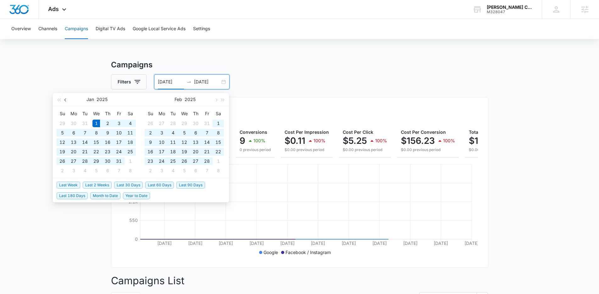
click at [66, 100] on span "button" at bounding box center [65, 99] width 3 height 3
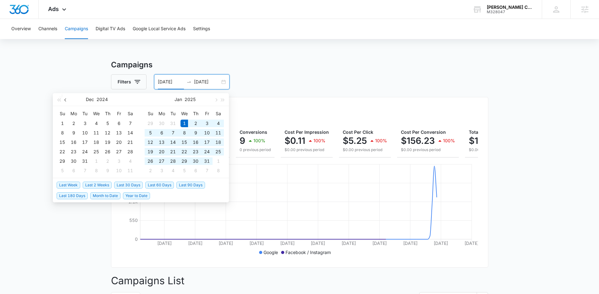
click at [66, 100] on span "button" at bounding box center [65, 99] width 3 height 3
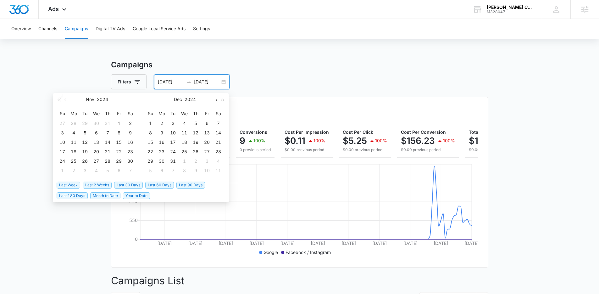
click at [217, 101] on button "button" at bounding box center [215, 99] width 7 height 13
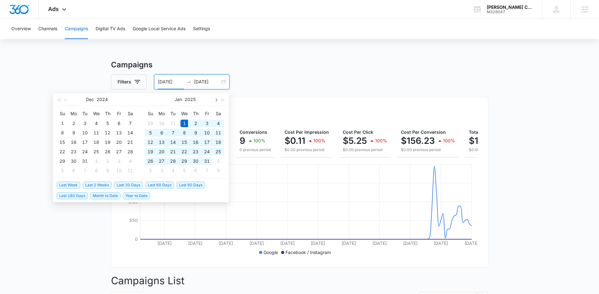
click at [217, 101] on button "button" at bounding box center [215, 99] width 7 height 13
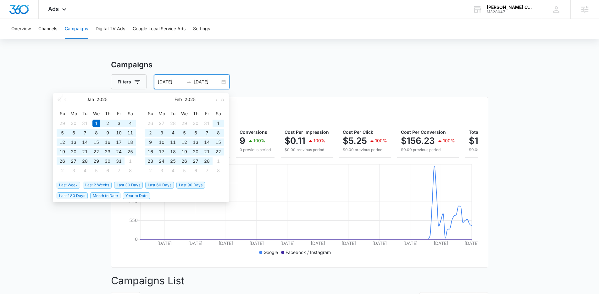
click at [166, 81] on input "01/01/2025" at bounding box center [171, 81] width 26 height 7
drag, startPoint x: 240, startPoint y: 69, endPoint x: 234, endPoint y: 72, distance: 6.6
click at [239, 69] on h3 "Campaigns" at bounding box center [300, 64] width 378 height 11
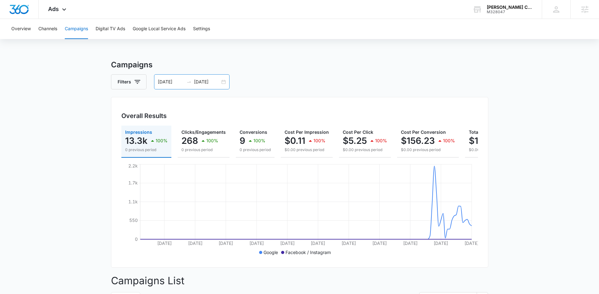
click at [220, 81] on div "01/01/2025 06/01/2025" at bounding box center [192, 81] width 76 height 15
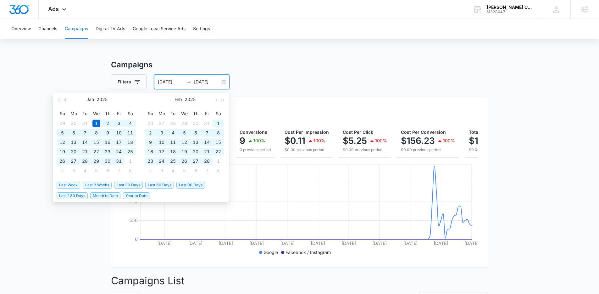
click at [66, 101] on button "button" at bounding box center [65, 99] width 7 height 13
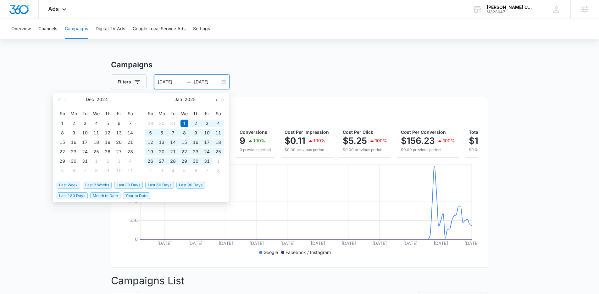
click at [216, 99] on span "button" at bounding box center [215, 99] width 3 height 3
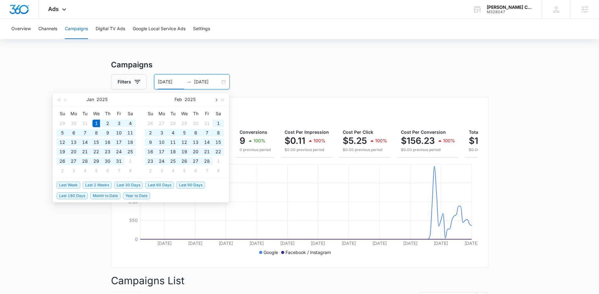
click at [216, 99] on span "button" at bounding box center [215, 99] width 3 height 3
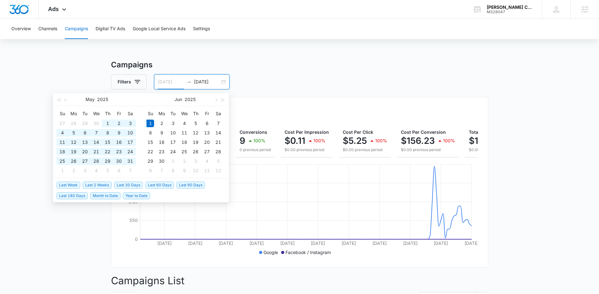
type input "06/01/2025"
click at [152, 121] on div "1" at bounding box center [151, 124] width 8 height 8
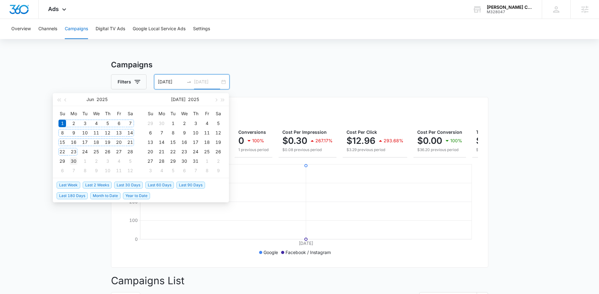
type input "06/30/2025"
click at [71, 158] on div "30" at bounding box center [74, 161] width 8 height 8
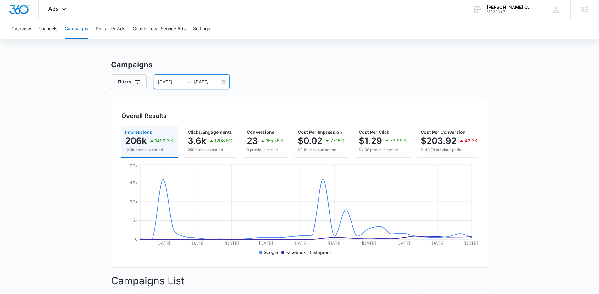
click at [223, 80] on div "06/01/2025 06/30/2025" at bounding box center [192, 81] width 76 height 15
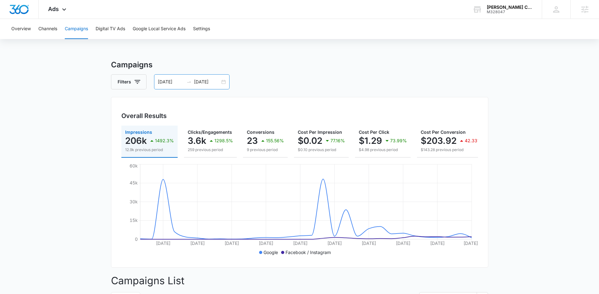
click at [223, 80] on div "06/01/2025 06/30/2025" at bounding box center [192, 81] width 76 height 15
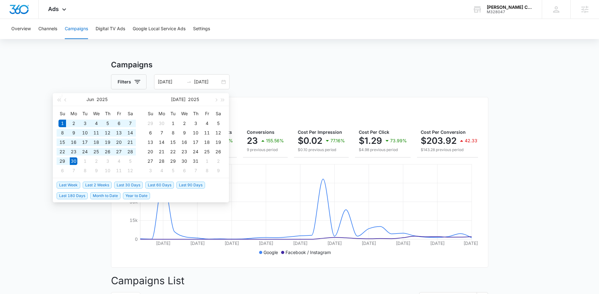
click at [268, 77] on div "Filters 06/01/2025 06/30/2025" at bounding box center [300, 81] width 378 height 15
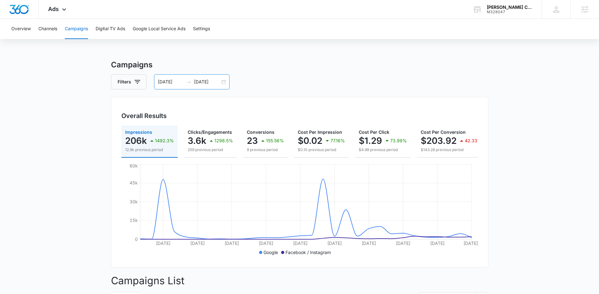
click at [223, 83] on div "06/01/2025 06/30/2025" at bounding box center [192, 81] width 76 height 15
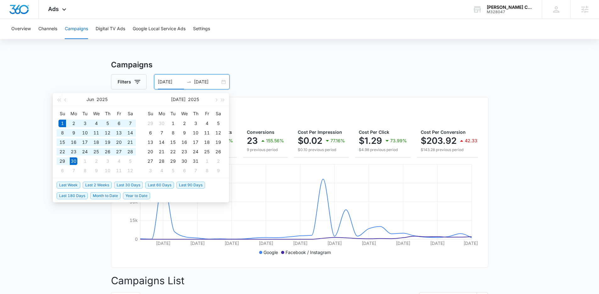
click at [261, 27] on div "Overview Channels Campaigns Digital TV Ads Google Local Service Ads Settings" at bounding box center [300, 29] width 584 height 20
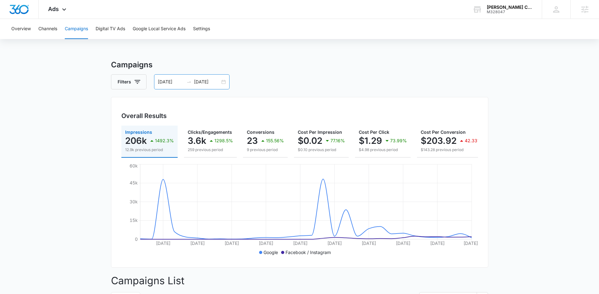
click at [226, 81] on div "06/01/2025 06/30/2025" at bounding box center [192, 81] width 76 height 15
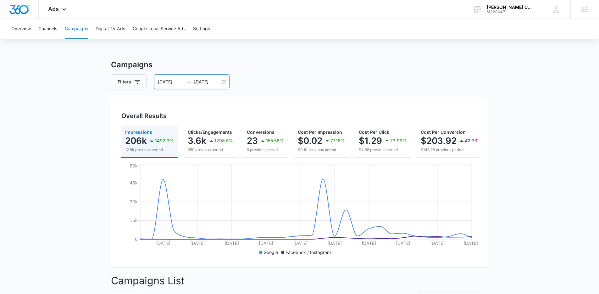
click at [222, 81] on div "06/01/2025 06/30/2025" at bounding box center [192, 81] width 76 height 15
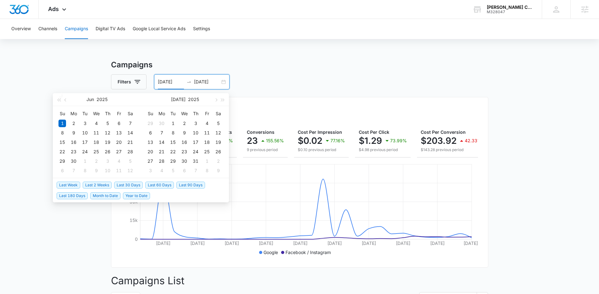
click at [122, 184] on span "Last 30 Days" at bounding box center [128, 185] width 29 height 7
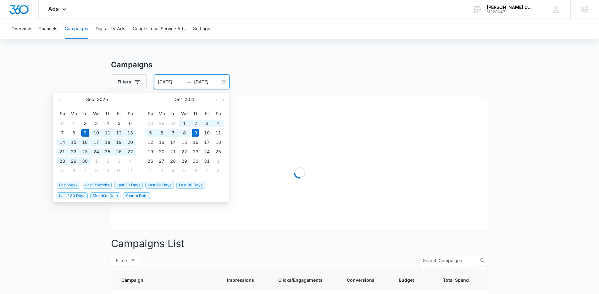
type input "09/09/2025"
type input "10/09/2025"
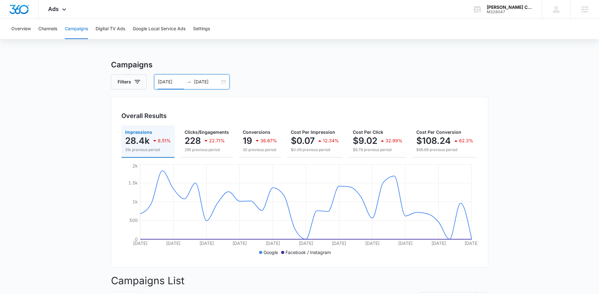
click at [225, 81] on div "09/09/2025 10/09/2025" at bounding box center [192, 81] width 76 height 15
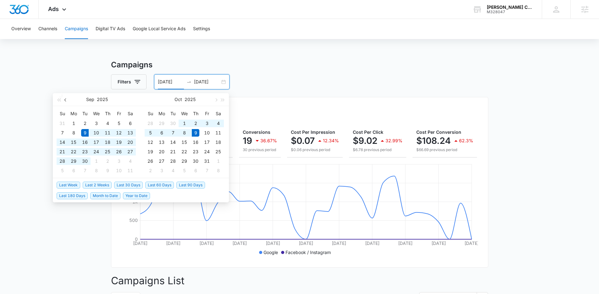
click at [67, 101] on button "button" at bounding box center [65, 99] width 7 height 13
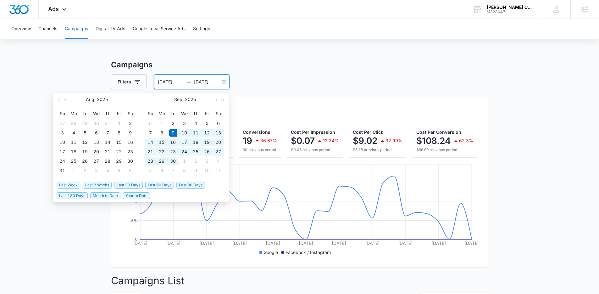
click at [67, 101] on button "button" at bounding box center [65, 99] width 7 height 13
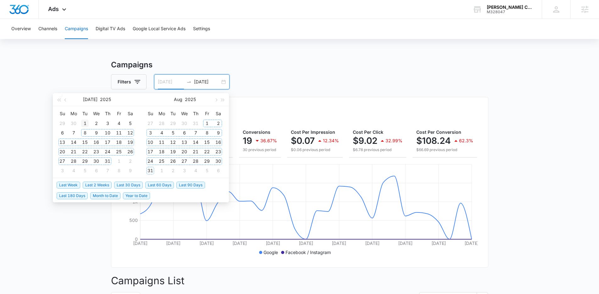
type input "07/01/2025"
click at [84, 126] on div "1" at bounding box center [85, 124] width 8 height 8
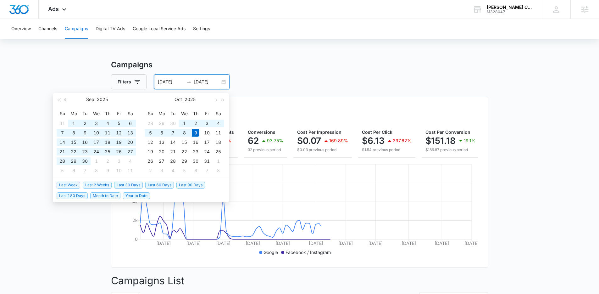
click at [64, 102] on button "button" at bounding box center [65, 99] width 7 height 13
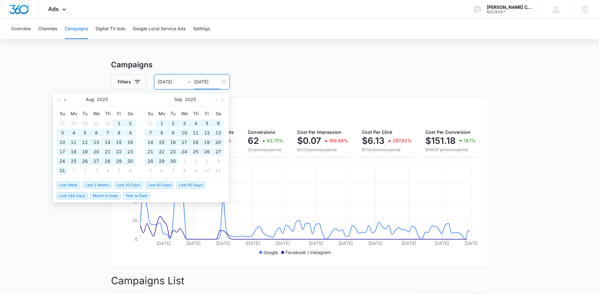
click at [65, 100] on span "button" at bounding box center [65, 99] width 3 height 3
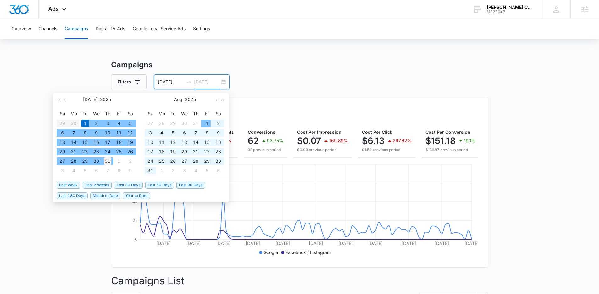
type input "07/31/2025"
click at [108, 160] on div "31" at bounding box center [108, 161] width 8 height 8
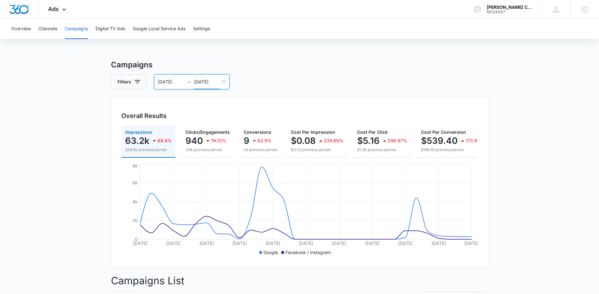
click at [224, 82] on div "07/01/2025 07/31/2025" at bounding box center [192, 81] width 76 height 15
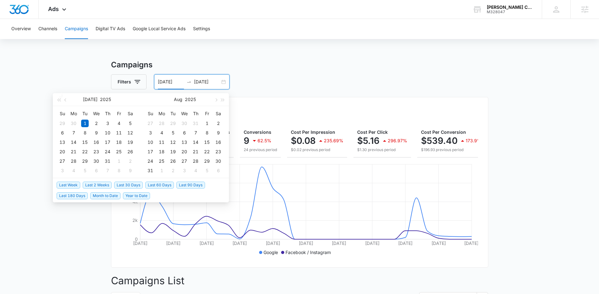
click at [134, 185] on span "Last 30 Days" at bounding box center [128, 185] width 29 height 7
type input "09/09/2025"
type input "10/09/2025"
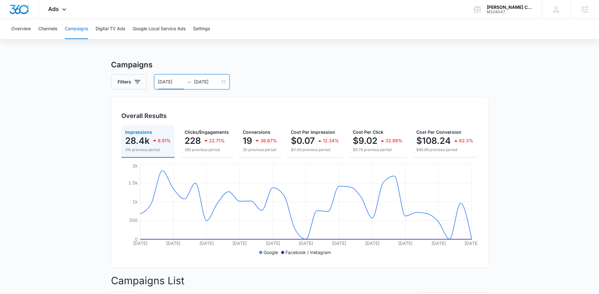
click at [222, 80] on div "09/09/2025 10/09/2025" at bounding box center [192, 81] width 76 height 15
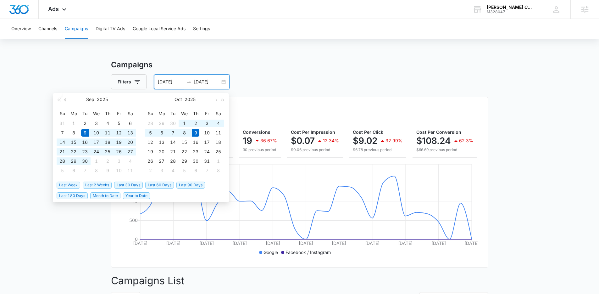
click at [67, 98] on button "button" at bounding box center [65, 99] width 7 height 13
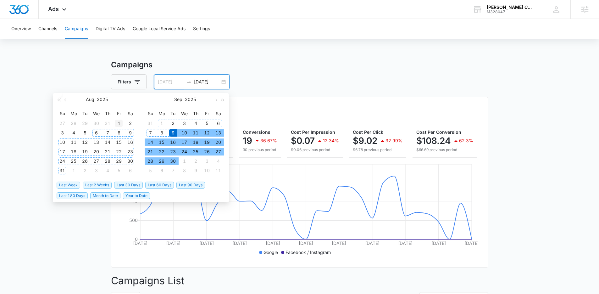
type input "08/01/2025"
click at [121, 123] on div "1" at bounding box center [119, 124] width 8 height 8
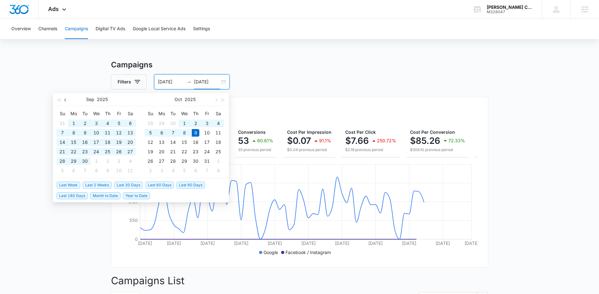
click at [64, 100] on button "button" at bounding box center [65, 99] width 7 height 13
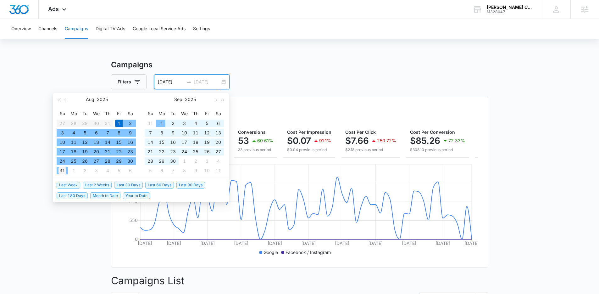
type input "08/31/2025"
click at [59, 167] on div "31" at bounding box center [63, 171] width 8 height 8
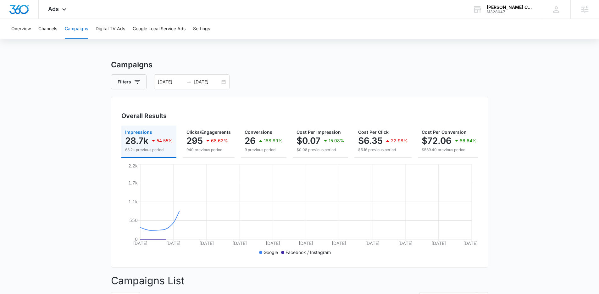
click at [8, 135] on main "Campaigns Filters 08/01/2025 08/31/2025 Overall Results Impressions 28.7k 54.55…" at bounding box center [299, 270] width 599 height 422
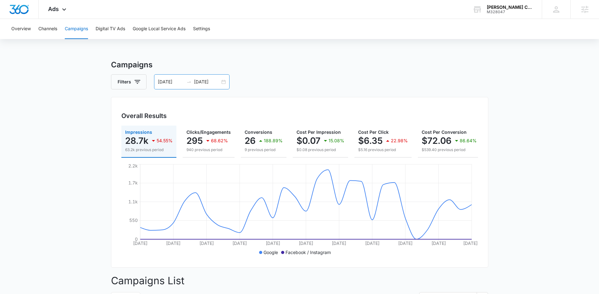
click at [224, 80] on div "08/01/2025 08/31/2025" at bounding box center [192, 81] width 76 height 15
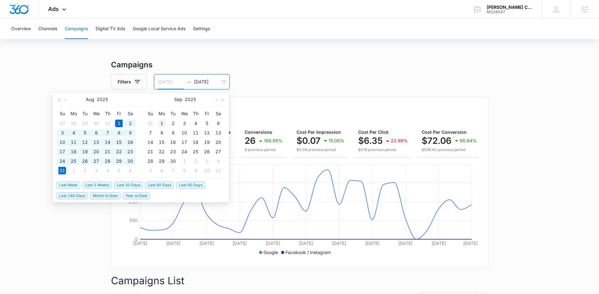
type input "09/01/2025"
click at [160, 125] on div "1" at bounding box center [162, 124] width 8 height 8
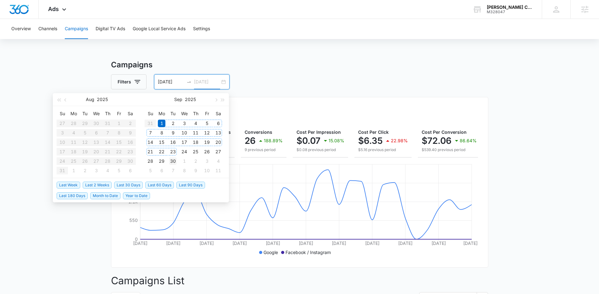
type input "09/30/2025"
click at [173, 161] on div "30" at bounding box center [173, 161] width 8 height 8
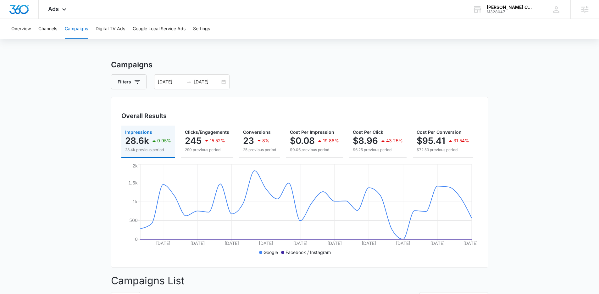
click at [79, 177] on main "Campaigns Filters 09/01/2025 09/30/2025 Overall Results Impressions 28.6k 0.95%…" at bounding box center [299, 257] width 599 height 396
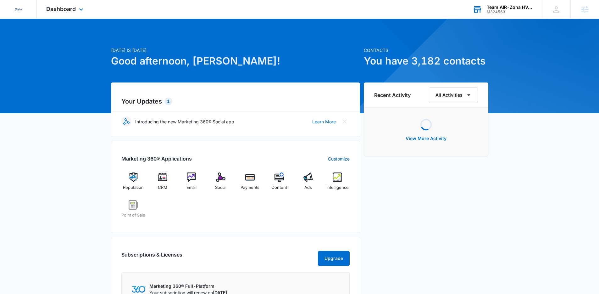
click at [500, 10] on div "M324563" at bounding box center [510, 12] width 46 height 4
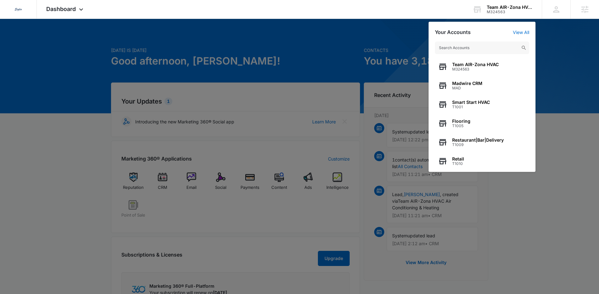
click at [327, 43] on div at bounding box center [299, 147] width 599 height 294
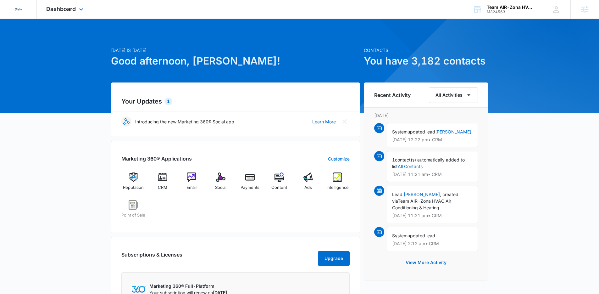
click at [20, 10] on img at bounding box center [18, 9] width 11 height 11
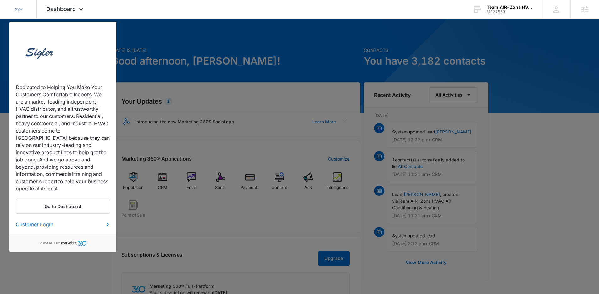
click at [158, 70] on div at bounding box center [299, 147] width 599 height 294
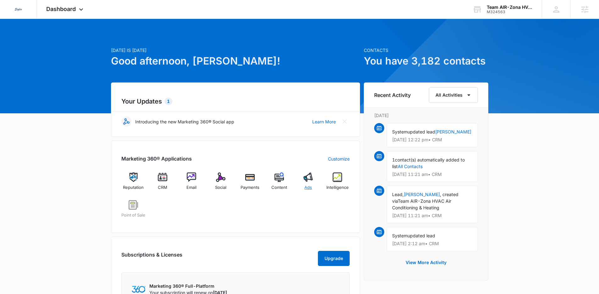
click at [308, 182] on div "Ads" at bounding box center [308, 183] width 24 height 23
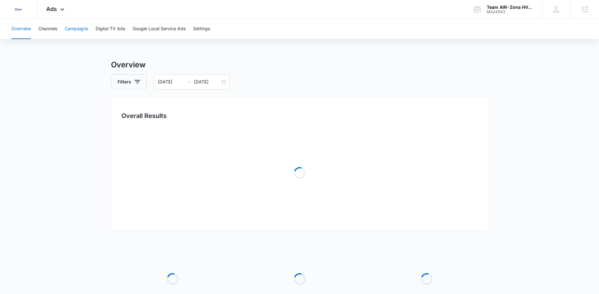
click at [81, 25] on button "Campaigns" at bounding box center [76, 29] width 23 height 20
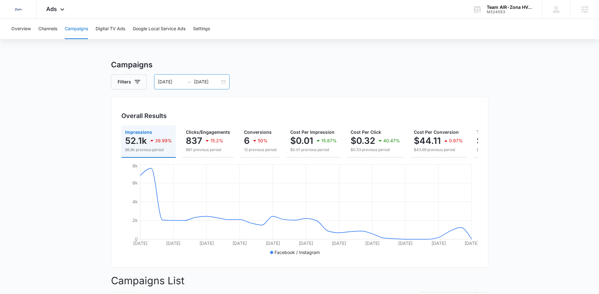
click at [225, 82] on div "09/09/2025 10/09/2025" at bounding box center [192, 81] width 76 height 15
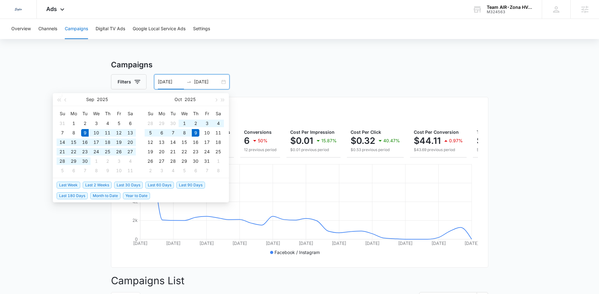
type input "09/09/2025"
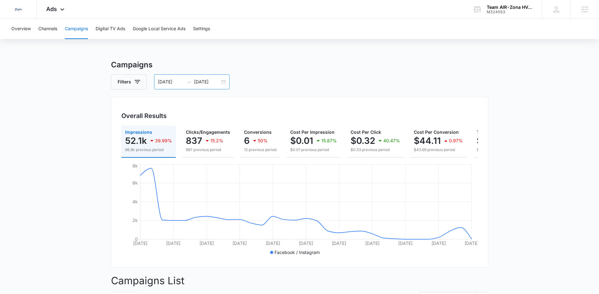
click at [223, 79] on div "09/09/2025 10/09/2025" at bounding box center [192, 81] width 76 height 15
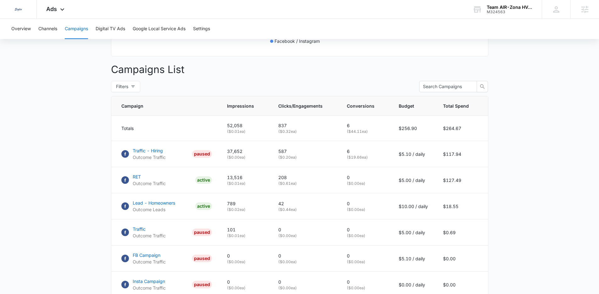
scroll to position [244, 0]
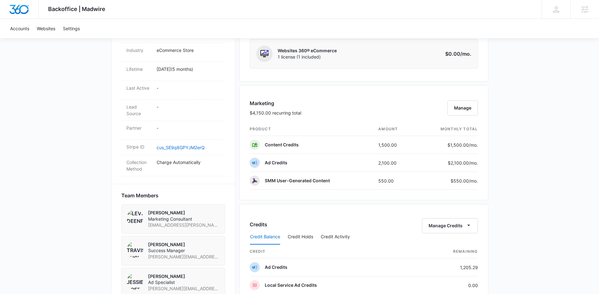
scroll to position [319, 0]
click at [466, 106] on button "Manage" at bounding box center [463, 107] width 31 height 15
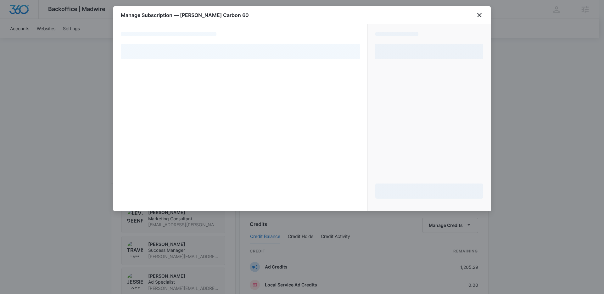
select select "pm_1RJhY8A4n8RTgNjUiVhfsoqF"
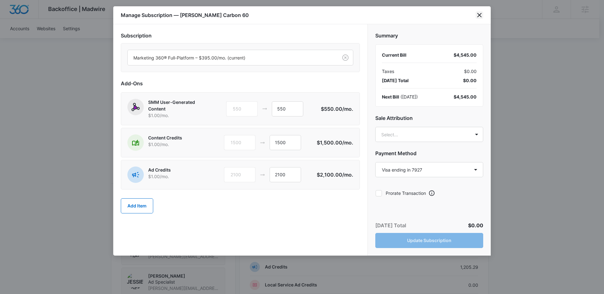
click at [479, 15] on icon "close" at bounding box center [479, 15] width 4 height 4
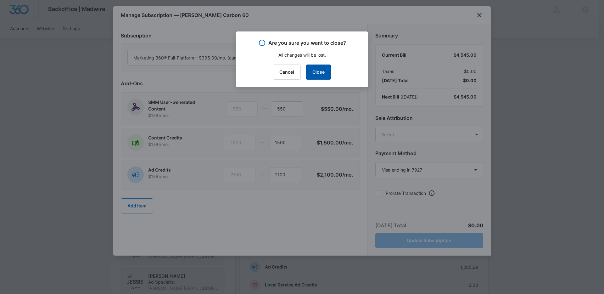
click at [319, 71] on button "Close" at bounding box center [318, 71] width 25 height 15
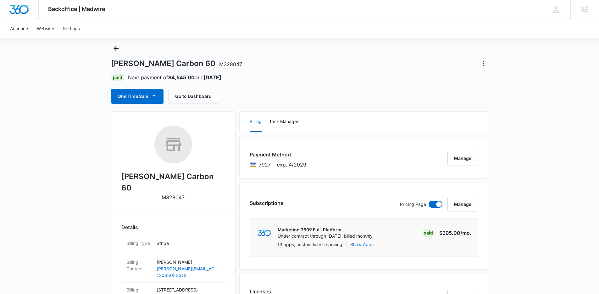
scroll to position [0, 0]
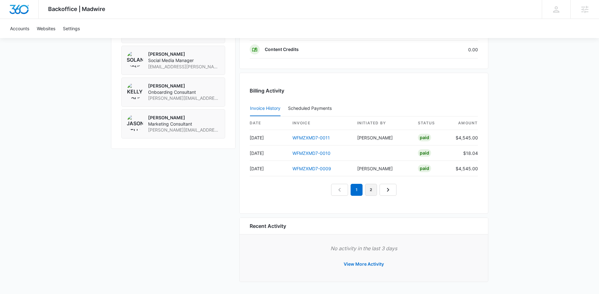
click at [367, 184] on link "2" at bounding box center [371, 190] width 12 height 12
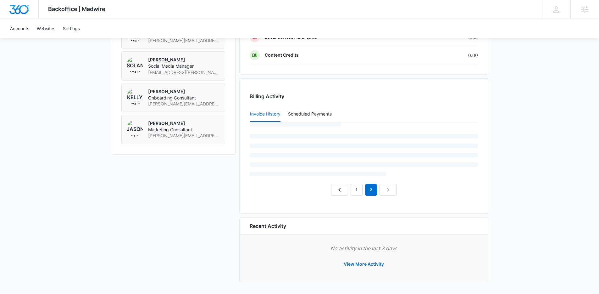
scroll to position [566, 0]
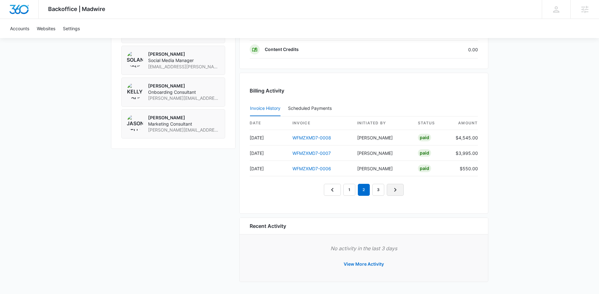
click at [389, 192] on link "Next Page" at bounding box center [395, 190] width 17 height 12
click at [398, 189] on link "Next Page" at bounding box center [402, 190] width 17 height 12
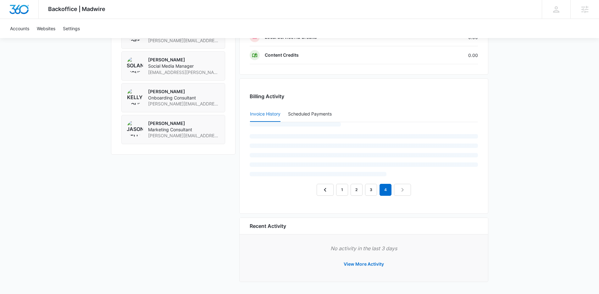
scroll to position [557, 0]
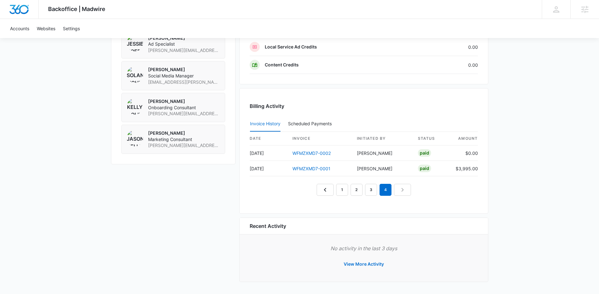
click at [401, 189] on nav "1 2 3 4" at bounding box center [364, 190] width 94 height 12
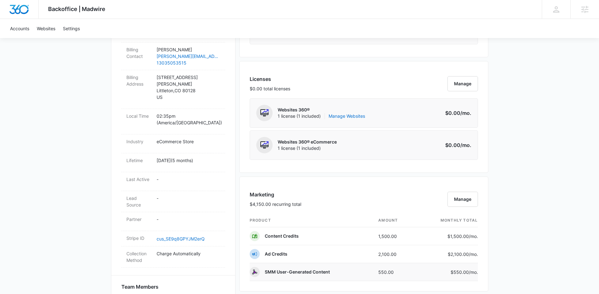
scroll to position [291, 0]
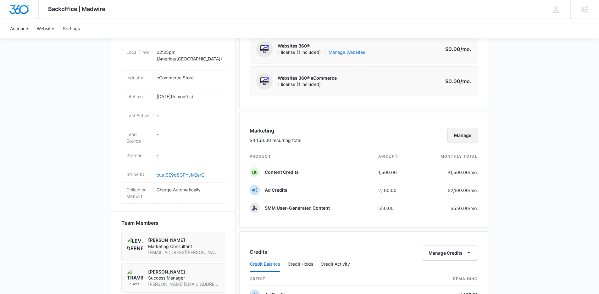
click at [461, 133] on button "Manage" at bounding box center [463, 135] width 31 height 15
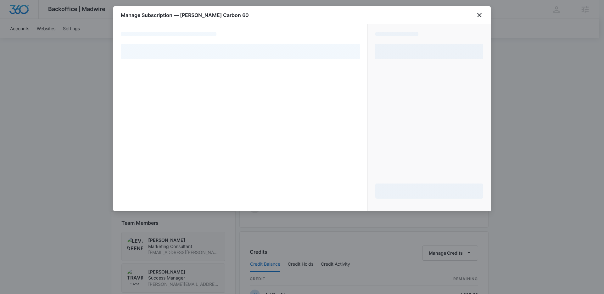
select select "pm_1RJhY8A4n8RTgNjUiVhfsoqF"
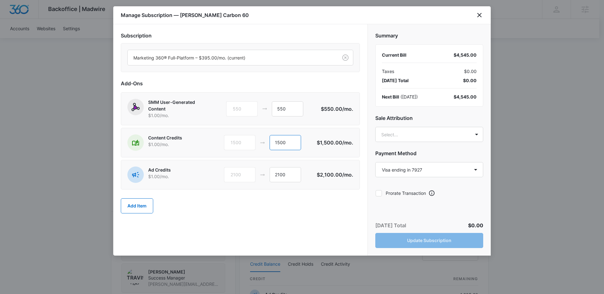
drag, startPoint x: 288, startPoint y: 143, endPoint x: 247, endPoint y: 142, distance: 41.5
click at [247, 142] on div "1500 1500" at bounding box center [270, 142] width 93 height 15
click at [252, 205] on div "Add Item" at bounding box center [240, 206] width 239 height 28
drag, startPoint x: 289, startPoint y: 175, endPoint x: 223, endPoint y: 172, distance: 65.8
click at [223, 172] on div "Ad Credits $1.00 /mo. 2100 2100" at bounding box center [221, 174] width 189 height 16
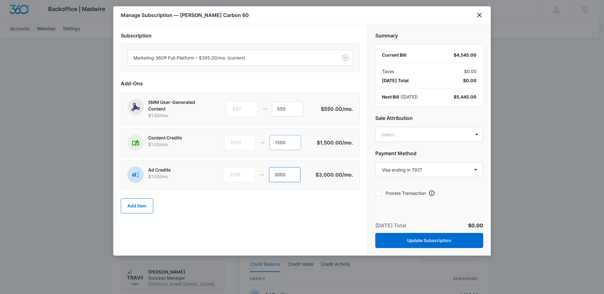
type input "3000"
drag, startPoint x: 299, startPoint y: 139, endPoint x: 256, endPoint y: 139, distance: 42.2
click at [256, 139] on div "1500 1500" at bounding box center [270, 142] width 93 height 15
type input "600"
click at [429, 132] on body "Backoffice | Madwire Apps Settings TB Travis Buchanan travis.buchanan@madwire.c…" at bounding box center [302, 142] width 604 height 866
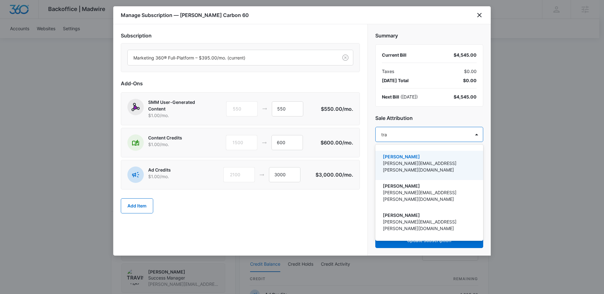
type input "trav"
click at [414, 153] on div "Travis Buchanan travis.buchanan@madwire.com" at bounding box center [429, 165] width 108 height 29
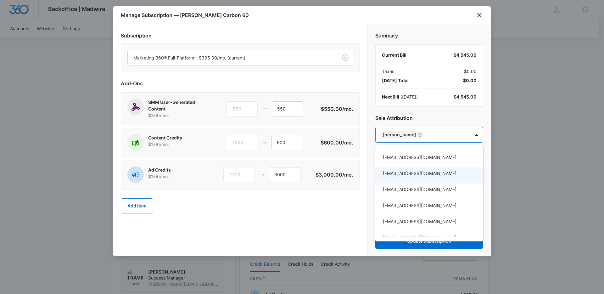
click at [324, 215] on div at bounding box center [302, 147] width 604 height 294
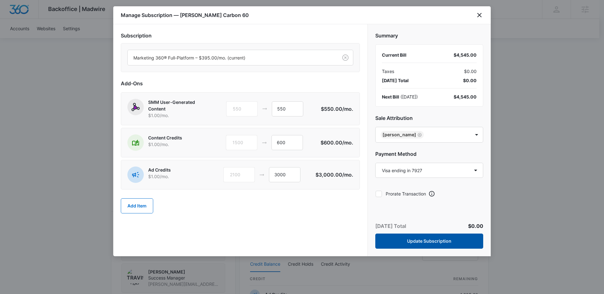
click at [411, 244] on button "Update Subscription" at bounding box center [429, 240] width 108 height 15
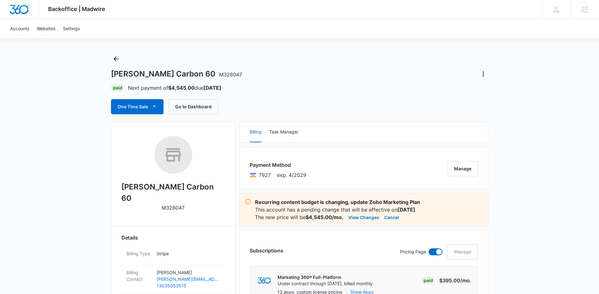
scroll to position [0, 0]
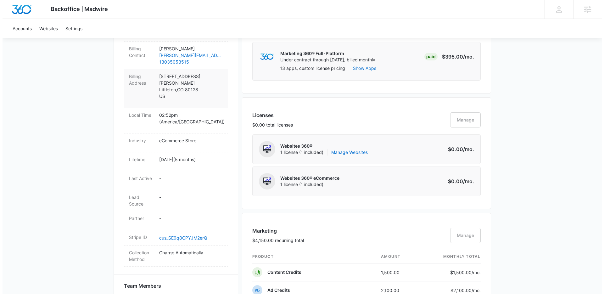
scroll to position [76, 0]
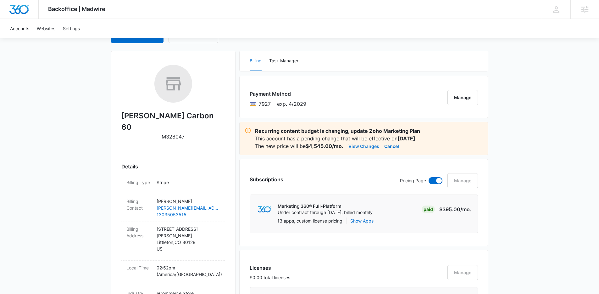
click at [360, 147] on button "View Changes" at bounding box center [364, 146] width 31 height 8
